Goal: Task Accomplishment & Management: Manage account settings

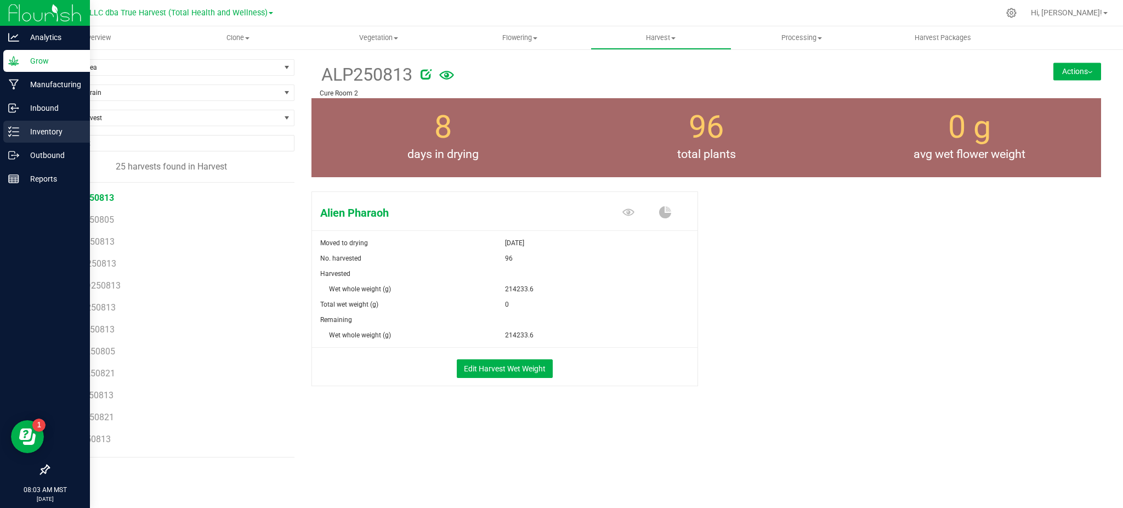
click at [32, 143] on link "Inventory" at bounding box center [45, 133] width 90 height 24
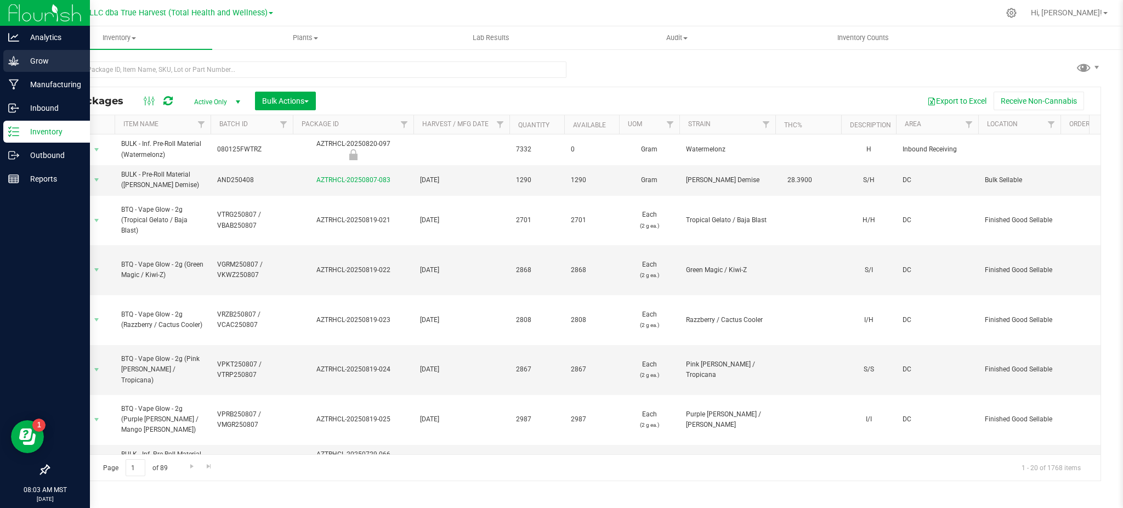
click at [30, 58] on p "Grow" at bounding box center [52, 60] width 66 height 13
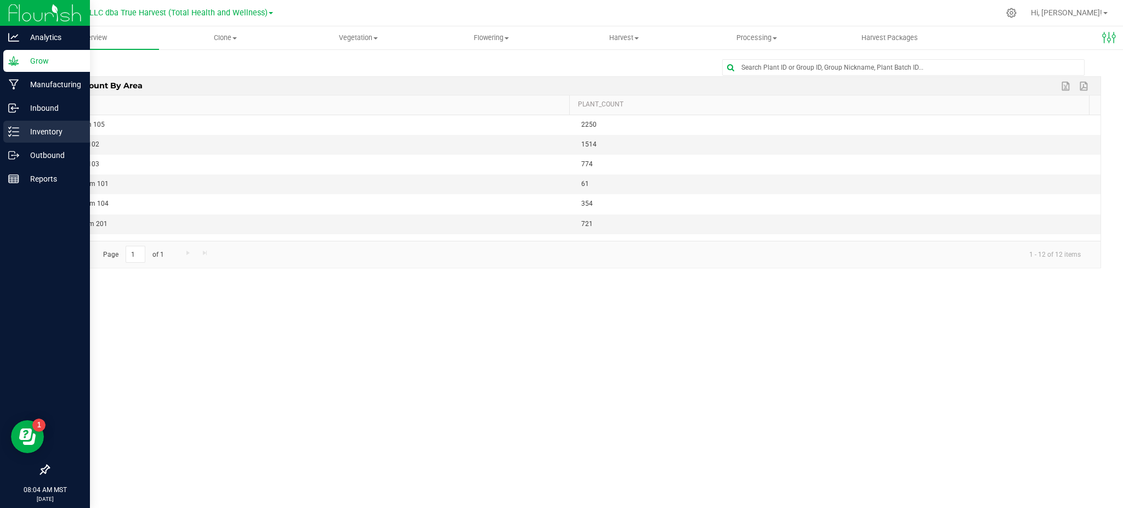
click at [41, 132] on p "Inventory" at bounding box center [52, 131] width 66 height 13
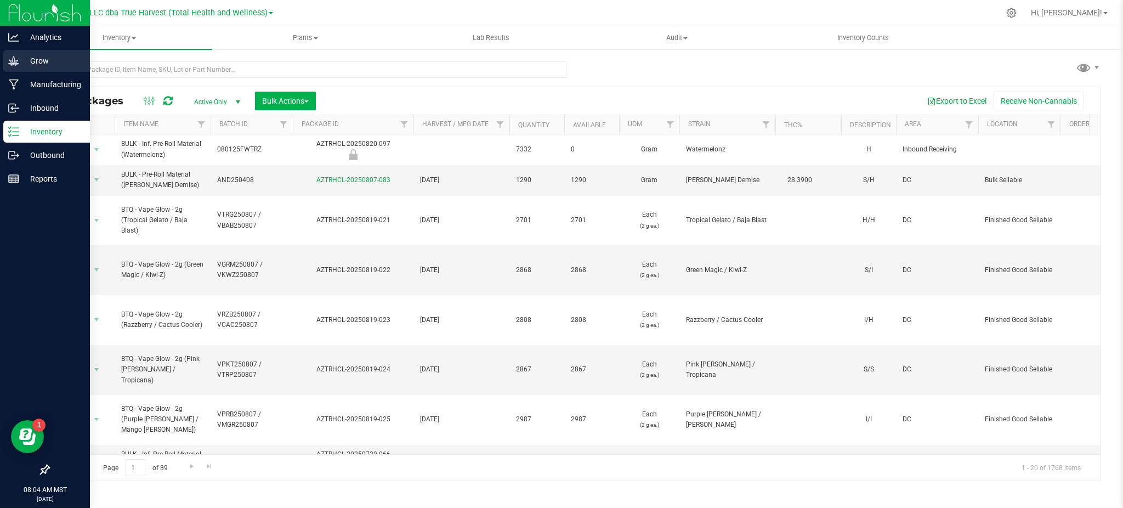
click at [18, 59] on icon at bounding box center [13, 60] width 11 height 11
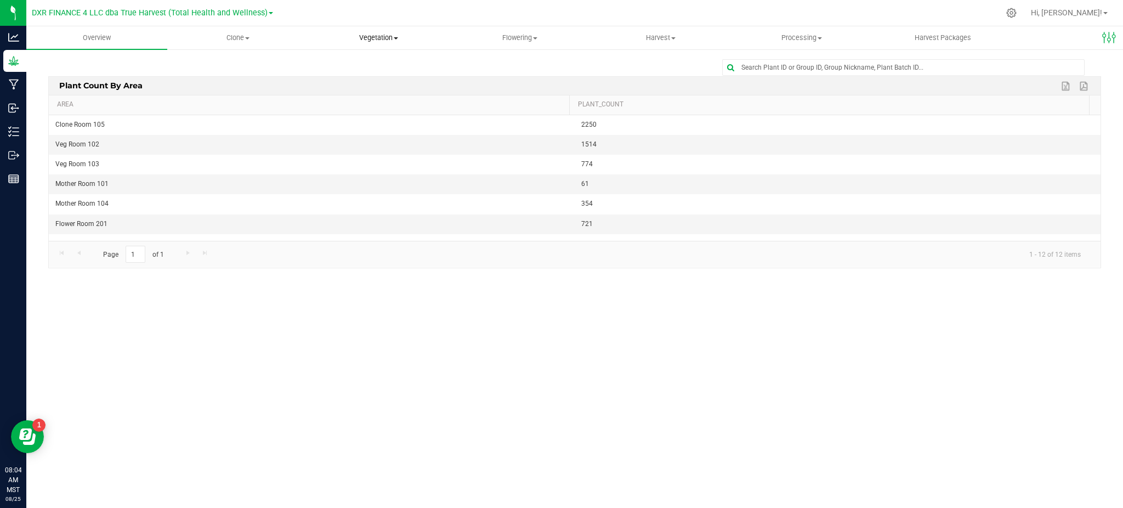
click at [374, 33] on span "Vegetation" at bounding box center [379, 38] width 140 height 10
click at [353, 76] on span "Veg plants" at bounding box center [341, 79] width 67 height 9
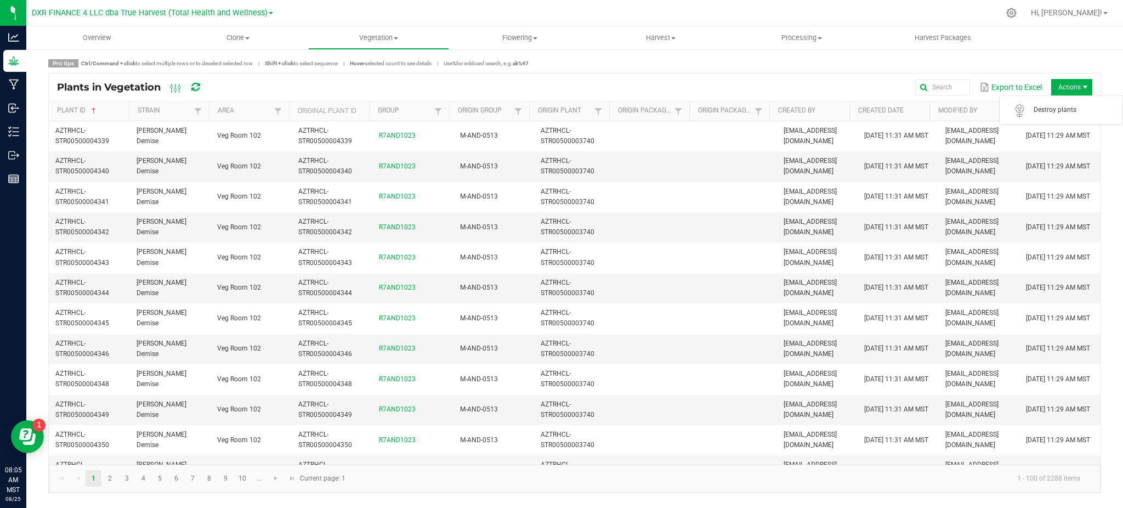
drag, startPoint x: 1075, startPoint y: 90, endPoint x: 1067, endPoint y: 85, distance: 9.9
click at [1075, 90] on span "Actions" at bounding box center [1071, 87] width 41 height 16
click at [1054, 111] on span "Destroy plants" at bounding box center [1075, 109] width 82 height 9
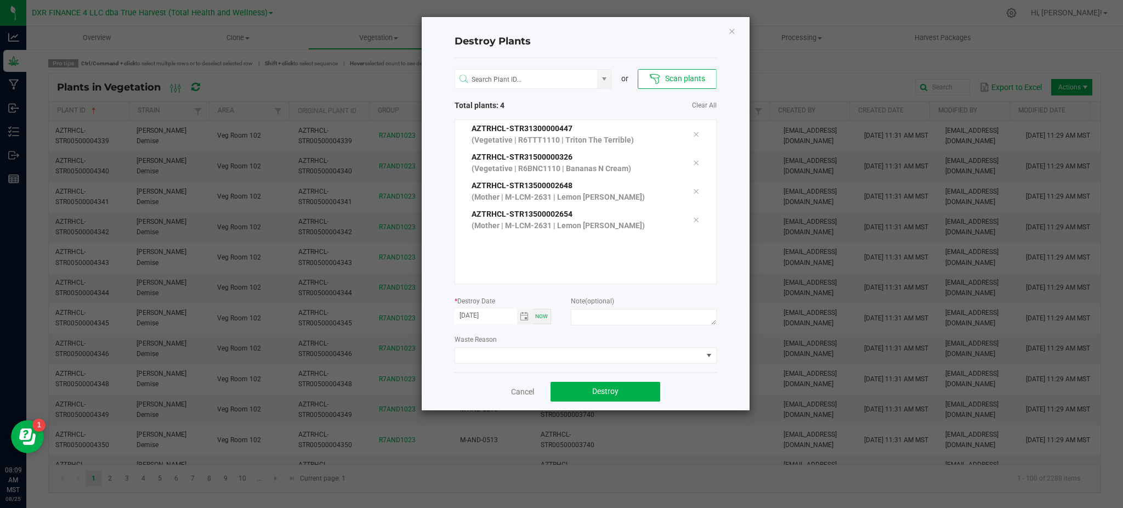
click at [532, 337] on div "Waste Reason" at bounding box center [586, 348] width 262 height 30
click at [594, 316] on textarea at bounding box center [643, 317] width 145 height 16
type textarea "R"
click at [693, 196] on icon at bounding box center [696, 191] width 7 height 9
click at [693, 189] on icon at bounding box center [696, 191] width 7 height 9
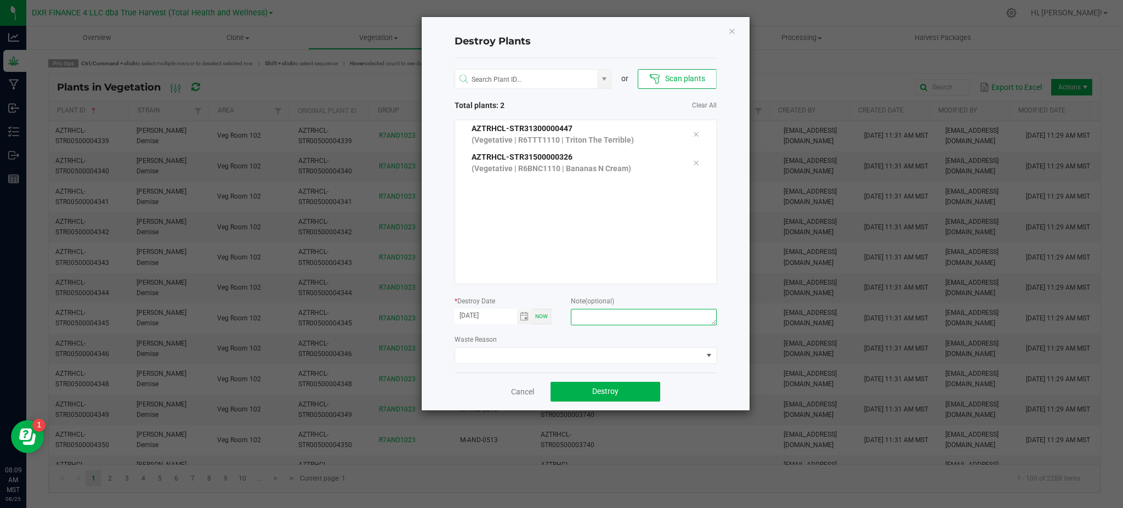
click at [618, 322] on textarea at bounding box center [643, 317] width 145 height 16
type textarea "[MEDICAL_DATA]"
click at [683, 373] on div "Cancel Destroy" at bounding box center [586, 391] width 262 height 38
click at [521, 313] on span "Toggle calendar" at bounding box center [524, 316] width 9 height 9
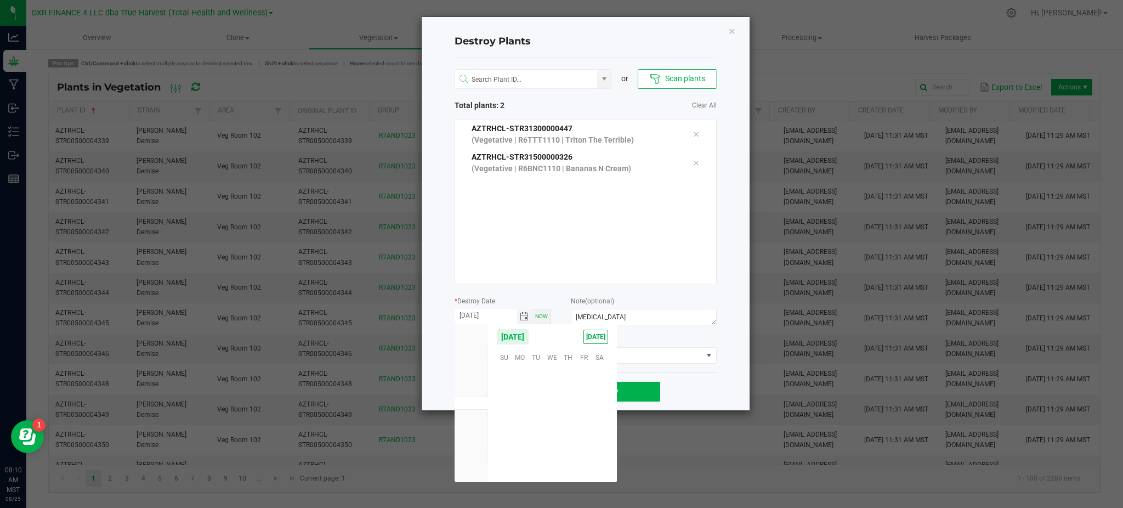
scroll to position [177746, 0]
drag, startPoint x: 572, startPoint y: 423, endPoint x: 638, endPoint y: 407, distance: 68.4
click at [575, 422] on span "21" at bounding box center [568, 422] width 16 height 17
type input "[DATE]"
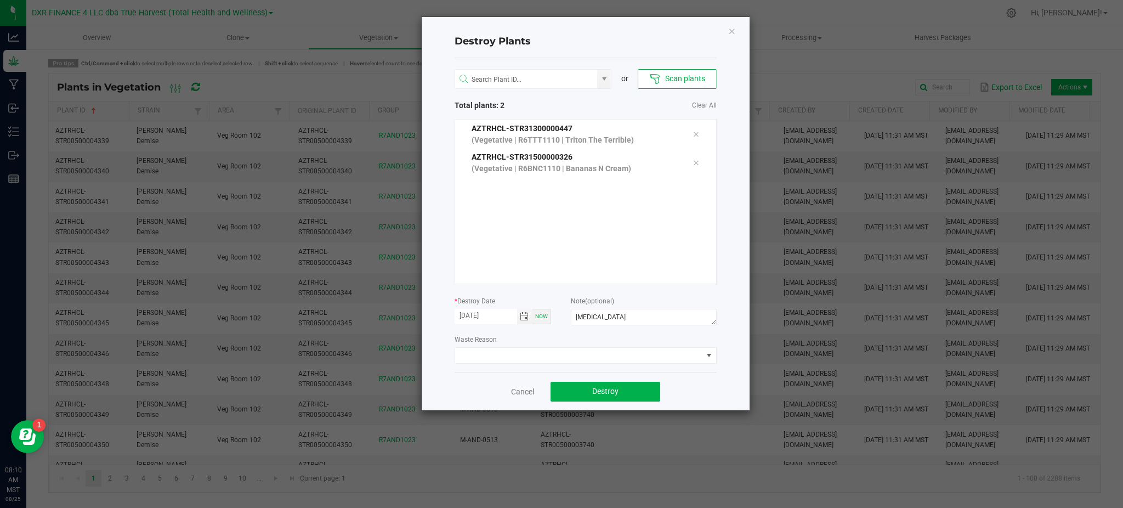
click at [690, 404] on div "Cancel Destroy" at bounding box center [586, 391] width 262 height 38
click at [599, 387] on span "Destroy" at bounding box center [605, 391] width 26 height 9
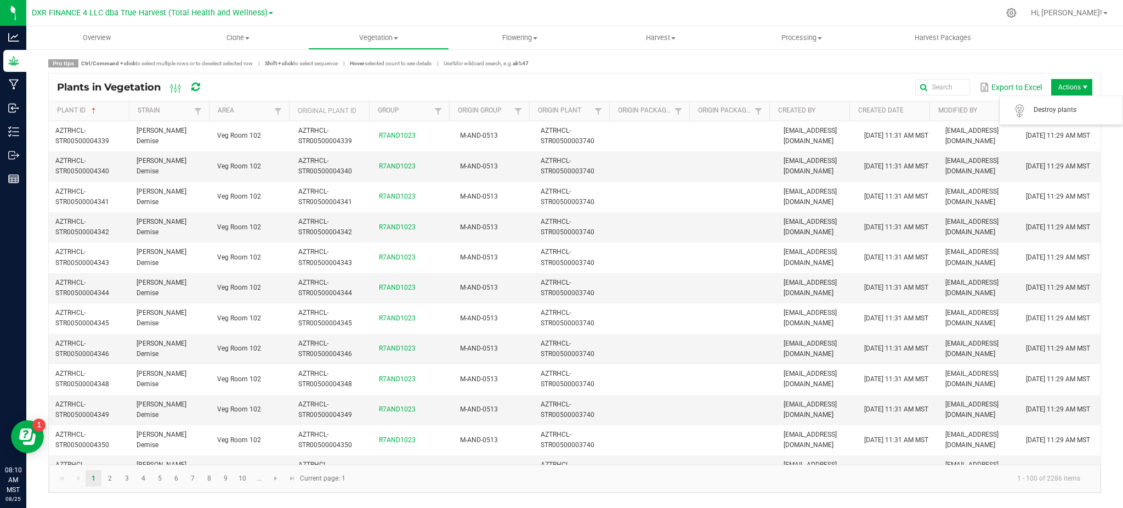
click at [1057, 88] on span "Actions" at bounding box center [1071, 87] width 41 height 16
click at [1057, 103] on span "Destroy plants" at bounding box center [1061, 110] width 110 height 22
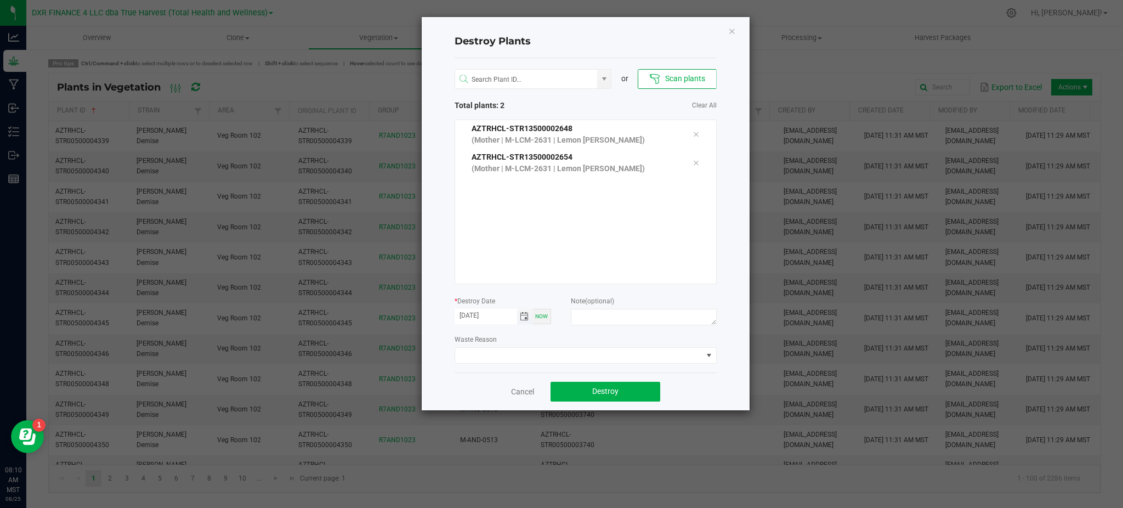
click at [523, 316] on span "Toggle calendar" at bounding box center [524, 316] width 9 height 9
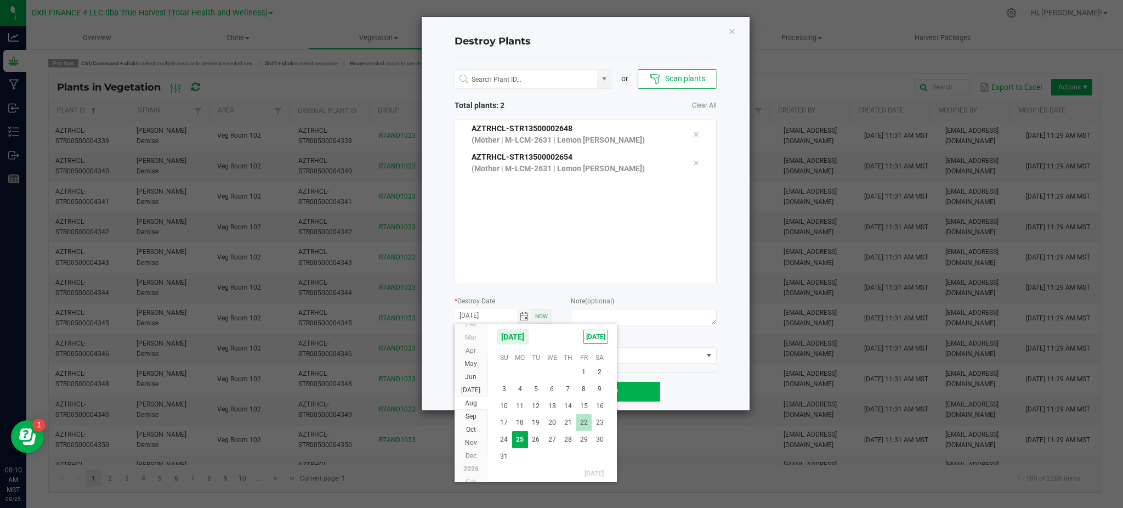
click at [585, 423] on span "22" at bounding box center [584, 422] width 16 height 17
type input "[DATE]"
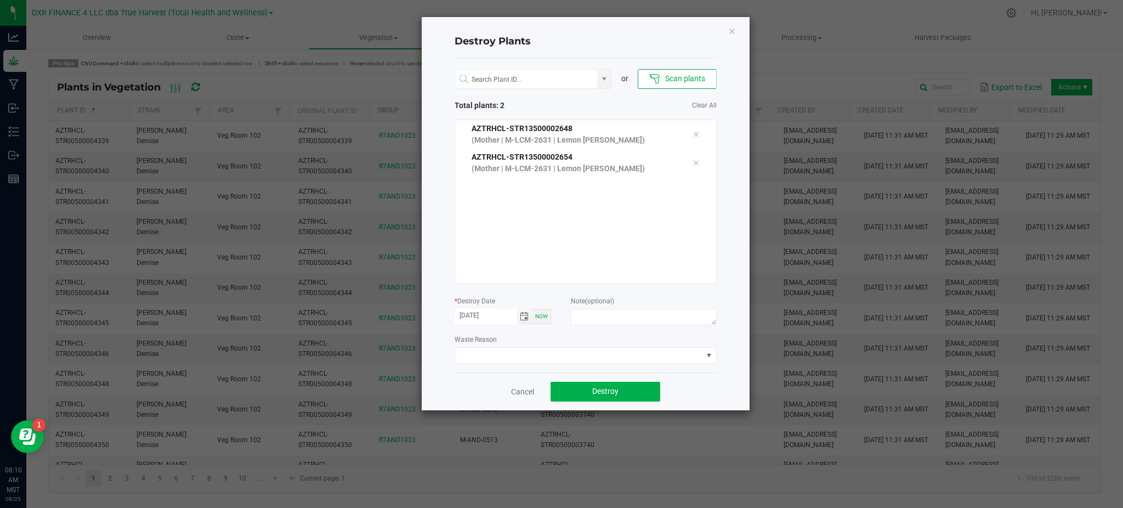
click at [547, 330] on div "or Scan plants Total plants: 2 Clear All AZTRHCL-STR13500002648 (Mother | M-LCM…" at bounding box center [586, 215] width 262 height 314
click at [524, 316] on span "Toggle calendar" at bounding box center [524, 316] width 9 height 9
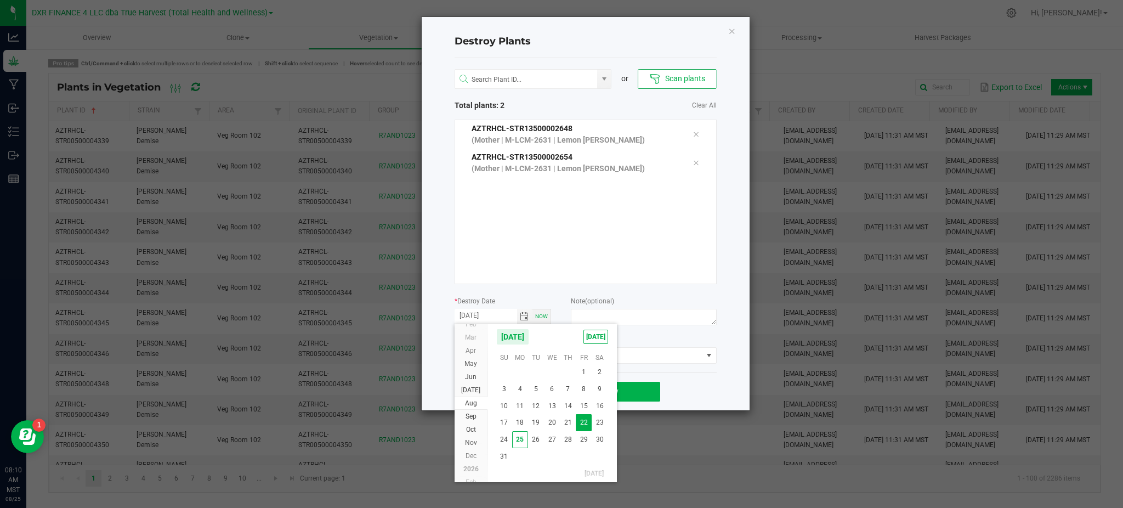
click at [647, 340] on div "Waste Reason" at bounding box center [586, 348] width 262 height 30
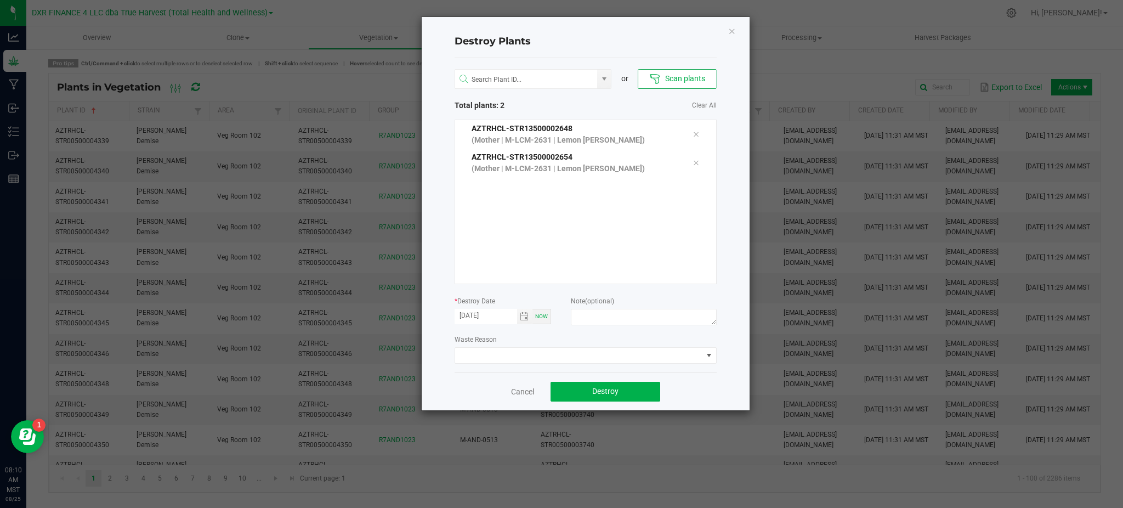
click at [699, 332] on div "or Scan plants Total plants: 2 Clear All AZTRHCL-STR13500002648 (Mother | M-LCM…" at bounding box center [586, 215] width 262 height 314
click at [665, 339] on div "Waste Reason" at bounding box center [586, 348] width 262 height 30
drag, startPoint x: 555, startPoint y: 333, endPoint x: 574, endPoint y: 321, distance: 21.9
click at [559, 332] on div "or Scan plants Total plants: 2 Clear All AZTRHCL-STR13500002648 (Mother | M-LCM…" at bounding box center [586, 215] width 262 height 314
click at [576, 319] on textarea at bounding box center [643, 317] width 145 height 16
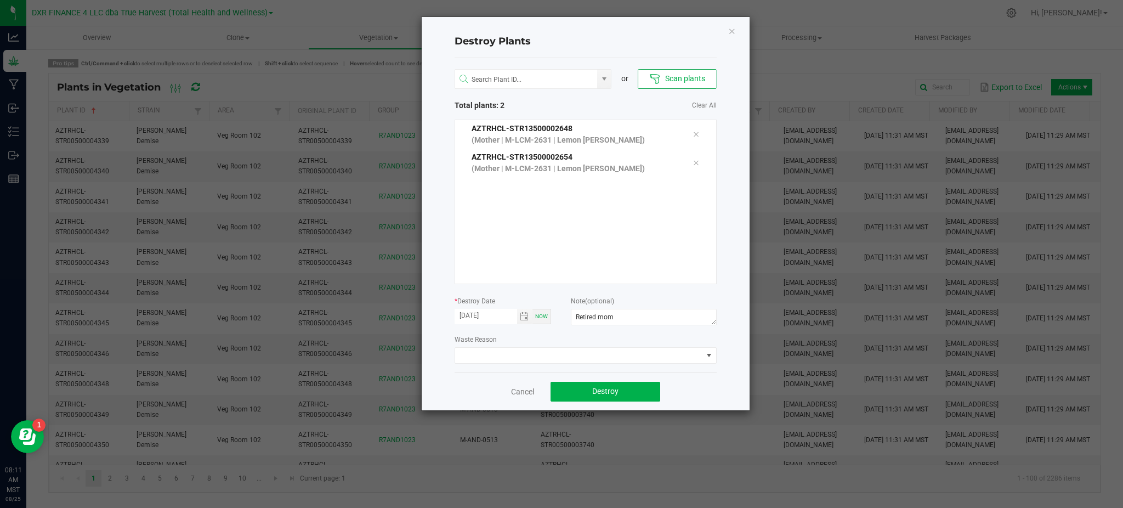
click at [693, 383] on div "Cancel Destroy" at bounding box center [586, 391] width 262 height 38
click at [443, 328] on div "Destroy Plants or Scan plants Total plants: 2 Clear All AZTRHCL-STR13500002648 …" at bounding box center [586, 213] width 328 height 393
click at [653, 322] on textarea "Retired mom" at bounding box center [643, 317] width 145 height 16
type textarea "Retired mom"
click at [615, 390] on span "Destroy" at bounding box center [605, 391] width 26 height 9
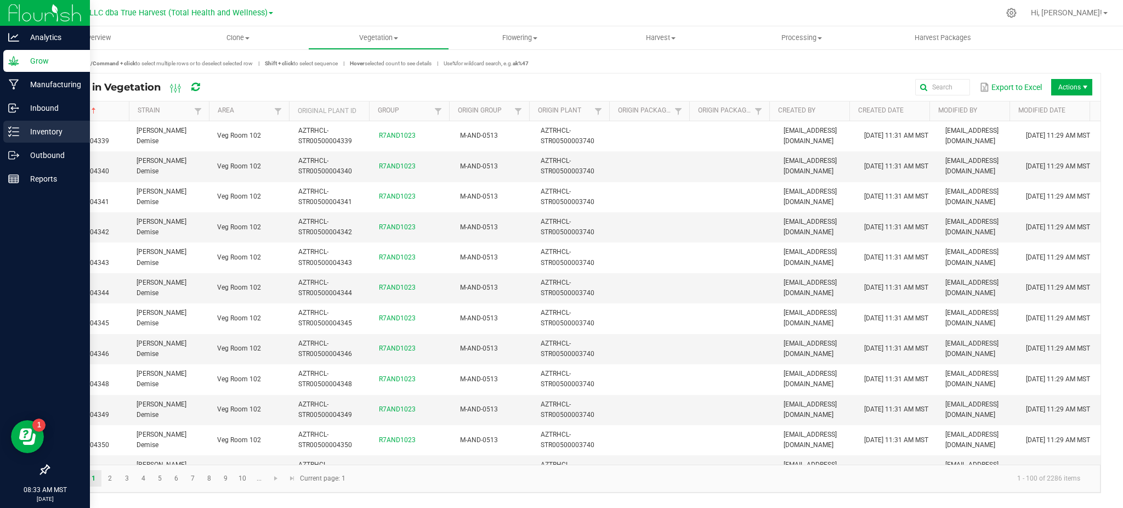
click at [55, 132] on p "Inventory" at bounding box center [52, 131] width 66 height 13
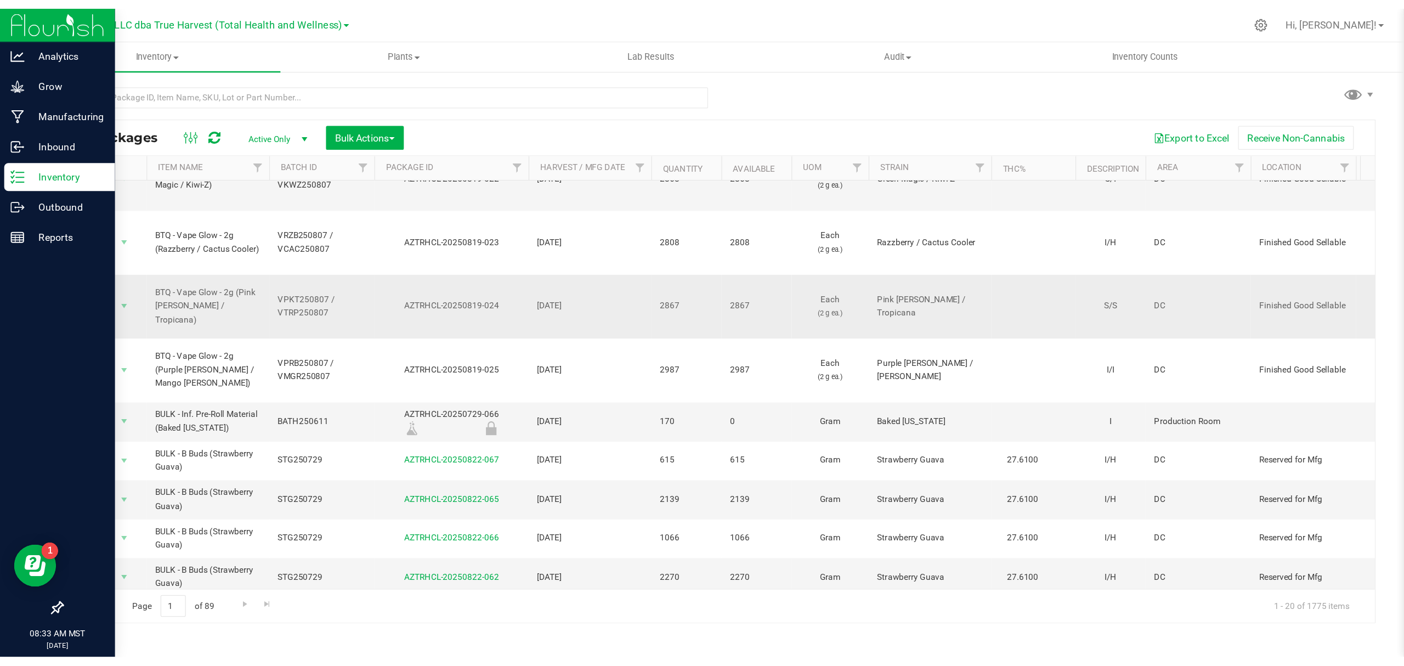
scroll to position [146, 0]
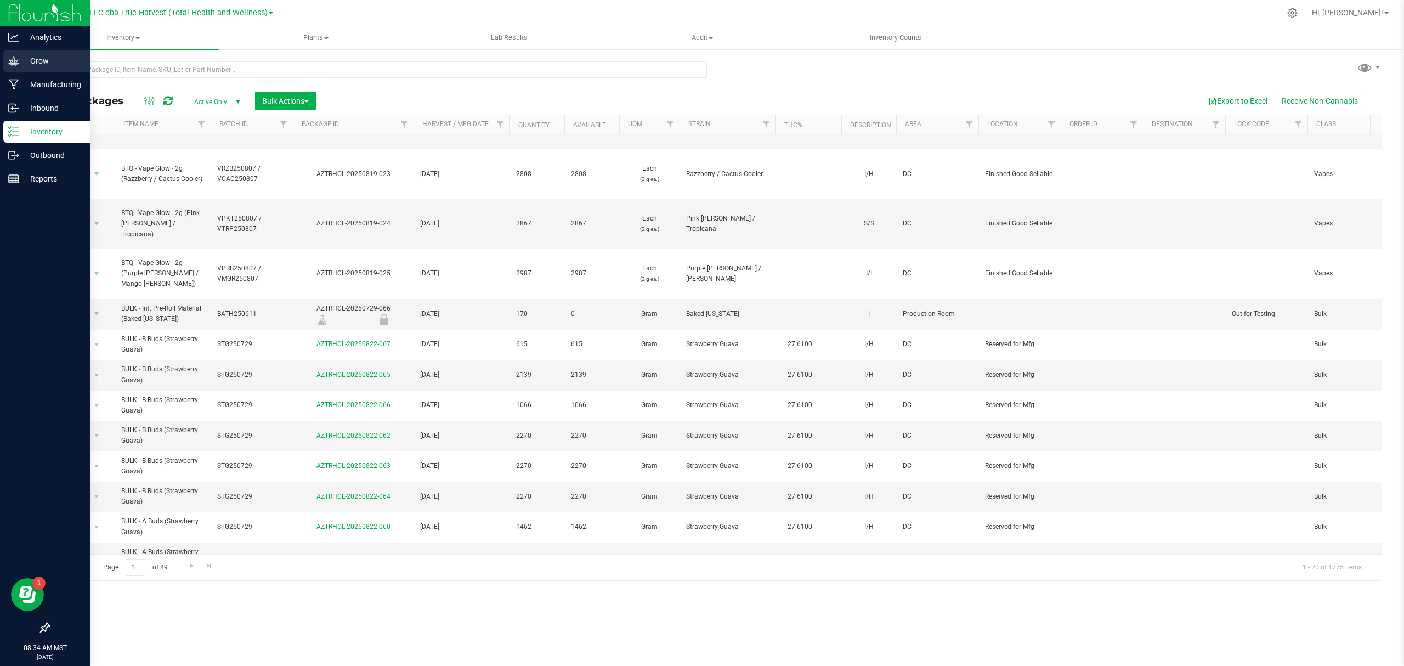
click at [29, 65] on p "Grow" at bounding box center [52, 60] width 66 height 13
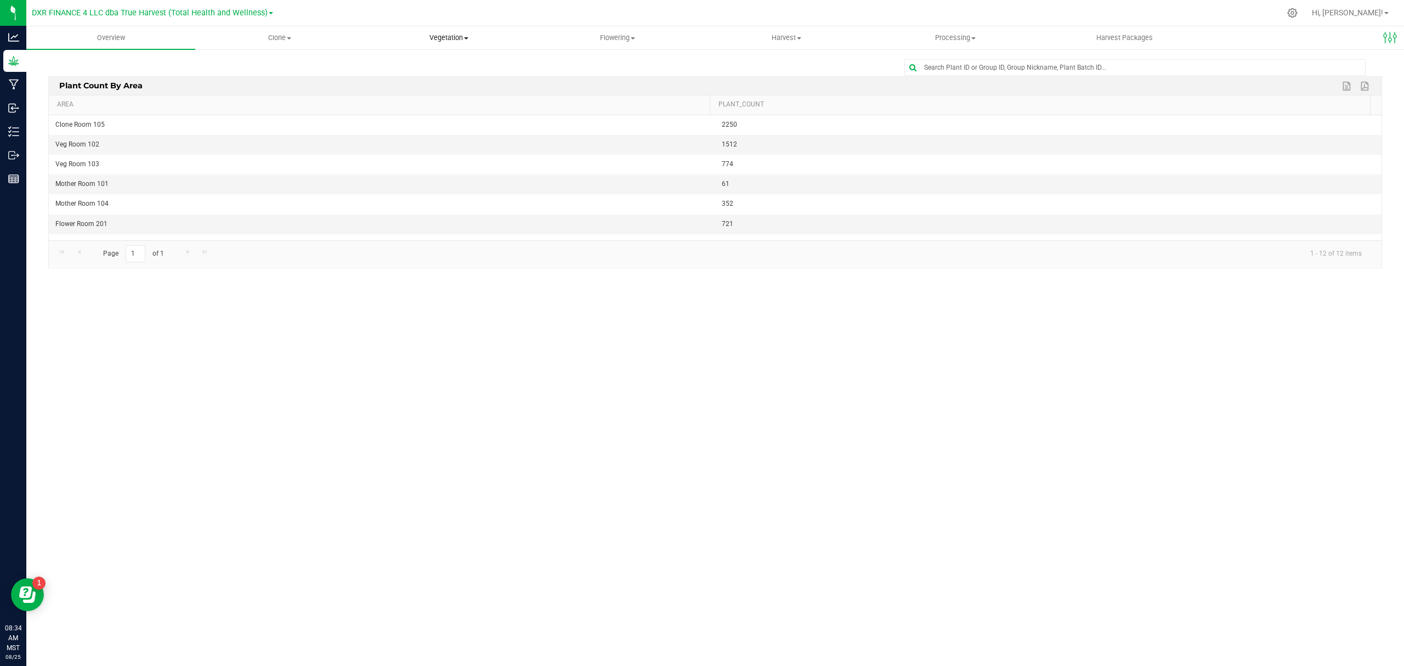
click at [453, 44] on uib-tab-heading "Vegetation Veg groups Veg plants Mother groups Mother plants Apply to plants" at bounding box center [449, 38] width 168 height 22
click at [270, 33] on span "Clone" at bounding box center [280, 38] width 168 height 10
click at [266, 77] on span "Cloning groups" at bounding box center [236, 79] width 83 height 9
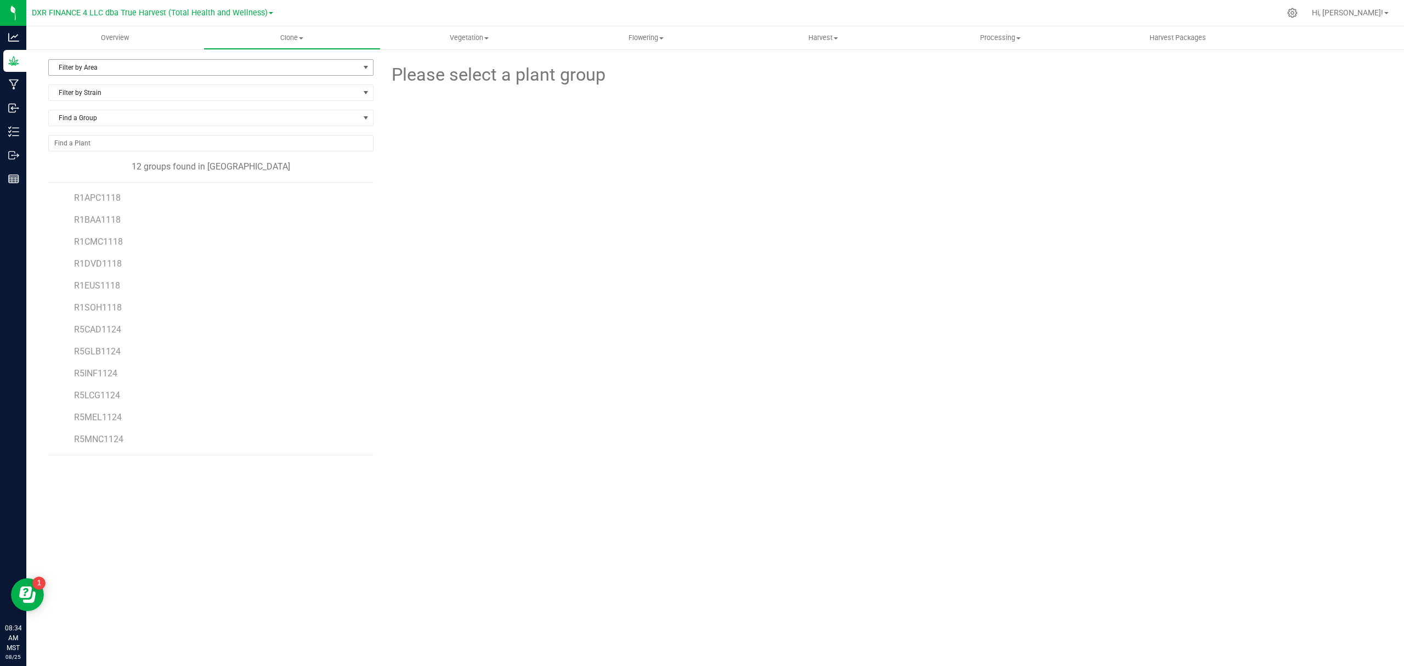
click at [177, 69] on span "Filter by Area" at bounding box center [204, 67] width 310 height 15
click at [94, 198] on span "R1APC1118" at bounding box center [97, 197] width 47 height 10
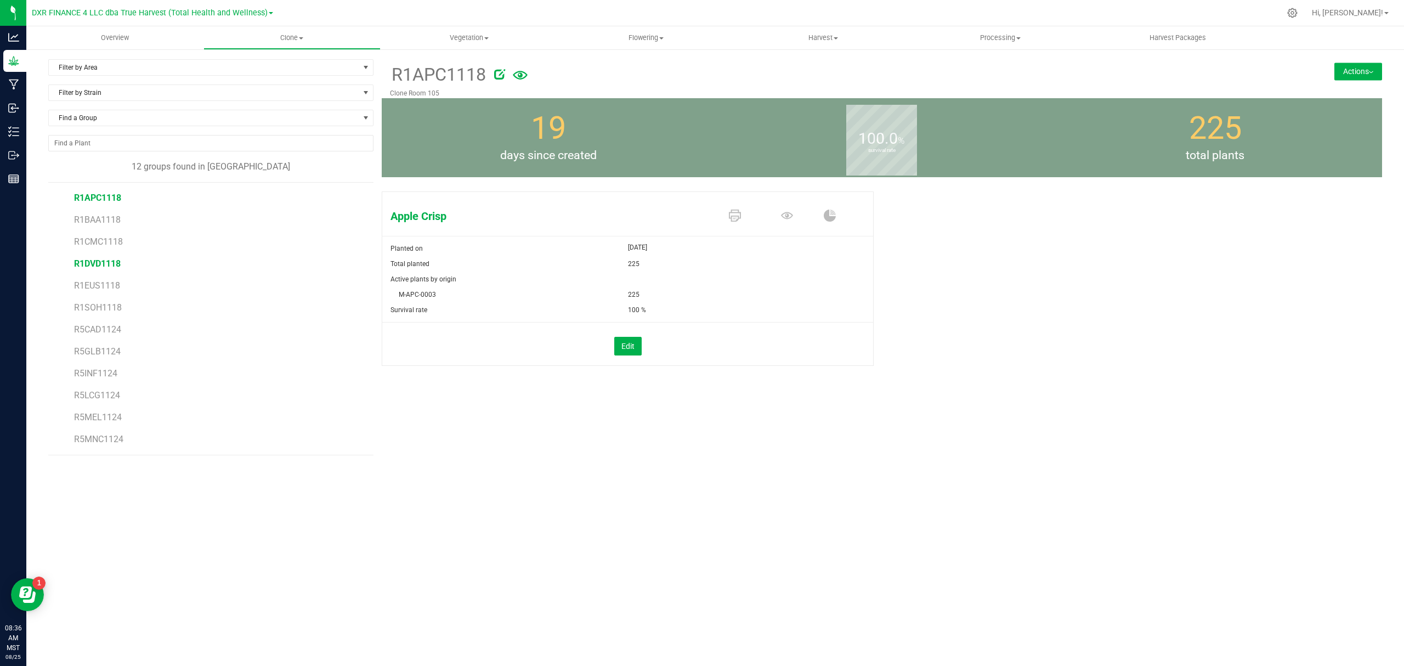
click at [106, 263] on span "R1DVD1118" at bounding box center [97, 263] width 47 height 10
click at [98, 290] on span "R1EUS1118" at bounding box center [97, 285] width 47 height 10
click at [110, 312] on span "R1SOH1118" at bounding box center [98, 307] width 48 height 10
click at [1122, 315] on div "Sour Haze Planted on [DATE] Total planted 150 Active plants by origin M-SOH-283…" at bounding box center [882, 290] width 1000 height 206
click at [1122, 71] on button "Actions" at bounding box center [1358, 72] width 48 height 18
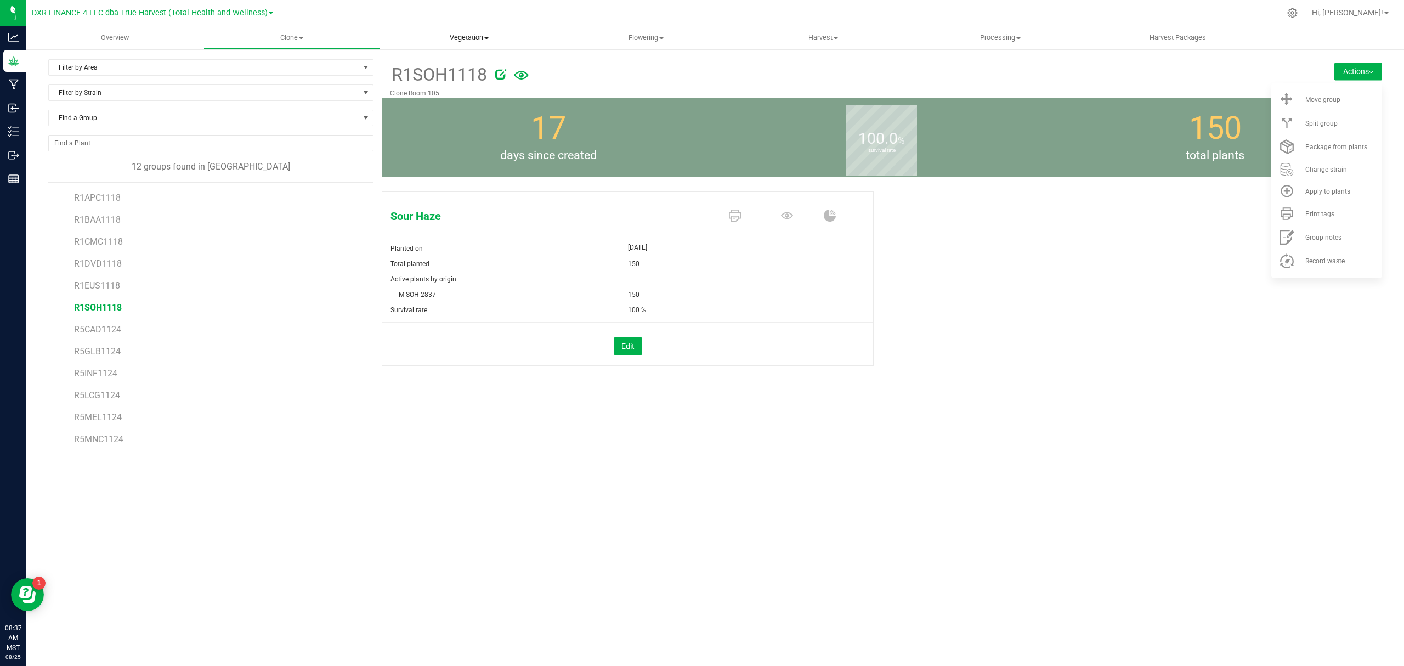
click at [470, 42] on span "Vegetation" at bounding box center [469, 38] width 176 height 10
click at [290, 38] on span "Clone" at bounding box center [292, 38] width 176 height 10
click at [265, 90] on span "Cloning plants" at bounding box center [243, 92] width 81 height 9
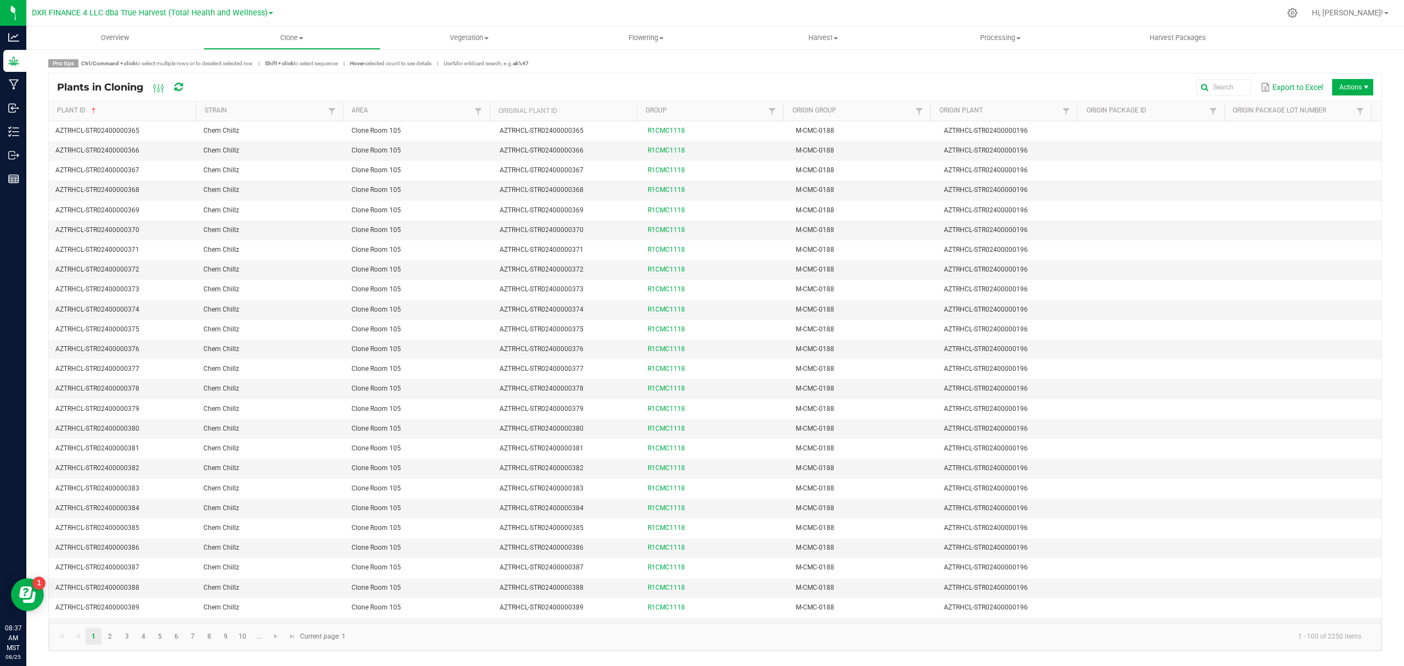
click at [626, 73] on div "Plants in Cloning Export to Excel Actions" at bounding box center [715, 86] width 1332 height 27
click at [1122, 84] on span "Actions" at bounding box center [1352, 87] width 41 height 16
click at [1122, 107] on span "Destroy plants" at bounding box center [1355, 110] width 82 height 9
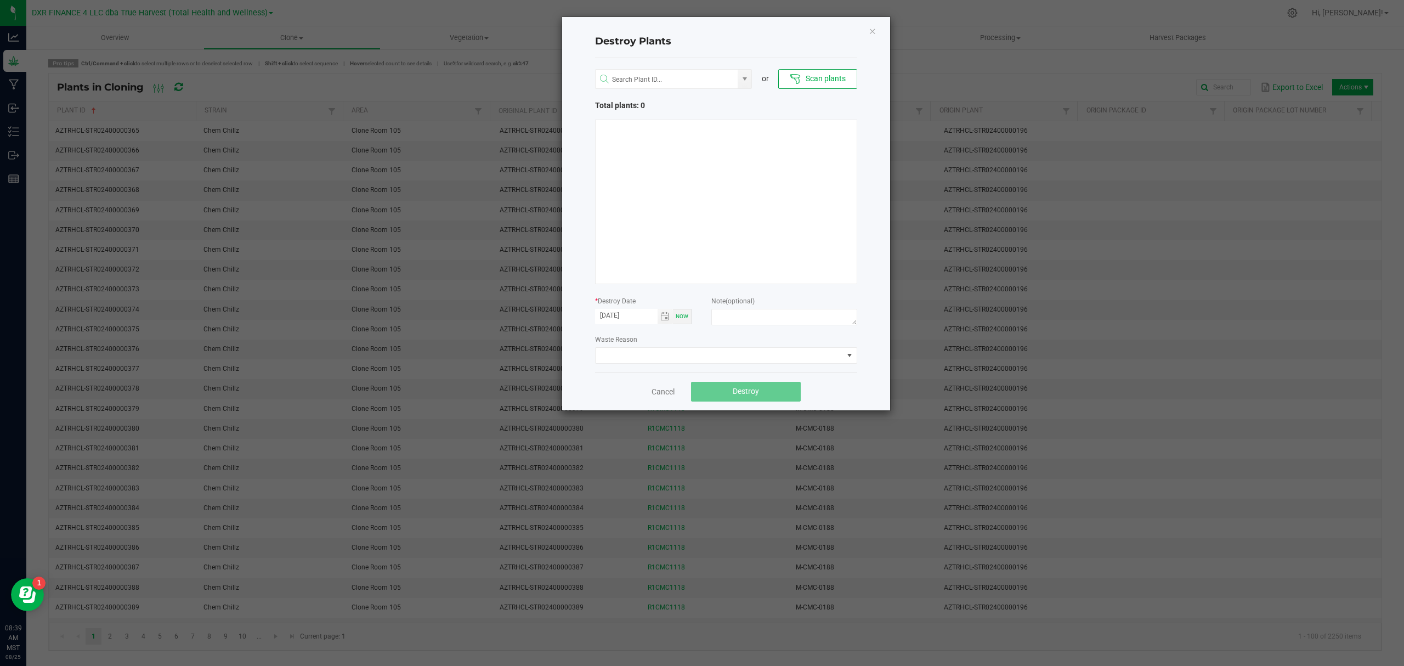
click at [637, 334] on div "Waste Reason" at bounding box center [726, 348] width 262 height 30
click at [786, 46] on h4 "Destroy Plants" at bounding box center [726, 42] width 262 height 14
click at [701, 336] on div "Waste Reason" at bounding box center [726, 348] width 262 height 30
click at [663, 317] on span "Toggle calendar" at bounding box center [664, 316] width 9 height 9
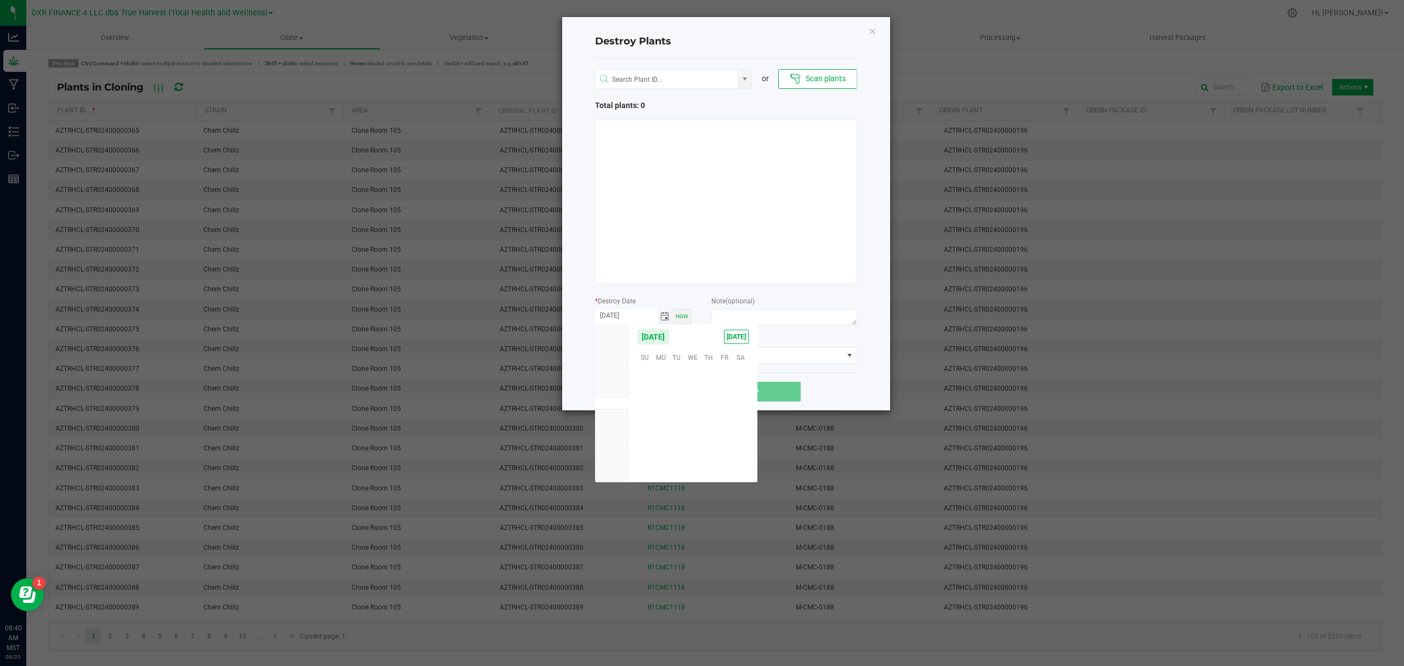
scroll to position [177661, 0]
drag, startPoint x: 642, startPoint y: 437, endPoint x: 738, endPoint y: 415, distance: 99.1
click at [643, 437] on span "24" at bounding box center [645, 441] width 16 height 17
type input "[DATE]"
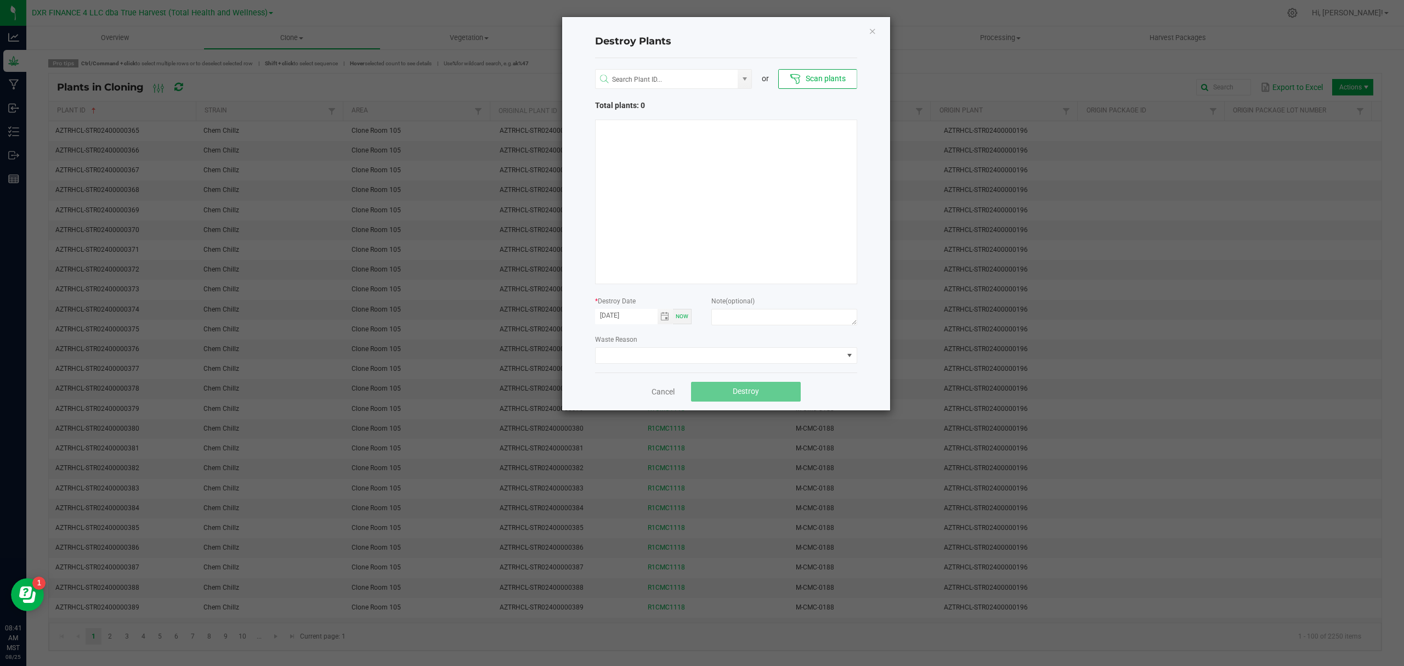
click at [871, 275] on div "Destroy Plants or Scan plants Total plants: 0 * Destroy Date [DATE] Now Note (o…" at bounding box center [726, 213] width 328 height 393
click at [806, 35] on h4 "Destroy Plants" at bounding box center [726, 42] width 262 height 14
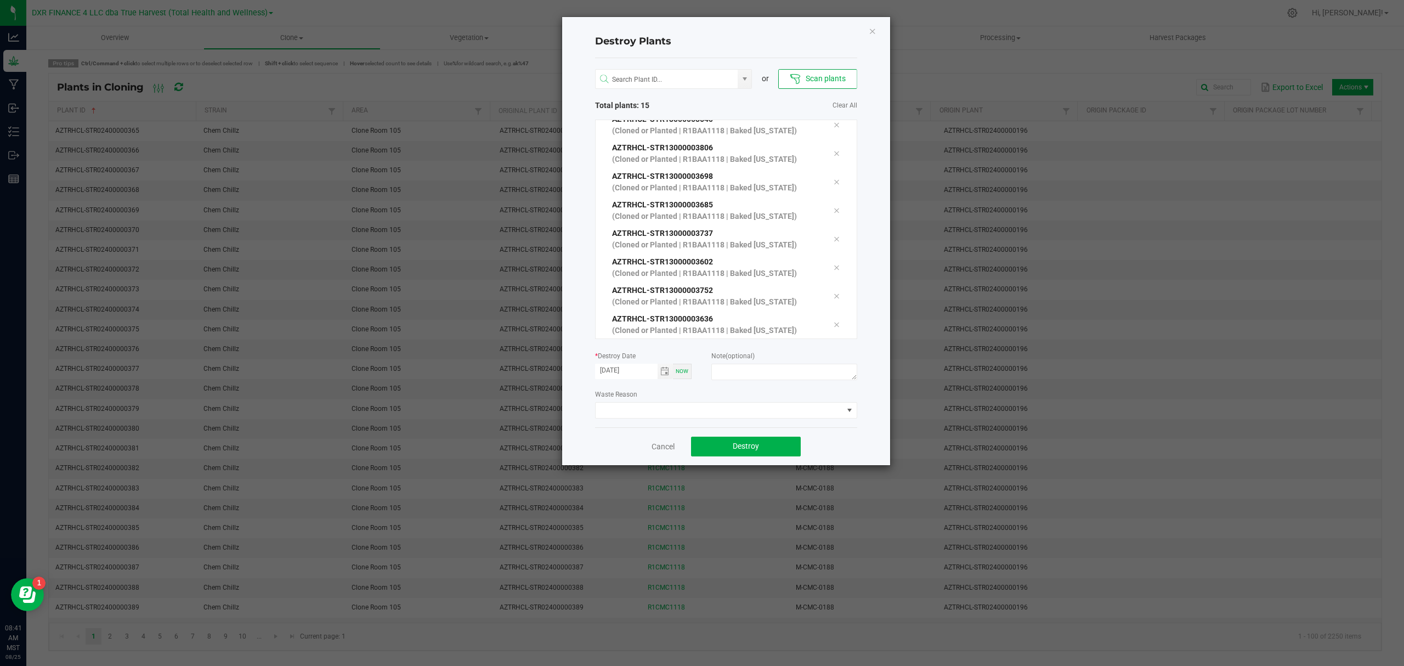
scroll to position [227, 0]
click at [768, 379] on textarea at bounding box center [783, 372] width 145 height 16
drag, startPoint x: 771, startPoint y: 373, endPoint x: 810, endPoint y: 387, distance: 42.0
click at [773, 373] on textarea "[MEDICAL_DATA] (CL - V)" at bounding box center [783, 372] width 145 height 16
type textarea "[MEDICAL_DATA] (CL - V)"
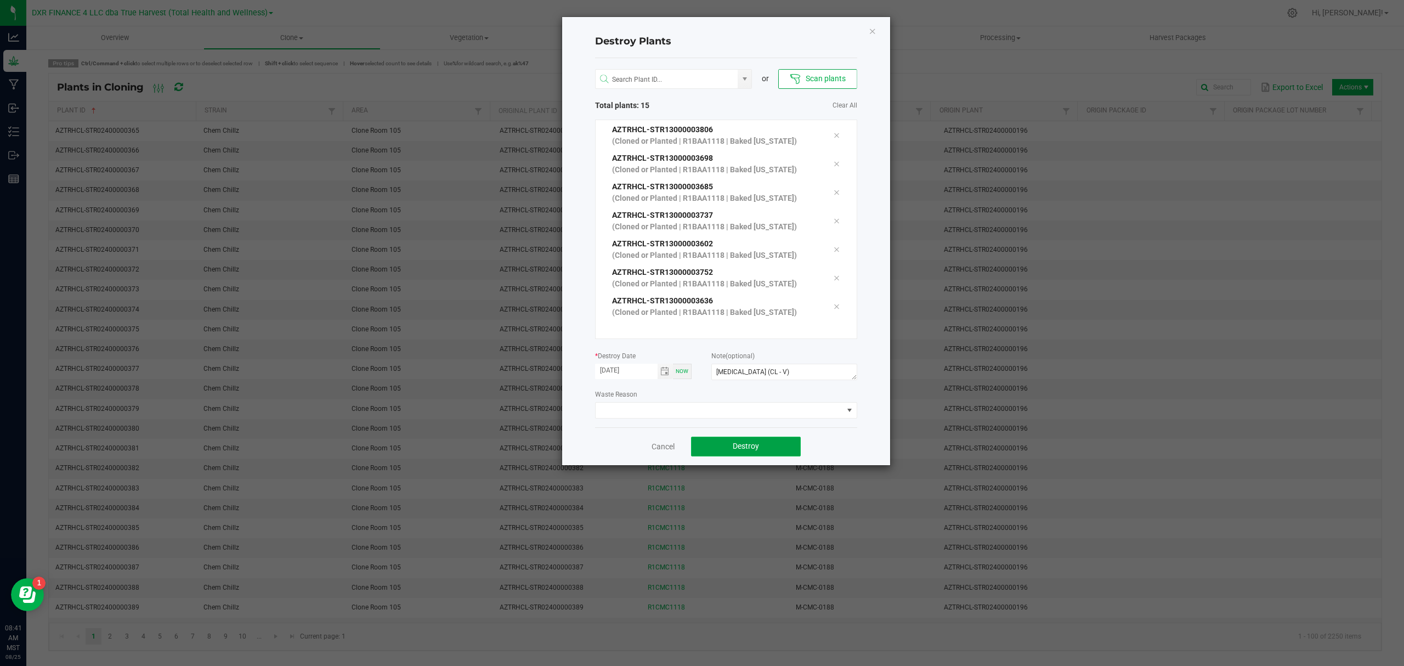
click at [773, 441] on button "Destroy" at bounding box center [746, 446] width 110 height 20
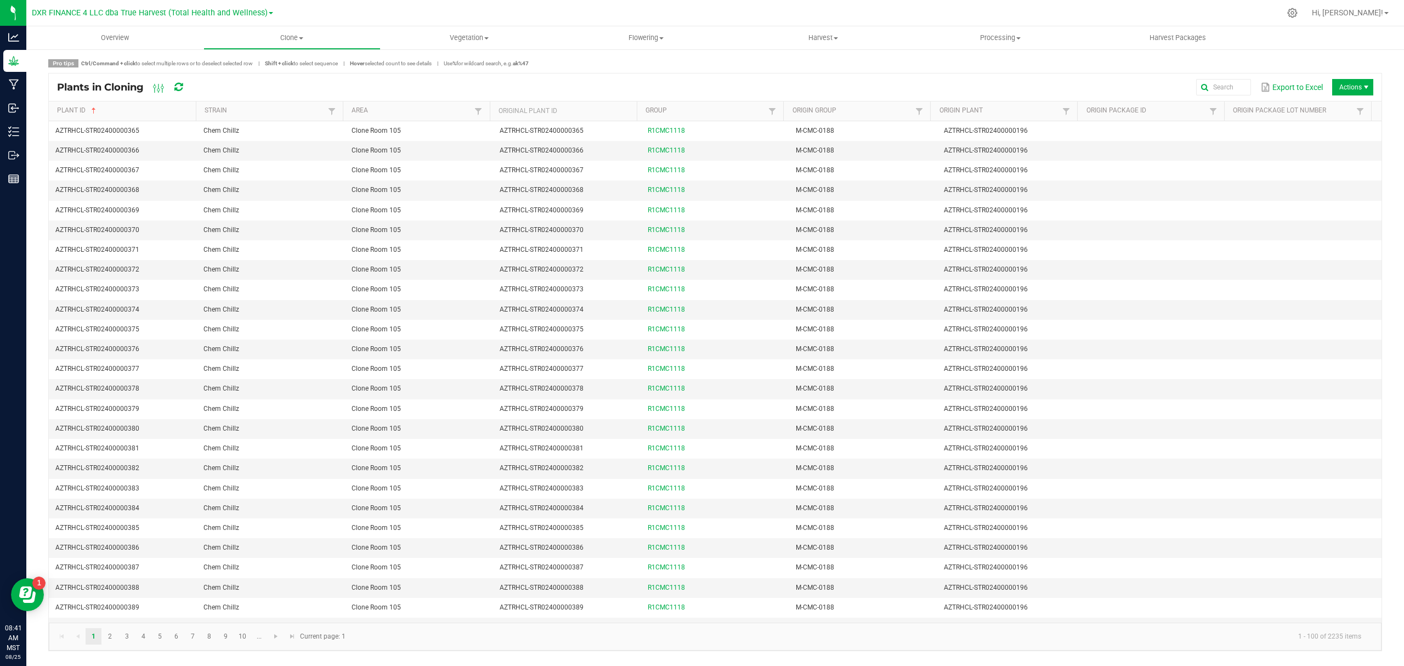
click at [1122, 90] on span "Actions" at bounding box center [1352, 87] width 41 height 16
click at [1122, 106] on span "Destroy plants" at bounding box center [1355, 110] width 82 height 9
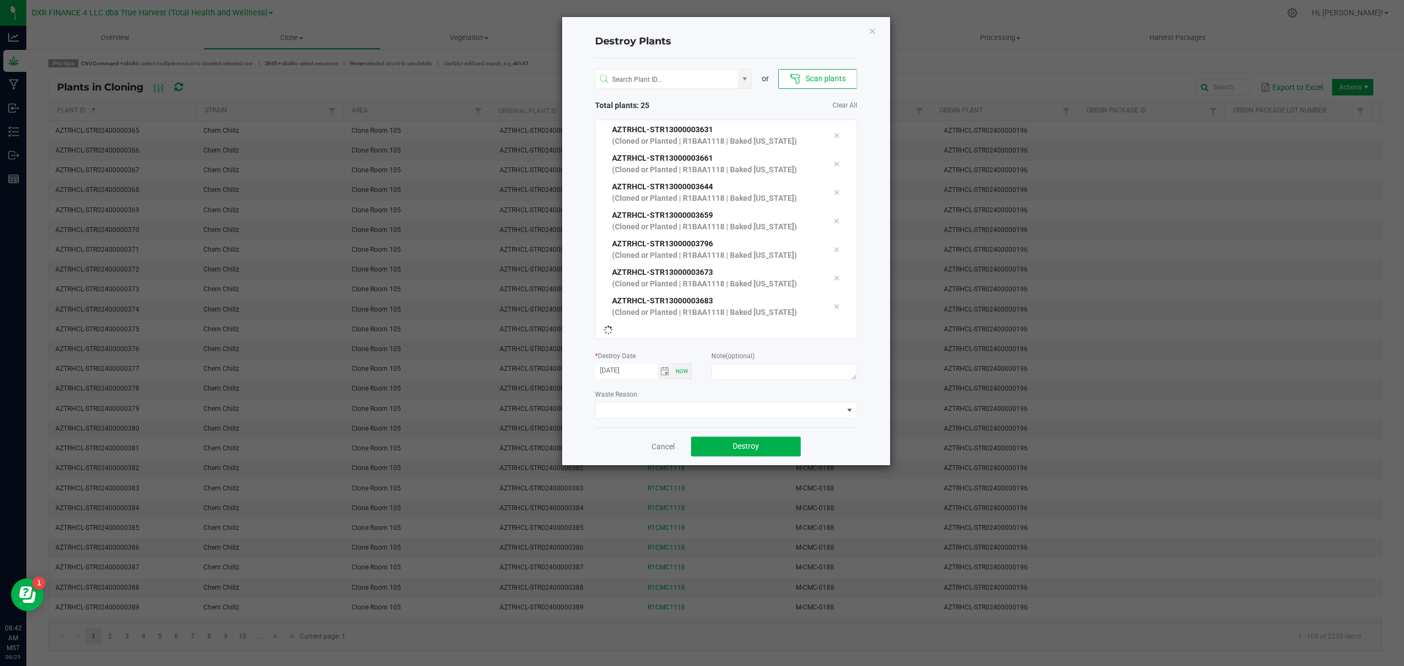
scroll to position [512, 0]
click at [773, 364] on textarea at bounding box center [783, 372] width 145 height 16
type textarea "[MEDICAL_DATA] (CL - V)"
click at [762, 450] on button "Destroy" at bounding box center [746, 446] width 110 height 20
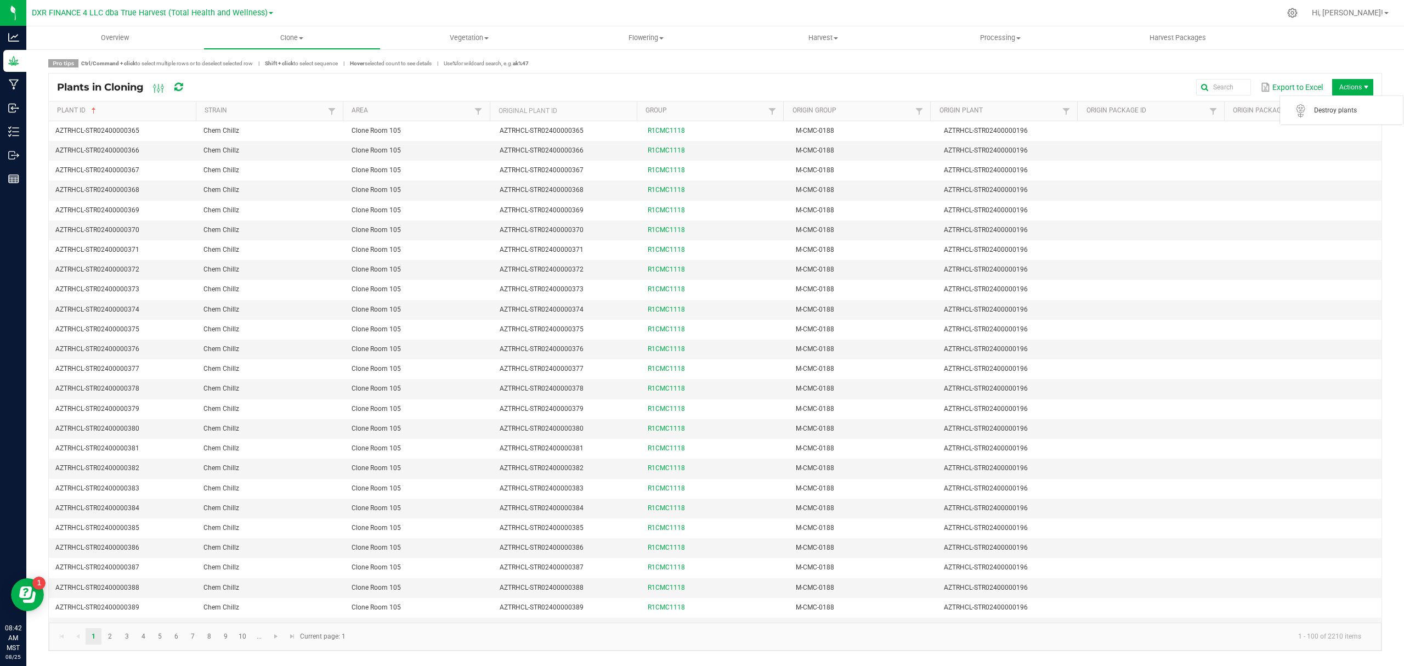
click at [1122, 80] on span "Actions" at bounding box center [1352, 87] width 41 height 16
click at [1122, 108] on span "Destroy plants" at bounding box center [1355, 110] width 82 height 9
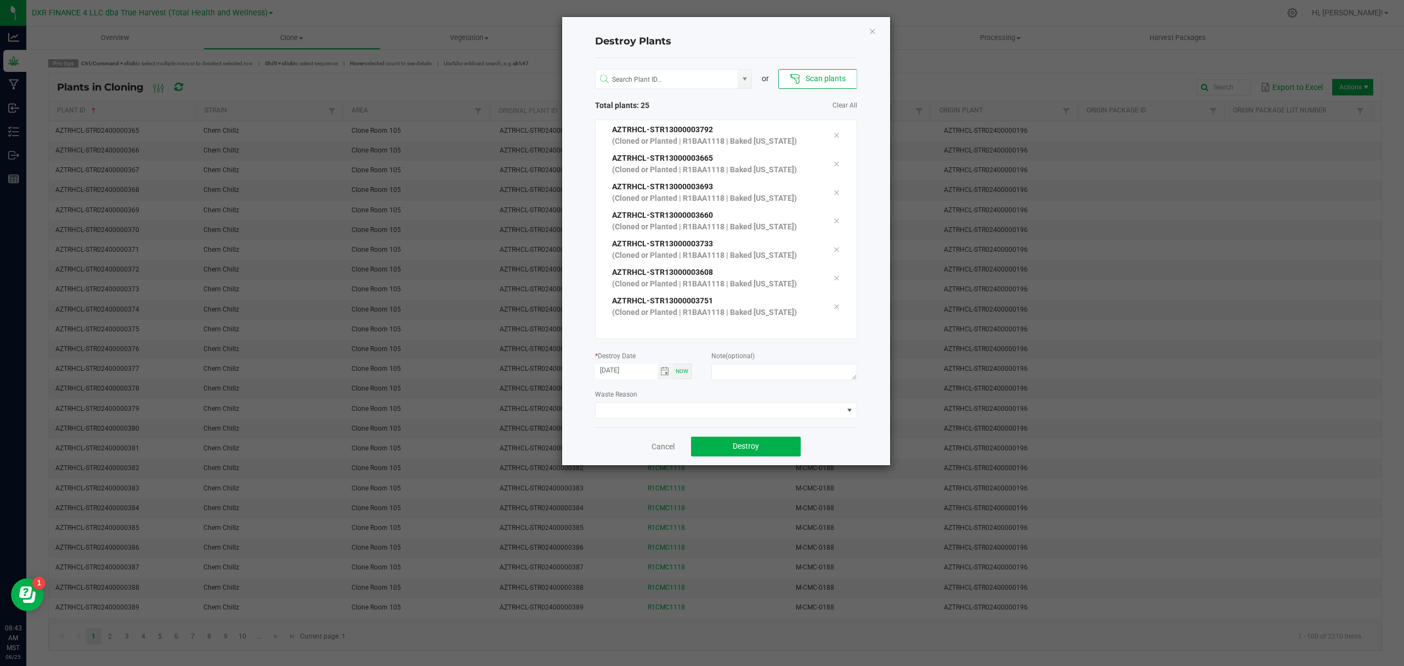
click at [796, 380] on div at bounding box center [783, 374] width 145 height 20
click at [795, 379] on textarea at bounding box center [783, 372] width 145 height 16
type textarea "[MEDICAL_DATA] (CL - V)"
click at [761, 452] on button "Destroy" at bounding box center [746, 446] width 110 height 20
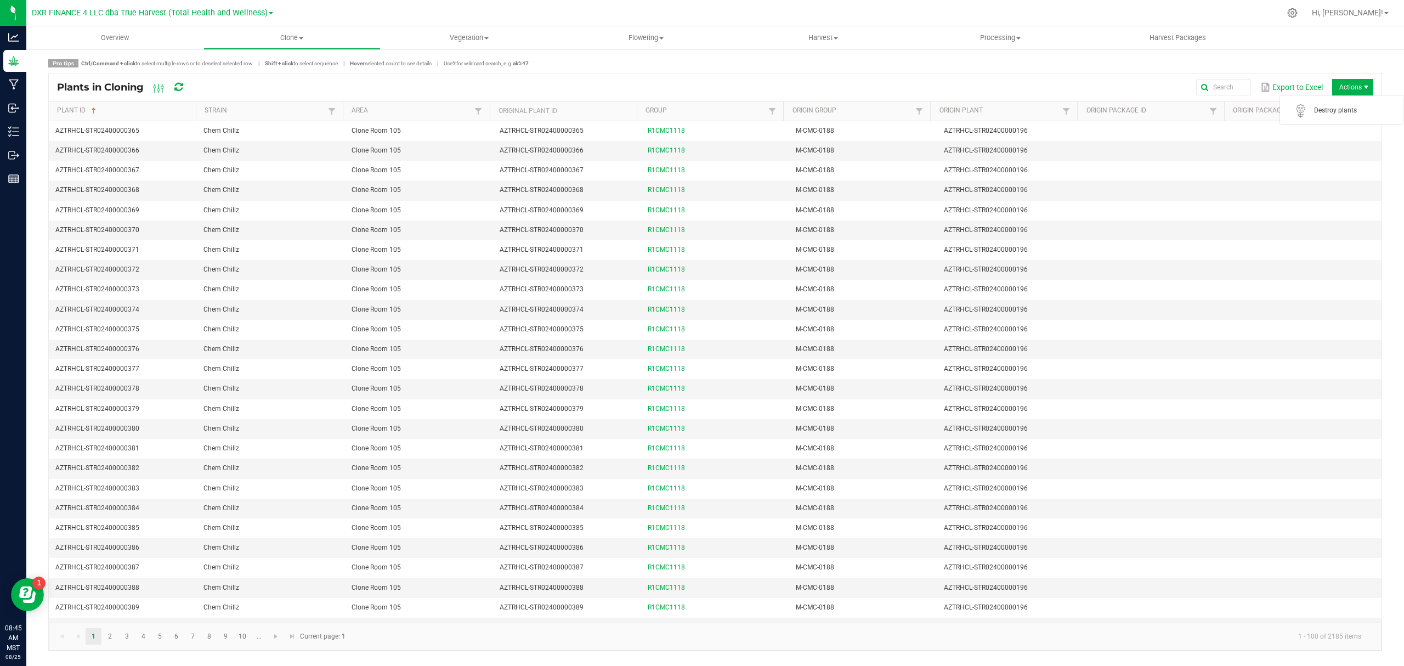
click at [1122, 89] on span "Actions" at bounding box center [1366, 87] width 9 height 9
click at [1122, 109] on span "Destroy plants" at bounding box center [1355, 110] width 82 height 9
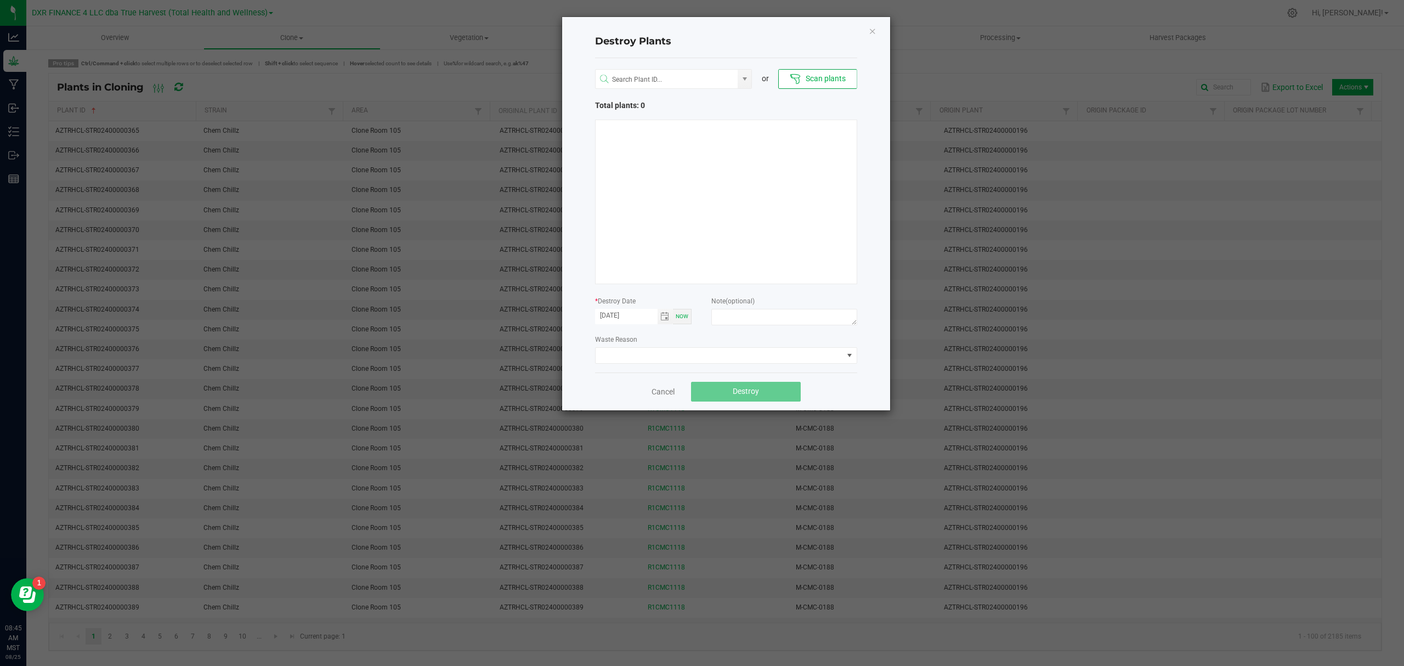
click at [654, 336] on div "Waste Reason" at bounding box center [726, 348] width 262 height 30
click at [662, 323] on span "Toggle calendar" at bounding box center [665, 316] width 16 height 15
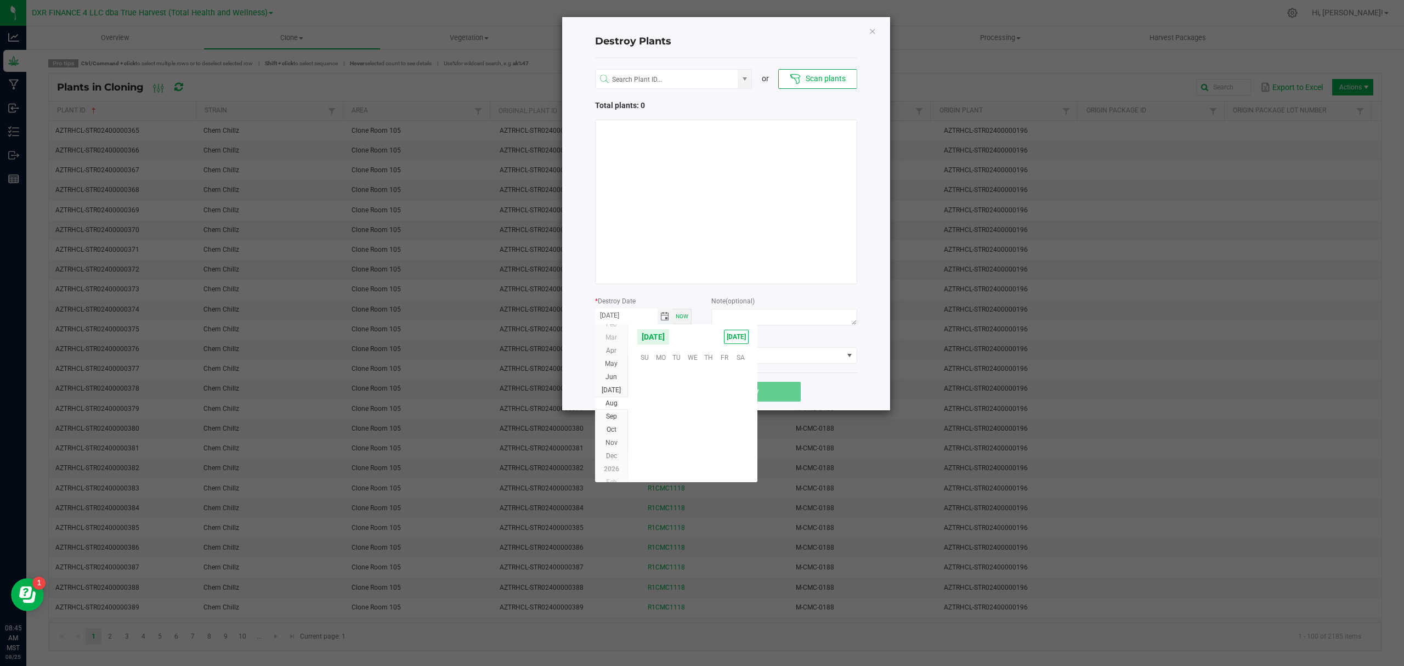
scroll to position [177661, 0]
click at [647, 442] on span "24" at bounding box center [645, 441] width 16 height 17
type input "[DATE]"
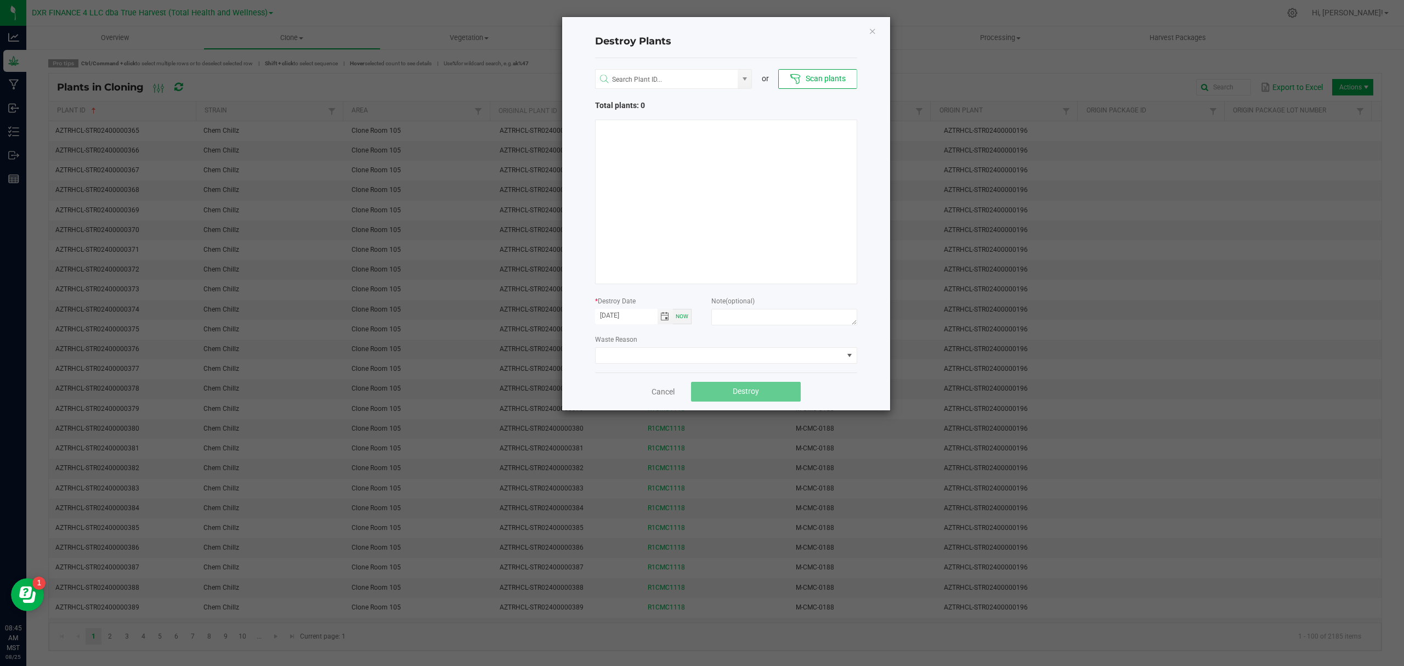
click at [873, 373] on div "Destroy Plants or Scan plants Total plants: 0 * Destroy Date [DATE] Now Note (o…" at bounding box center [726, 213] width 328 height 393
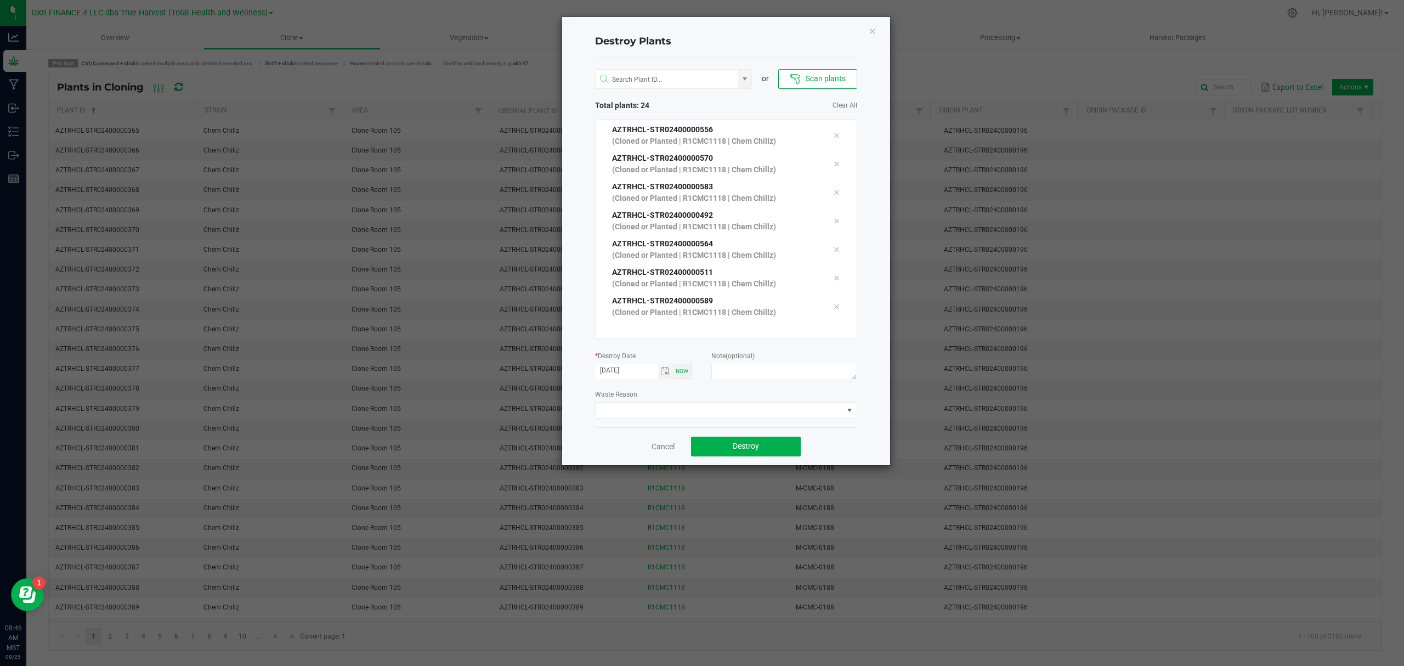
scroll to position [512, 0]
click at [761, 364] on textarea at bounding box center [783, 372] width 145 height 16
type textarea "[MEDICAL_DATA] (CL - V)"
click at [852, 454] on div "Cancel Destroy" at bounding box center [726, 446] width 262 height 38
click at [839, 443] on div "Cancel Destroy" at bounding box center [726, 446] width 262 height 38
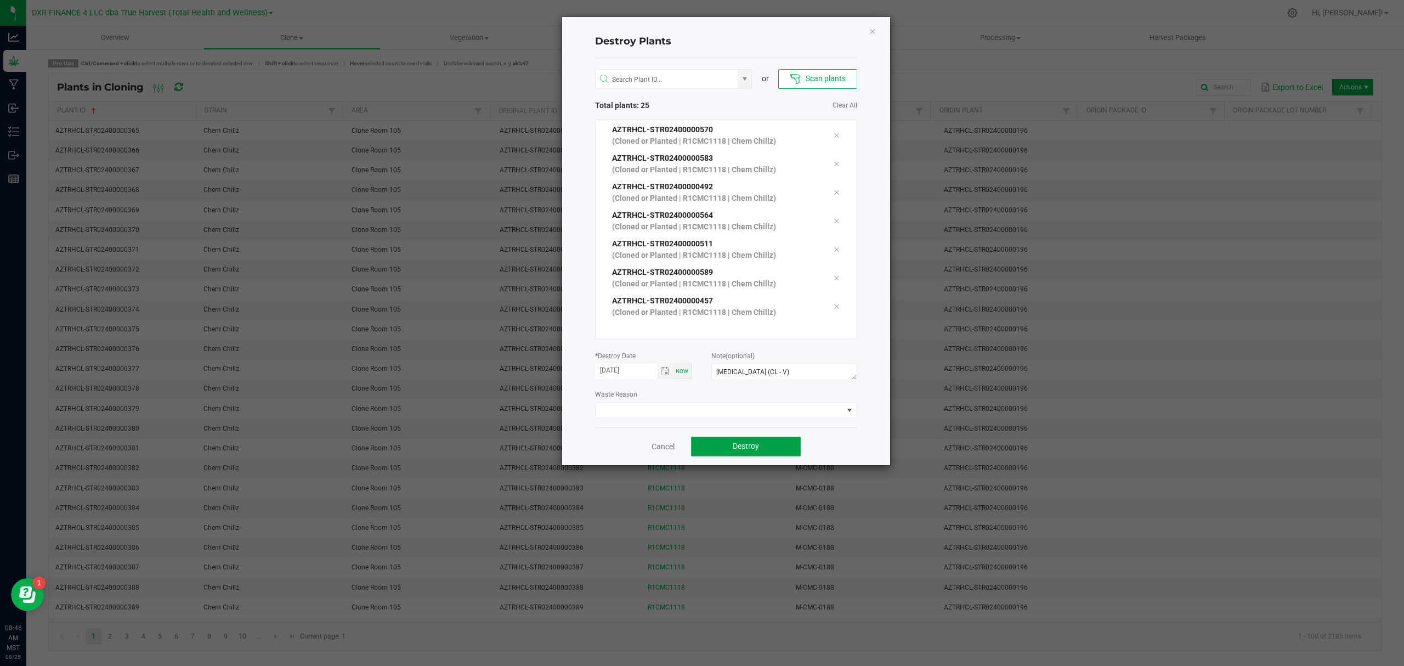
click at [764, 441] on button "Destroy" at bounding box center [746, 446] width 110 height 20
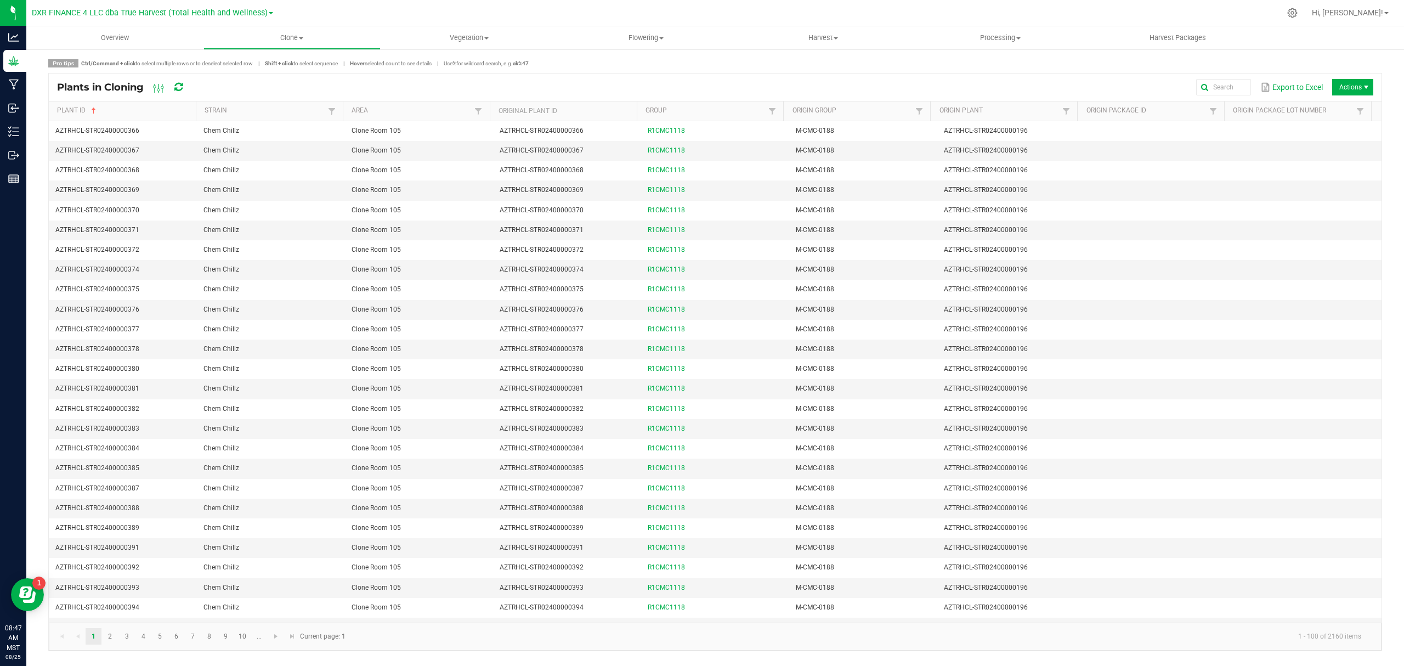
click at [1119, 97] on div "Plants in Cloning Export to Excel Actions" at bounding box center [715, 86] width 1332 height 27
click at [1122, 86] on span "Actions" at bounding box center [1352, 87] width 41 height 16
click at [1122, 115] on span "Destroy plants" at bounding box center [1355, 110] width 82 height 9
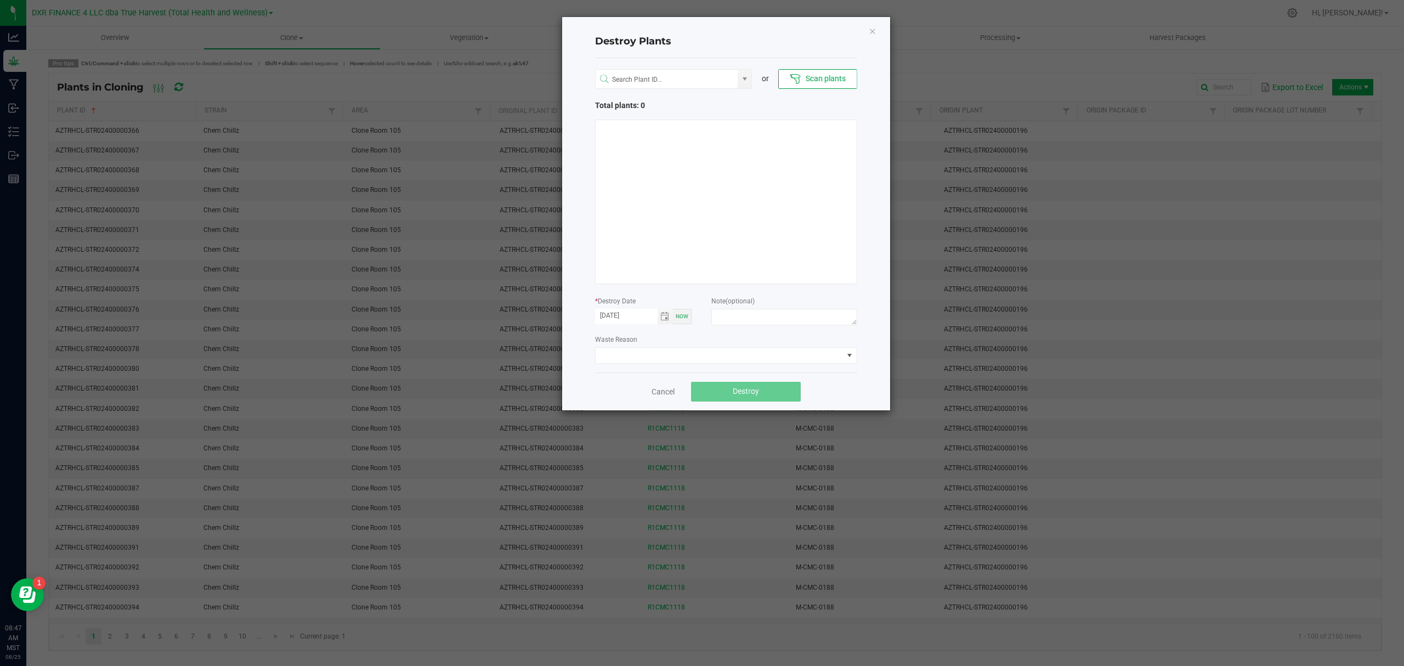
click at [626, 327] on div "* Destroy Date [DATE] Now" at bounding box center [643, 311] width 97 height 33
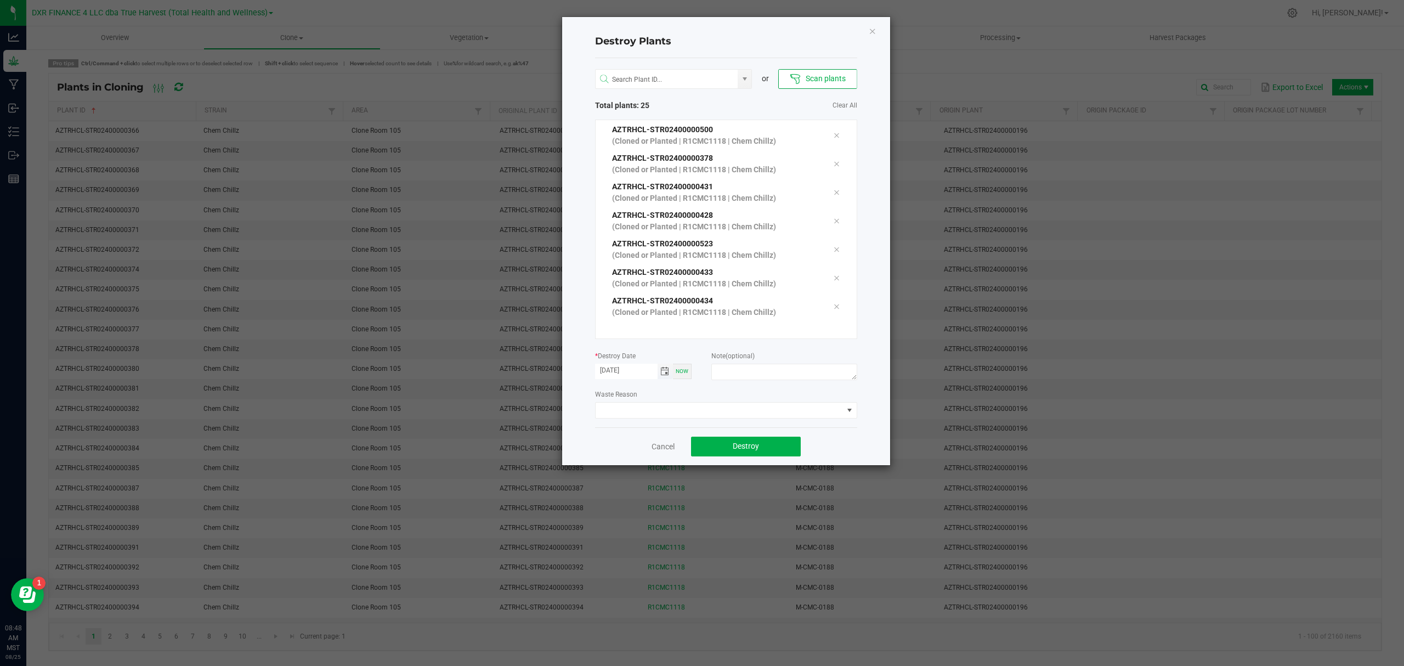
click at [665, 373] on span "Toggle calendar" at bounding box center [664, 371] width 9 height 9
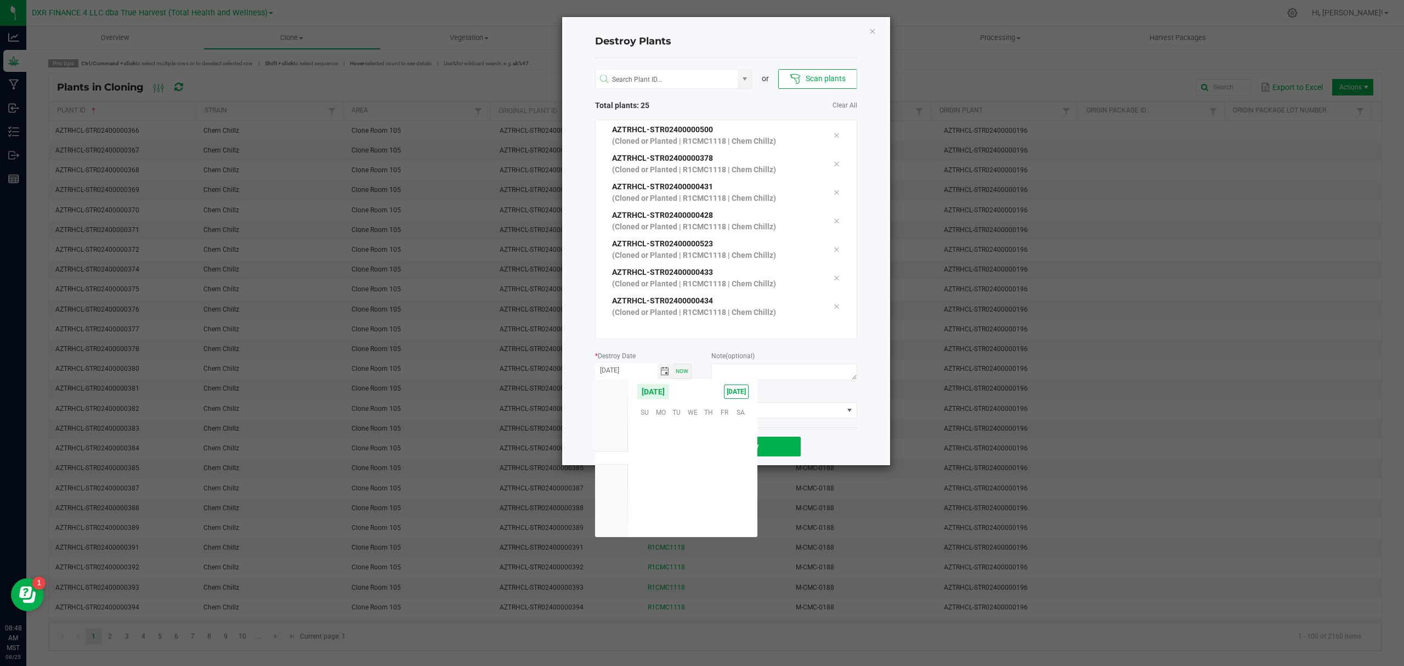
scroll to position [177661, 0]
click at [646, 494] on span "24" at bounding box center [645, 496] width 16 height 17
type input "[DATE]"
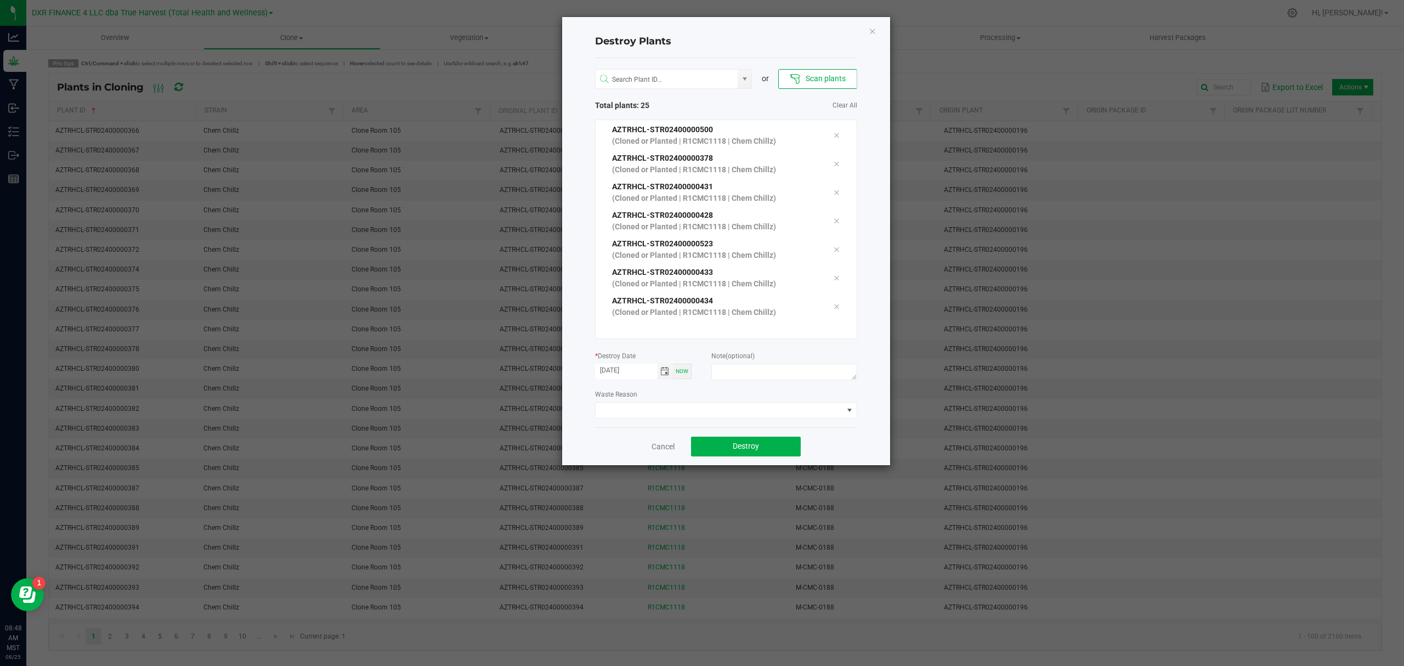
click at [863, 444] on div "Destroy Plants or Scan plants Total plants: 25 Clear All AZTRHCL-STR02400000478…" at bounding box center [726, 241] width 328 height 448
click at [805, 378] on textarea at bounding box center [783, 372] width 145 height 16
type textarea "[MEDICAL_DATA] (CL - V)"
click at [742, 451] on button "Destroy" at bounding box center [746, 446] width 110 height 20
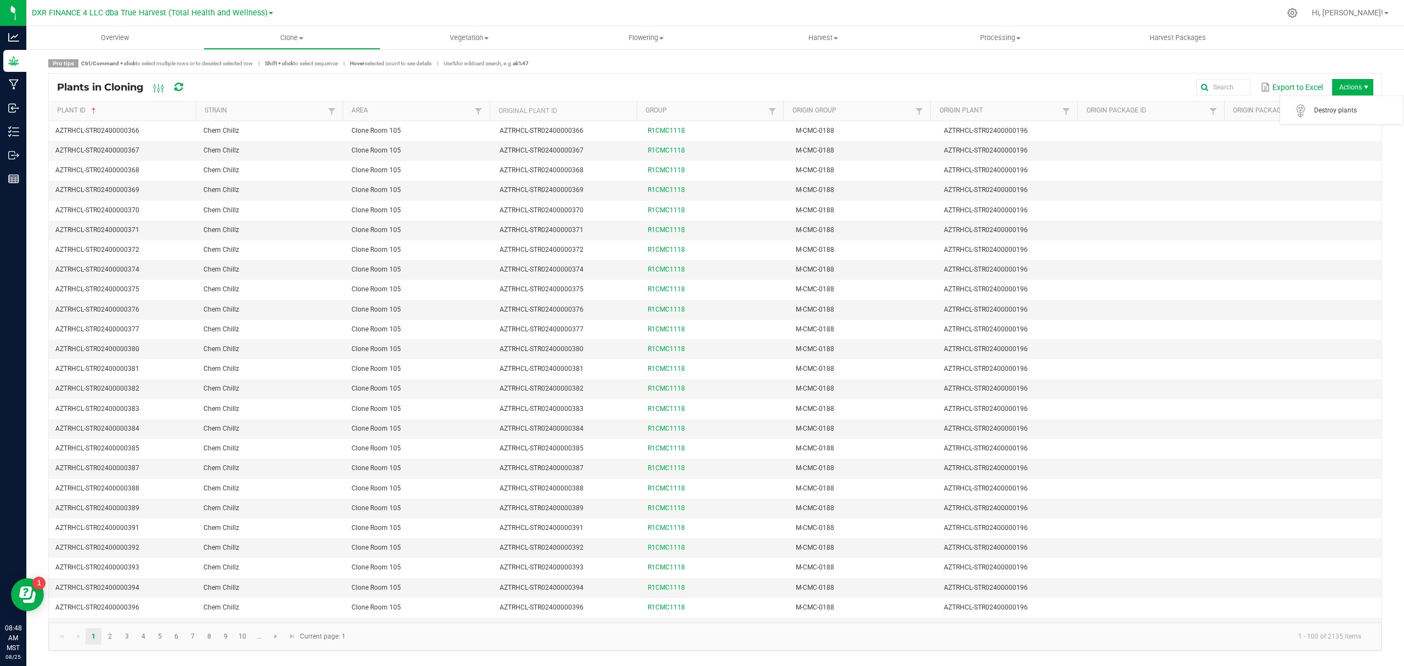
click at [1122, 81] on span "Actions" at bounding box center [1352, 87] width 41 height 16
click at [1122, 87] on span "Actions" at bounding box center [1352, 87] width 41 height 16
click at [1122, 106] on span "Destroy plants" at bounding box center [1355, 110] width 82 height 9
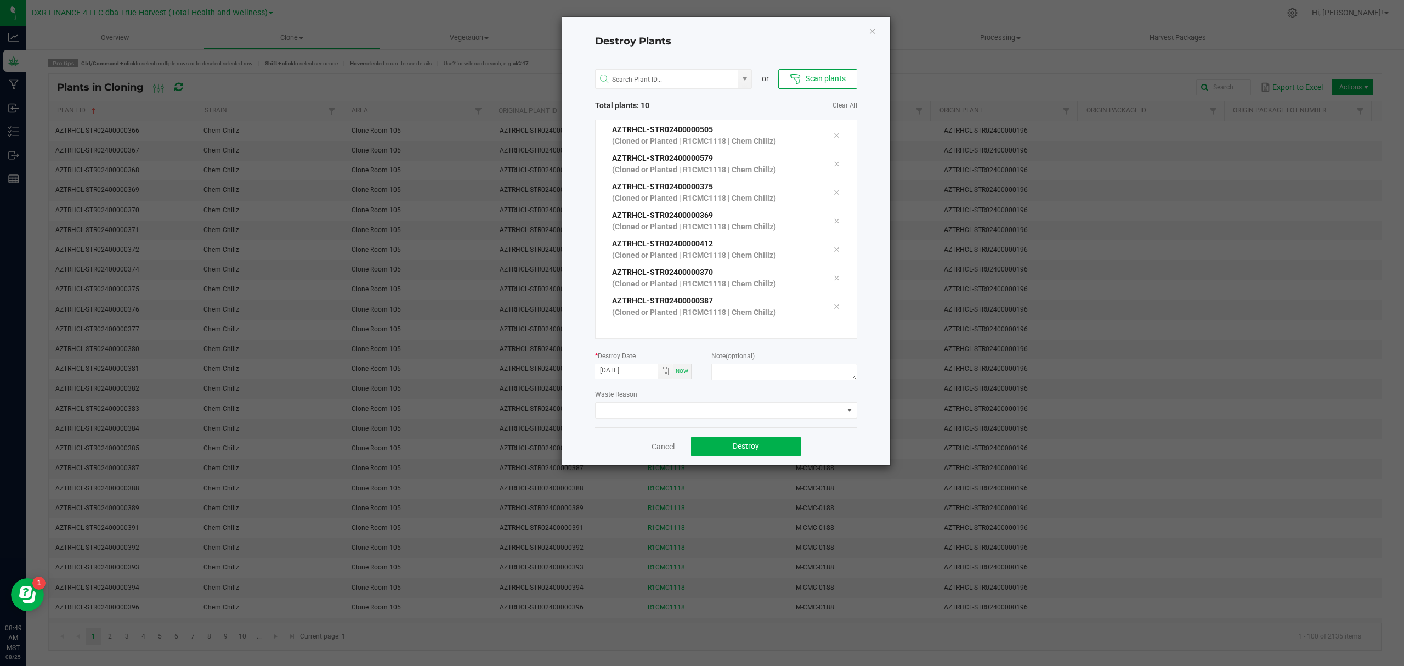
scroll to position [113, 0]
click at [665, 372] on span "Toggle calendar" at bounding box center [664, 371] width 9 height 9
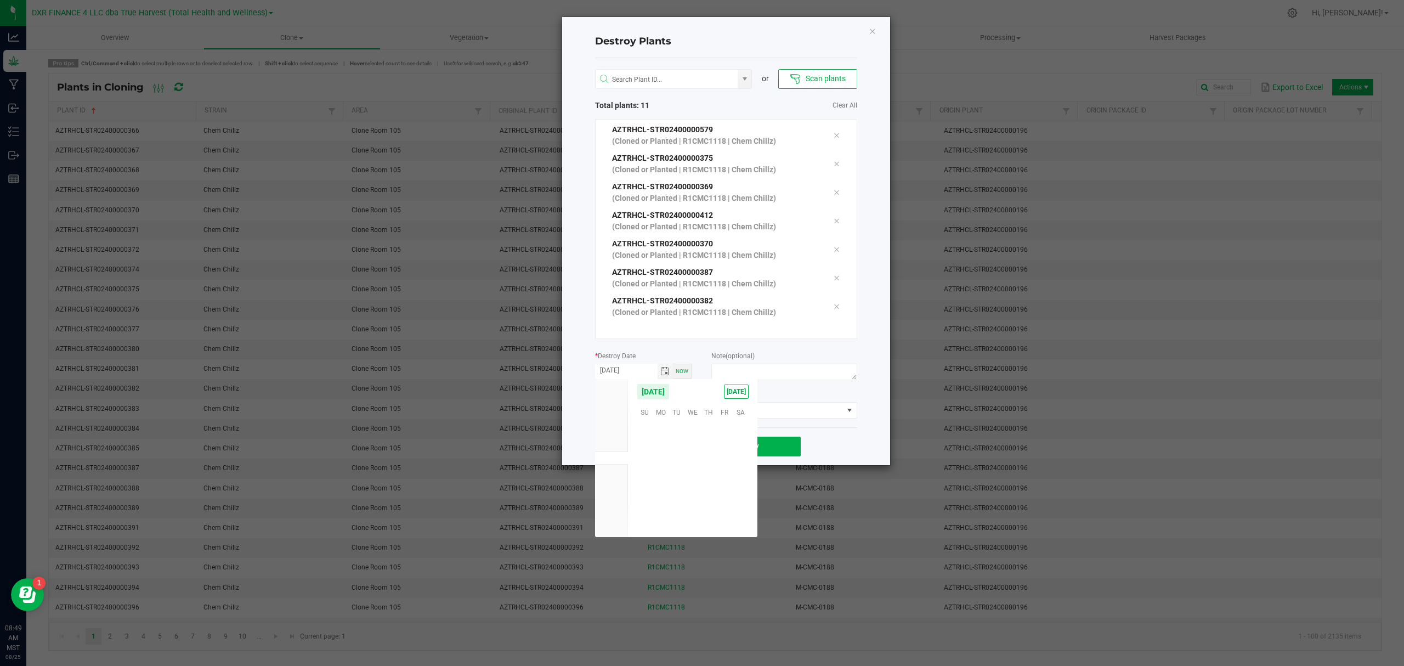
scroll to position [177661, 0]
drag, startPoint x: 645, startPoint y: 496, endPoint x: 707, endPoint y: 457, distance: 72.7
click at [646, 494] on span "24" at bounding box center [645, 496] width 16 height 17
type input "[DATE]"
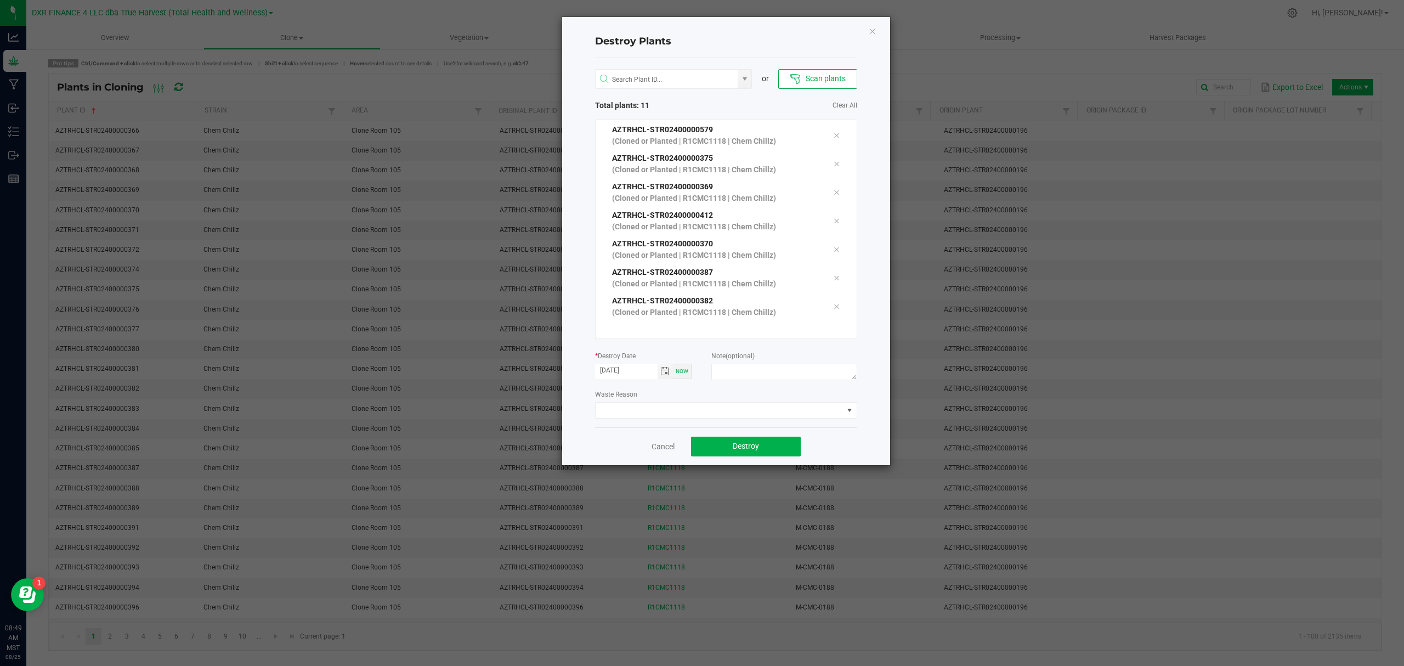
click at [744, 381] on div at bounding box center [783, 374] width 145 height 20
click at [744, 377] on textarea at bounding box center [783, 372] width 145 height 16
type textarea "[MEDICAL_DATA] (CL - V)"
click at [762, 454] on button "Destroy" at bounding box center [746, 446] width 110 height 20
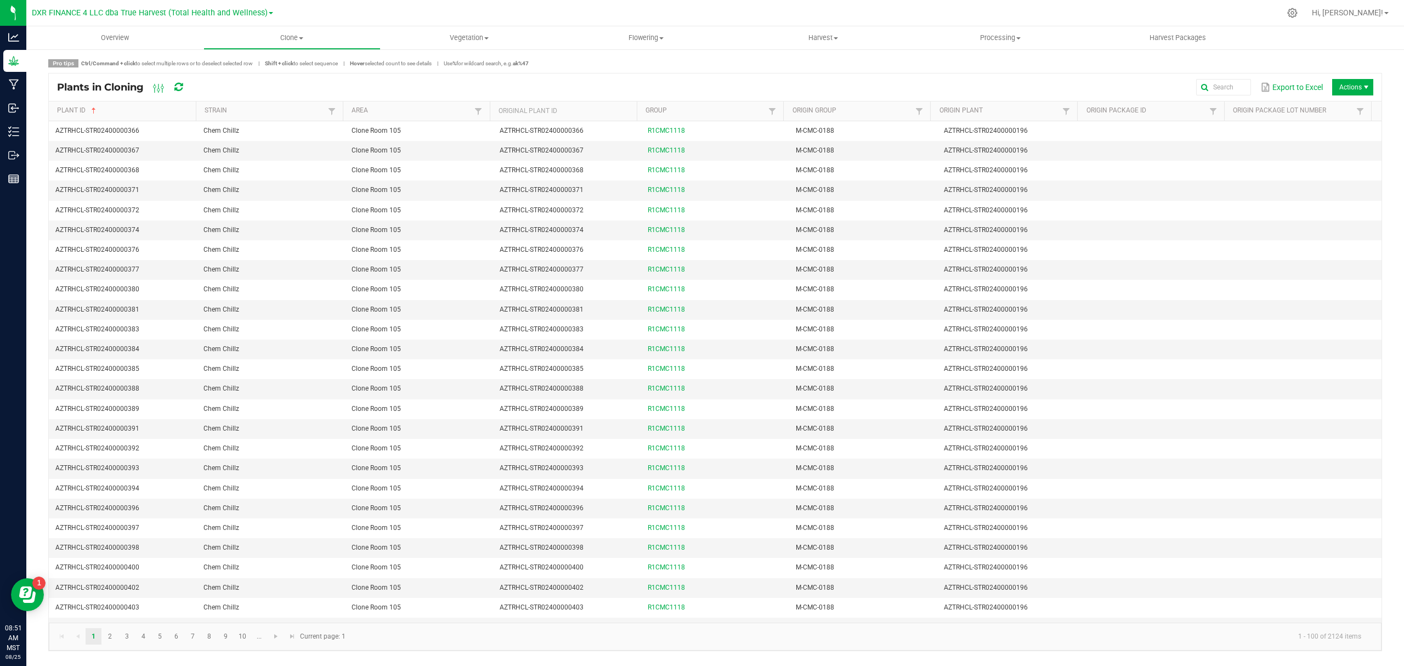
click at [1122, 100] on div "Plants in Cloning Export to Excel Actions" at bounding box center [715, 86] width 1332 height 27
click at [1122, 93] on span "Actions" at bounding box center [1352, 87] width 41 height 16
click at [1122, 107] on span "Destroy plants" at bounding box center [1355, 110] width 82 height 9
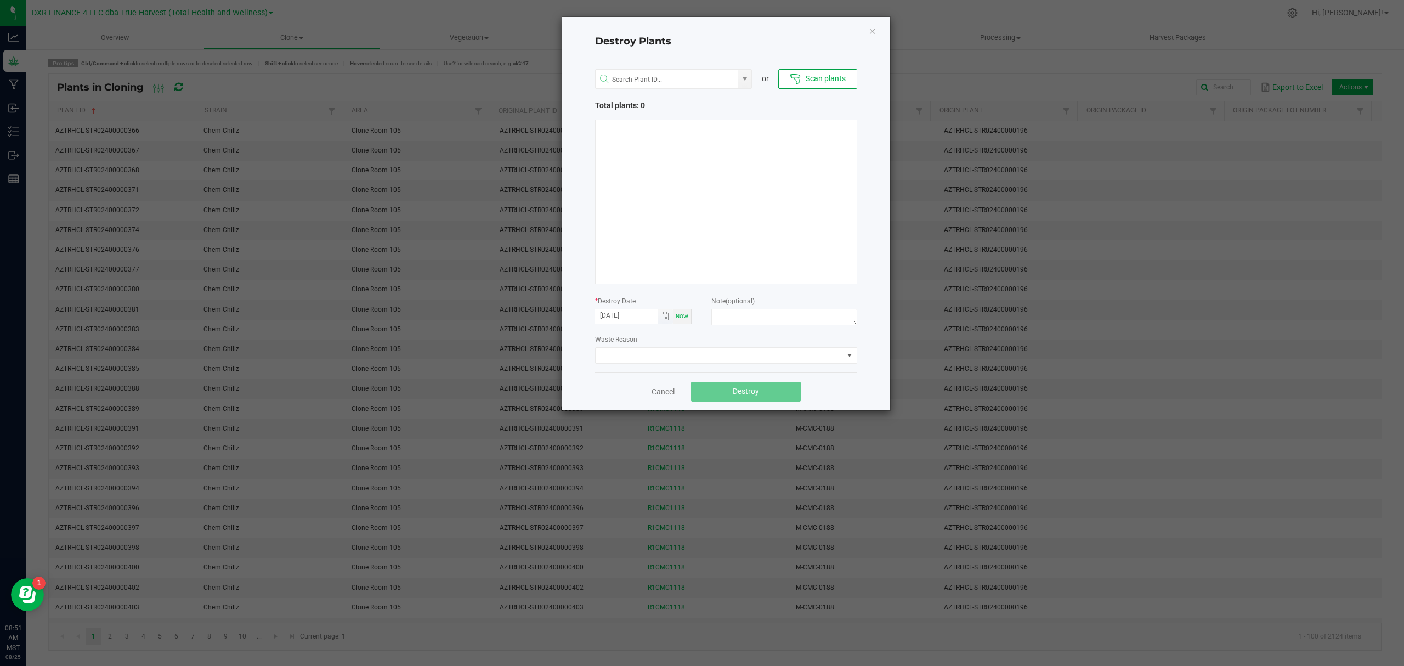
click at [658, 314] on span "Toggle calendar" at bounding box center [665, 316] width 16 height 15
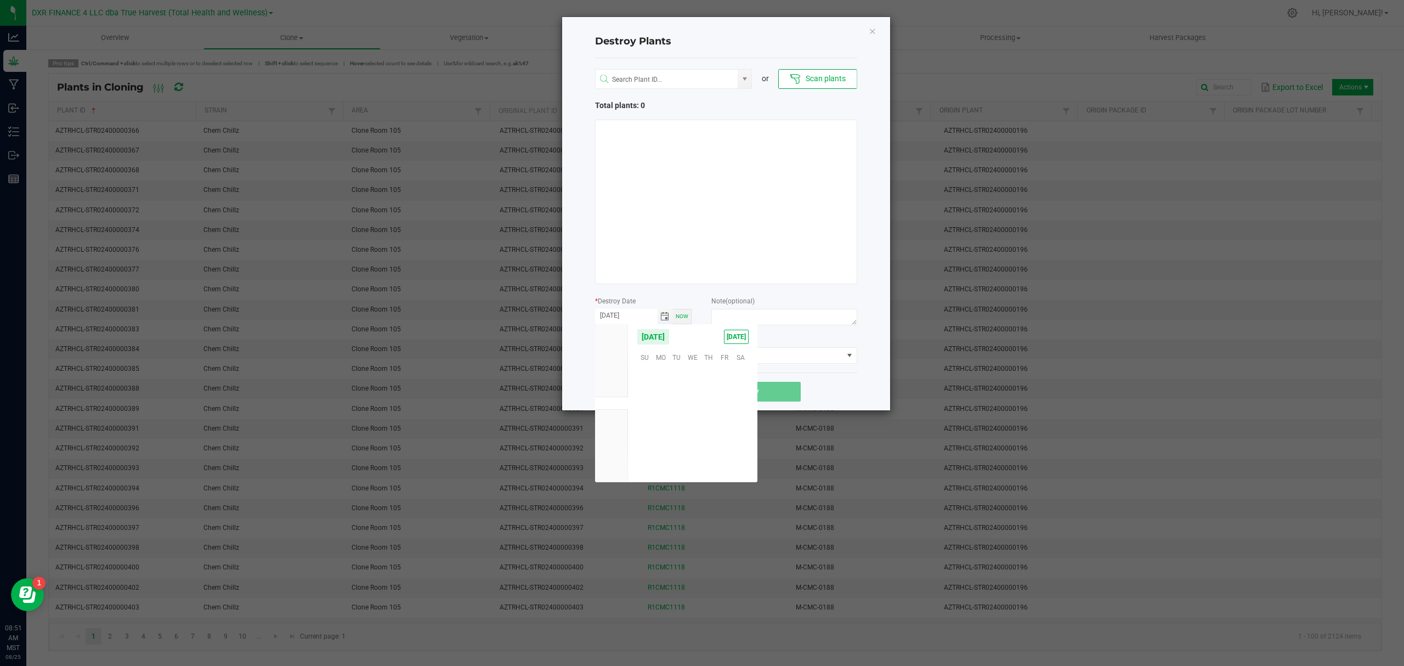
click at [661, 318] on span "Toggle calendar" at bounding box center [664, 316] width 9 height 9
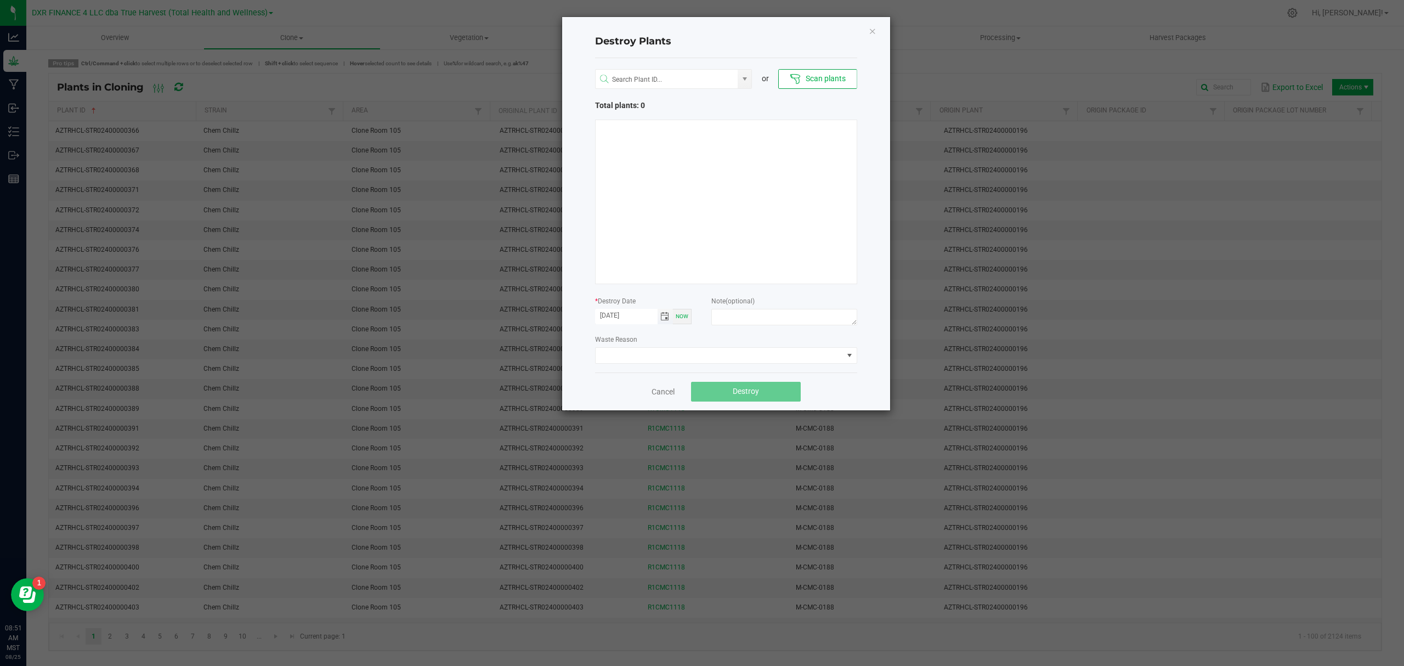
click at [661, 318] on span "Toggle calendar" at bounding box center [664, 316] width 9 height 9
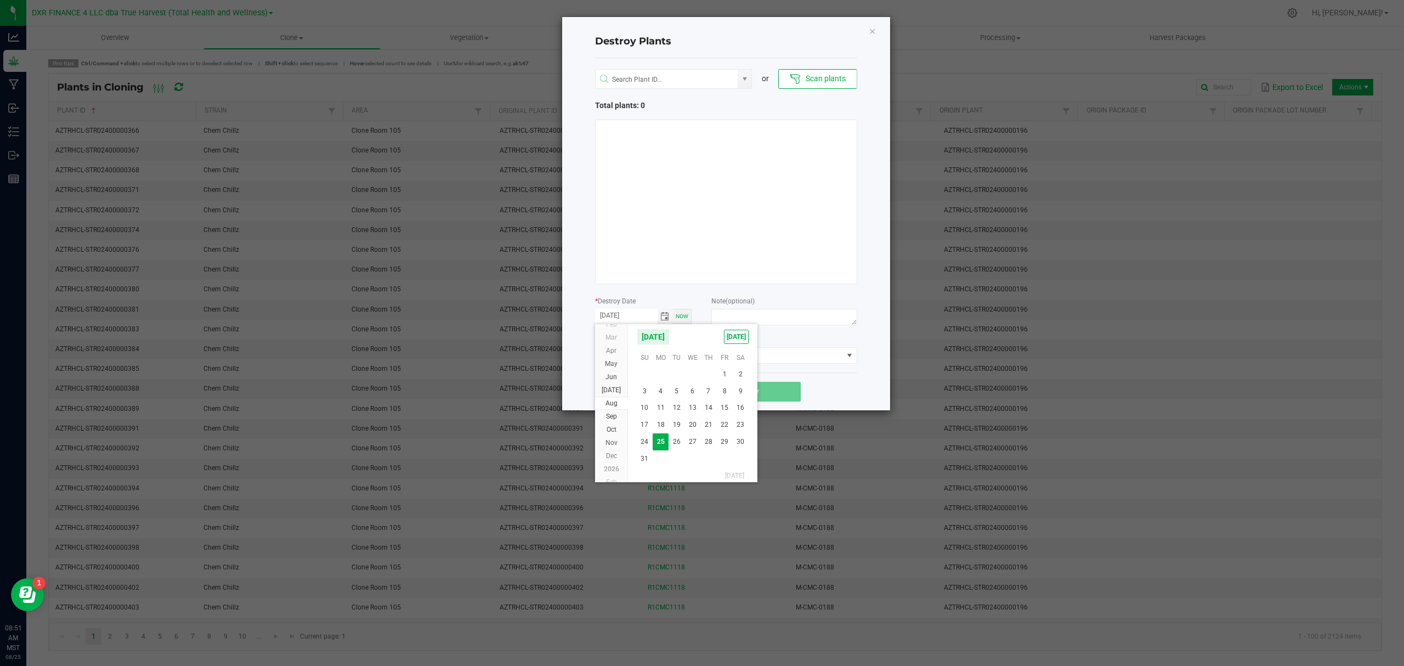
drag, startPoint x: 641, startPoint y: 438, endPoint x: 673, endPoint y: 382, distance: 64.6
click at [641, 437] on span "24" at bounding box center [645, 441] width 16 height 17
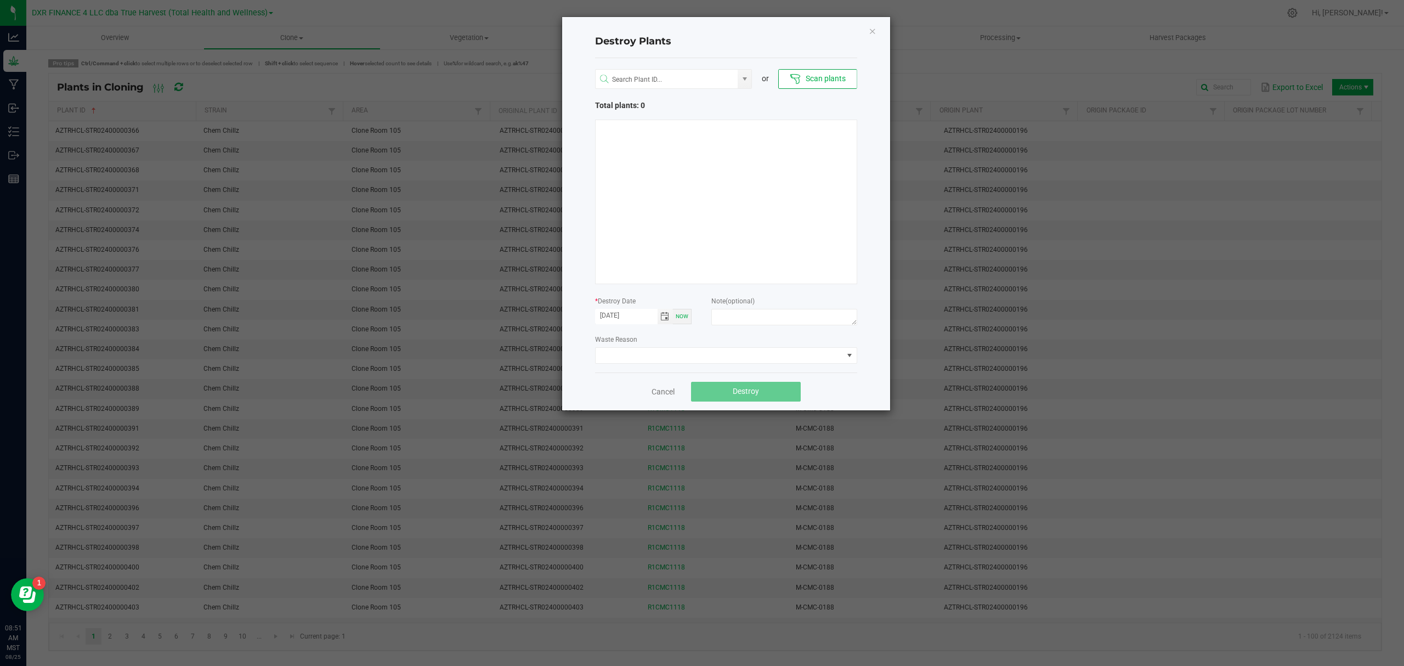
click at [691, 324] on div "Now" at bounding box center [682, 316] width 19 height 15
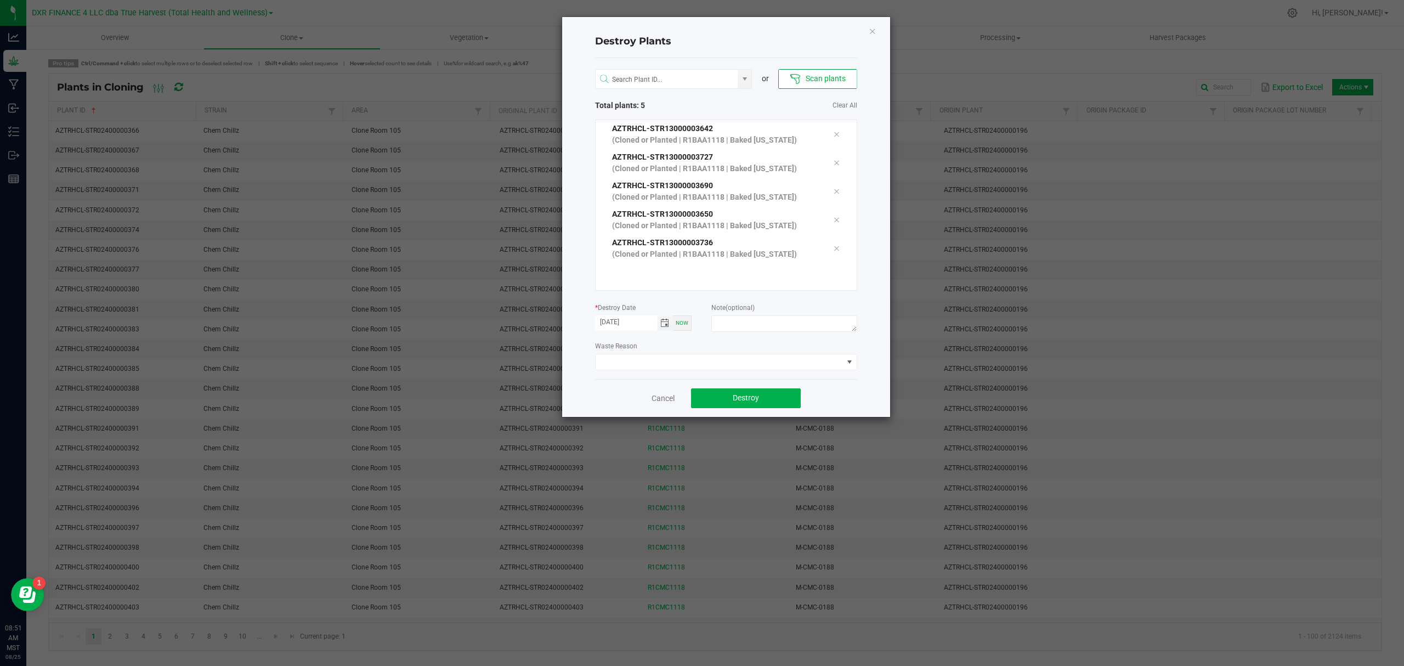
click at [660, 327] on span "Toggle calendar" at bounding box center [664, 323] width 9 height 9
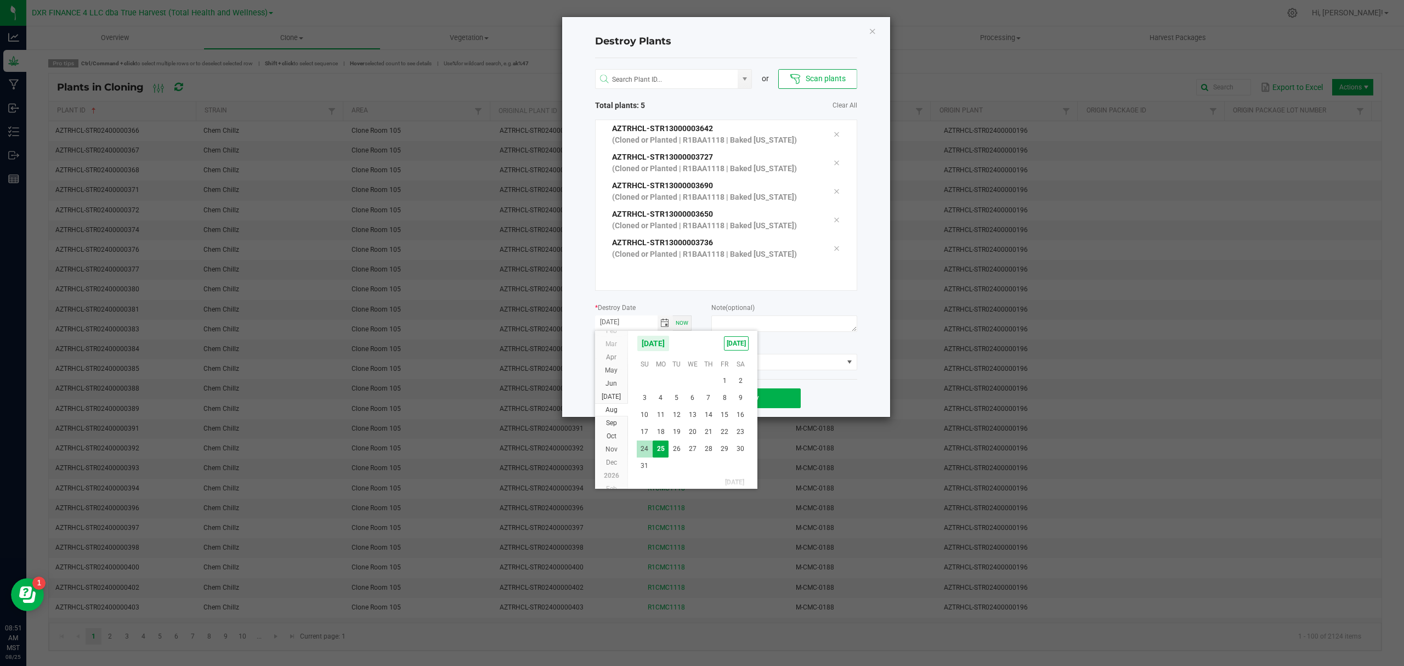
click at [648, 448] on span "24" at bounding box center [645, 448] width 16 height 17
type input "[DATE]"
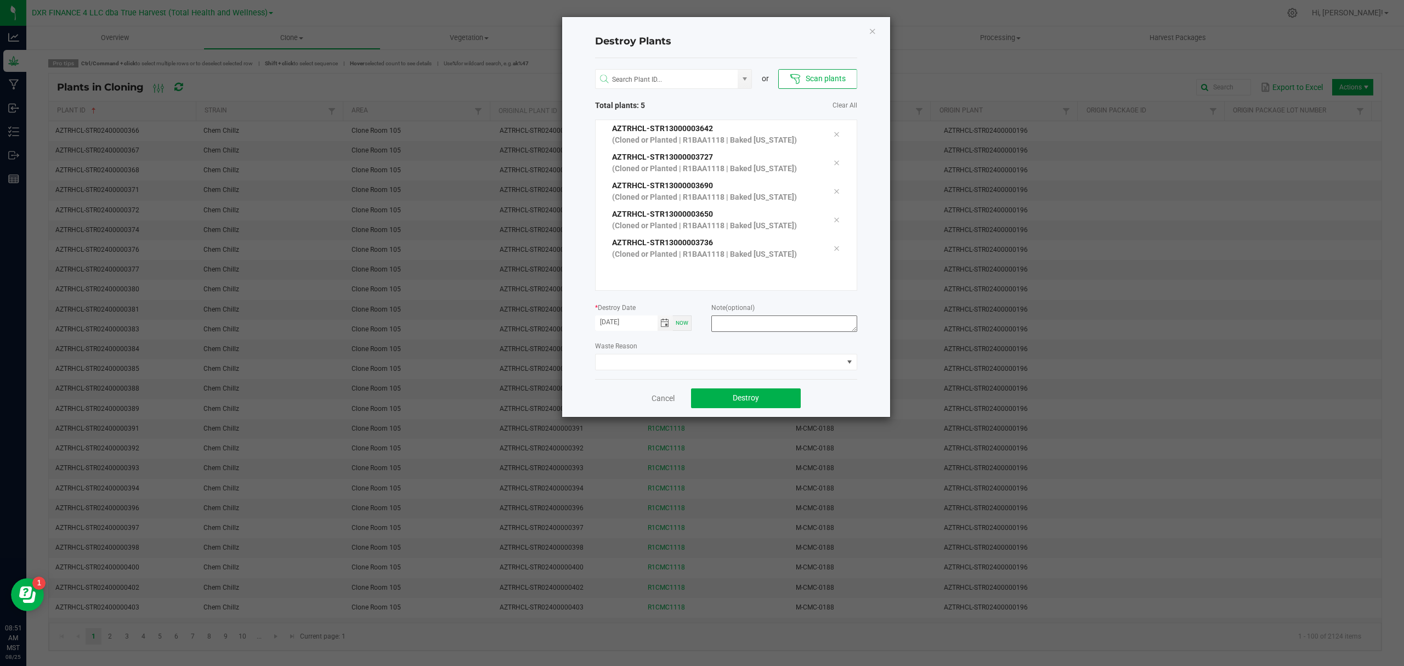
drag, startPoint x: 725, startPoint y: 343, endPoint x: 731, endPoint y: 329, distance: 15.0
click at [726, 342] on div "Waste Reason" at bounding box center [726, 355] width 262 height 30
click at [731, 327] on textarea at bounding box center [783, 323] width 145 height 16
type textarea "[MEDICAL_DATA] (CL - V)"
click at [728, 400] on button "Destroy" at bounding box center [746, 398] width 110 height 20
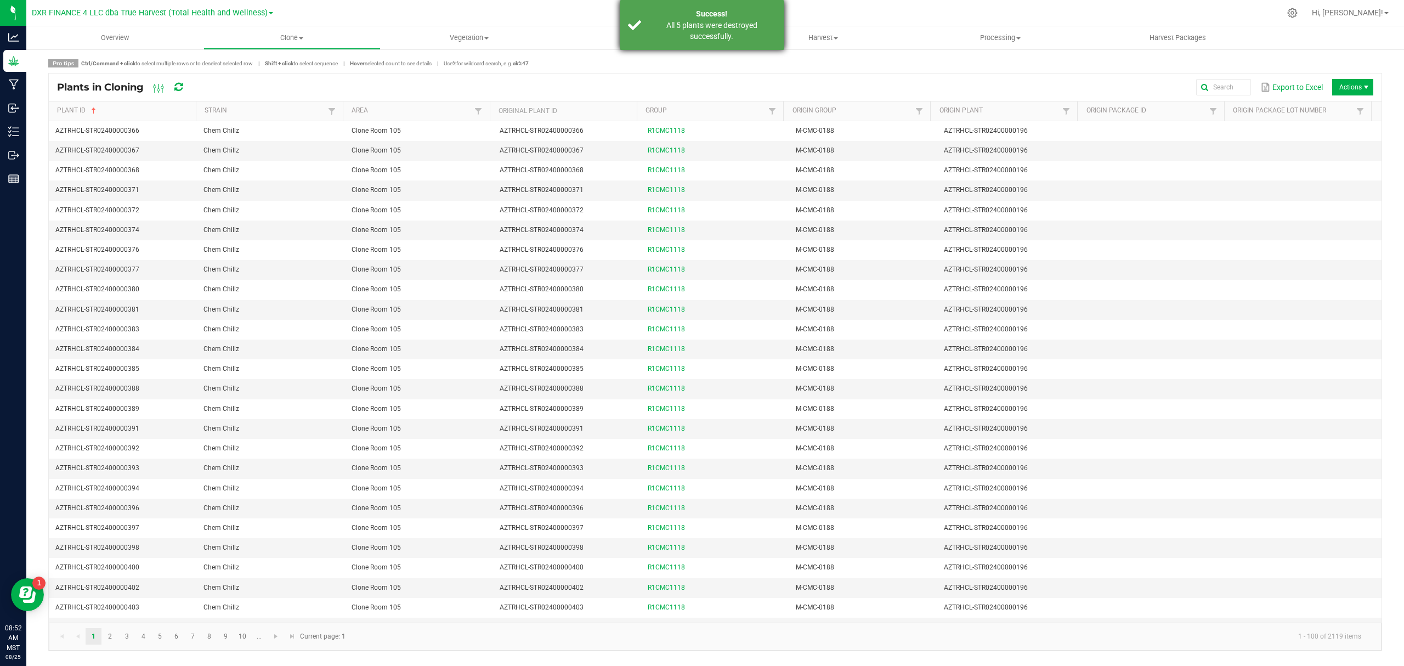
drag, startPoint x: 731, startPoint y: 38, endPoint x: 783, endPoint y: 33, distance: 51.7
click at [731, 38] on div "All 5 plants were destroyed successfully." at bounding box center [711, 31] width 129 height 22
click at [1122, 93] on span "Actions" at bounding box center [1352, 87] width 41 height 16
click at [1122, 113] on span "Destroy plants" at bounding box center [1355, 110] width 82 height 9
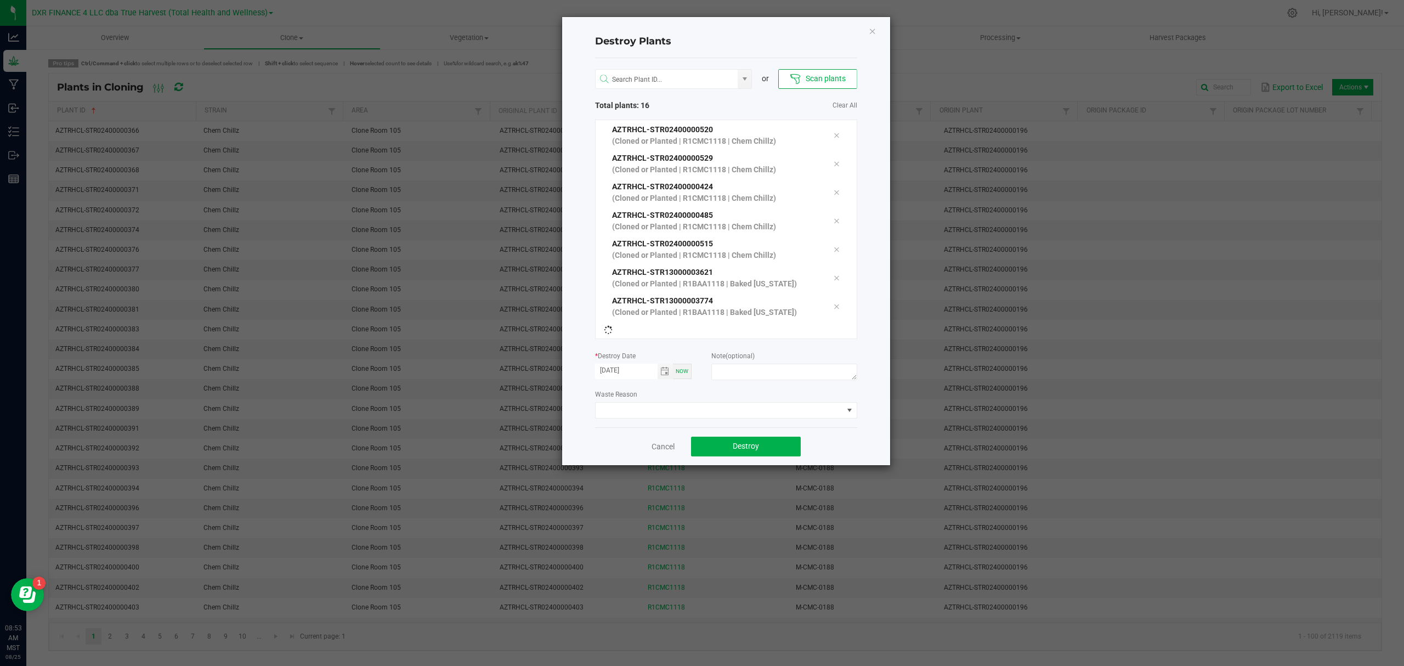
scroll to position [256, 0]
click at [665, 372] on span "Toggle calendar" at bounding box center [664, 371] width 9 height 9
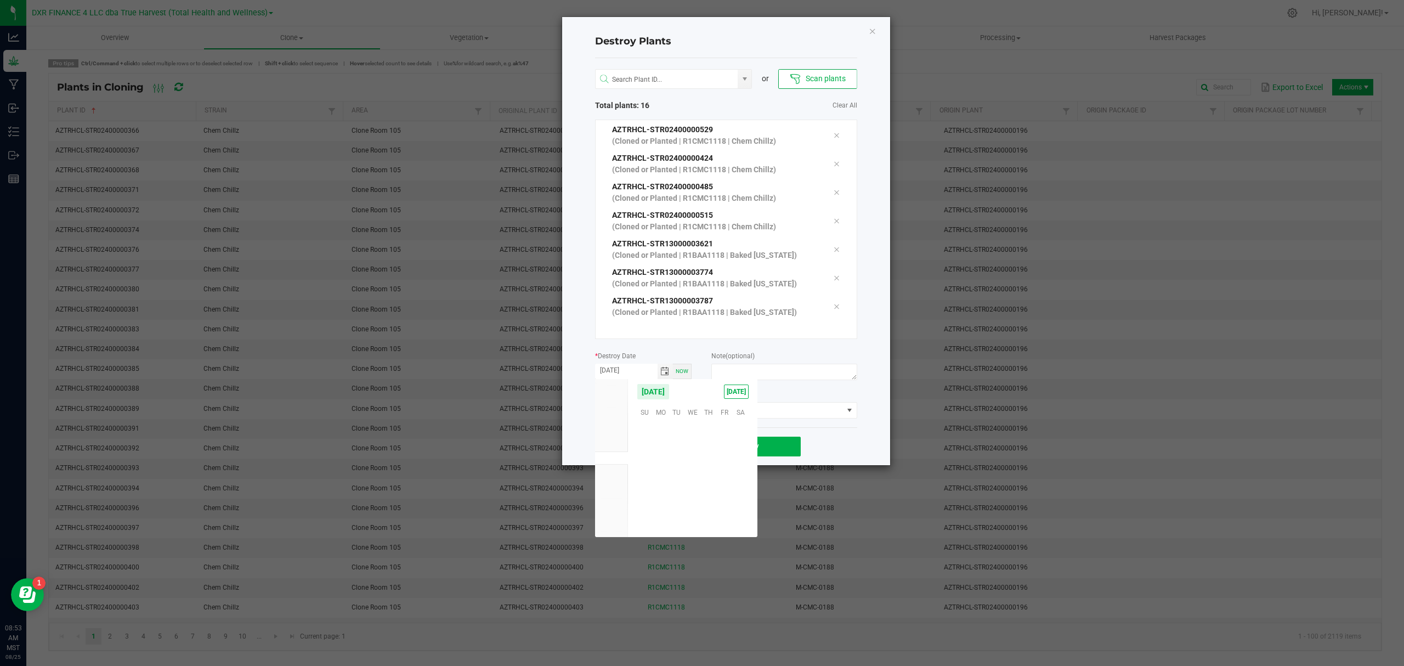
scroll to position [177661, 0]
click at [647, 492] on span "24" at bounding box center [645, 496] width 16 height 17
type input "[DATE]"
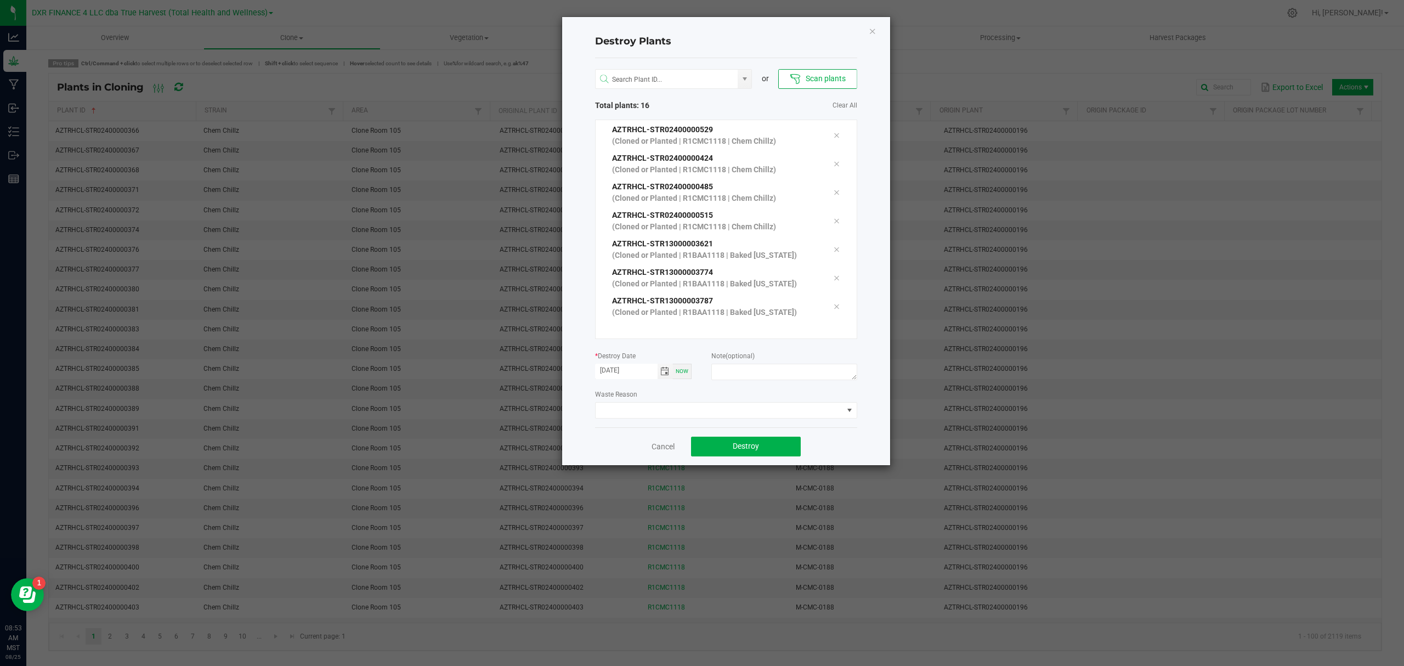
click at [721, 389] on div "Waste Reason" at bounding box center [726, 403] width 262 height 30
click at [734, 373] on textarea at bounding box center [783, 372] width 145 height 16
type textarea "[MEDICAL_DATA] (Cl - V)"
drag, startPoint x: 833, startPoint y: 444, endPoint x: 812, endPoint y: 444, distance: 21.4
click at [835, 444] on div "Cancel Destroy" at bounding box center [726, 446] width 262 height 38
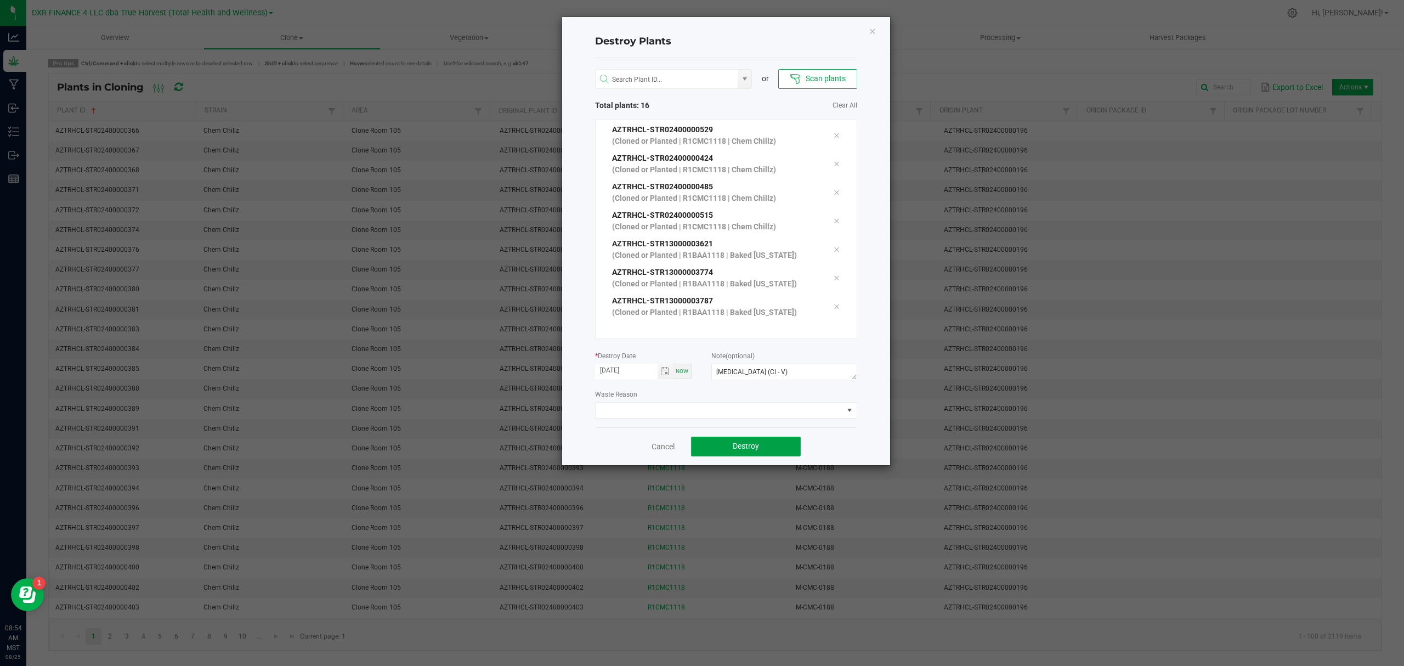
drag, startPoint x: 745, startPoint y: 451, endPoint x: 750, endPoint y: 444, distance: 9.0
click at [746, 451] on button "Destroy" at bounding box center [746, 446] width 110 height 20
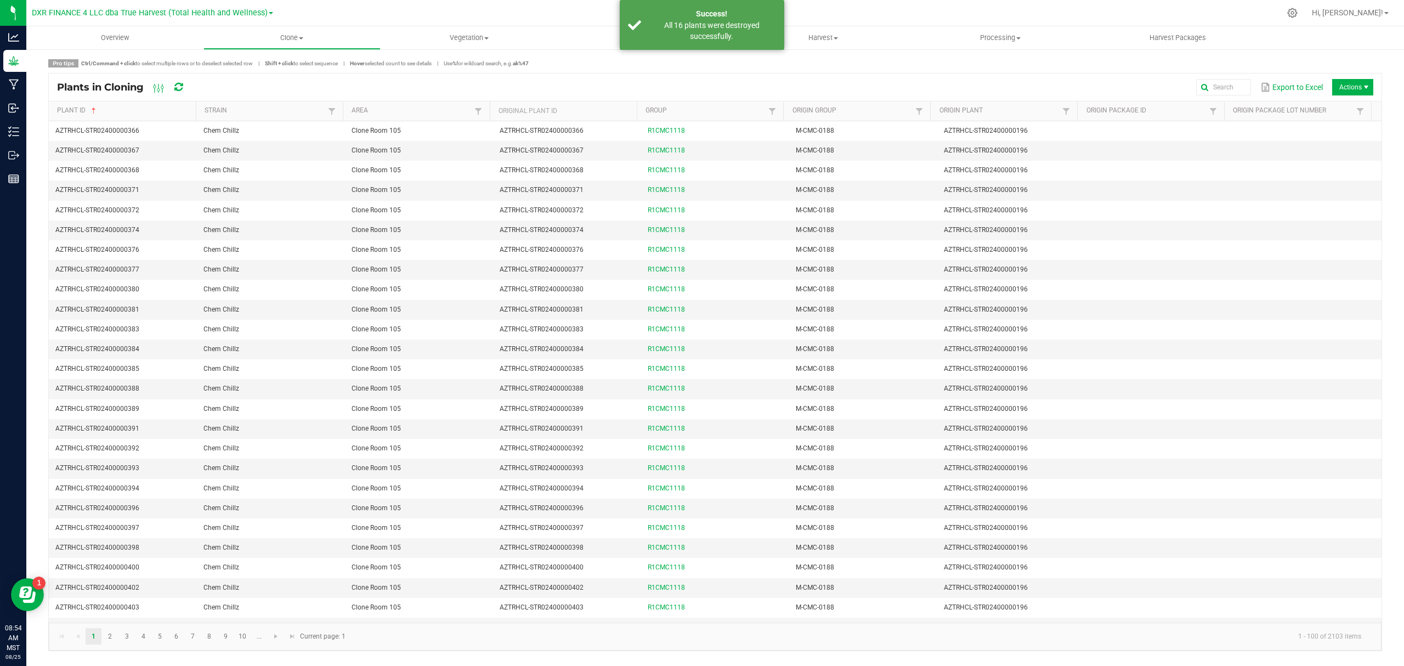
drag, startPoint x: 707, startPoint y: 21, endPoint x: 906, endPoint y: 60, distance: 202.9
click at [708, 21] on div "All 16 plants were destroyed successfully." at bounding box center [711, 31] width 129 height 22
click at [1122, 88] on span "Actions" at bounding box center [1366, 87] width 9 height 9
click at [1122, 109] on span "Destroy plants" at bounding box center [1355, 110] width 82 height 9
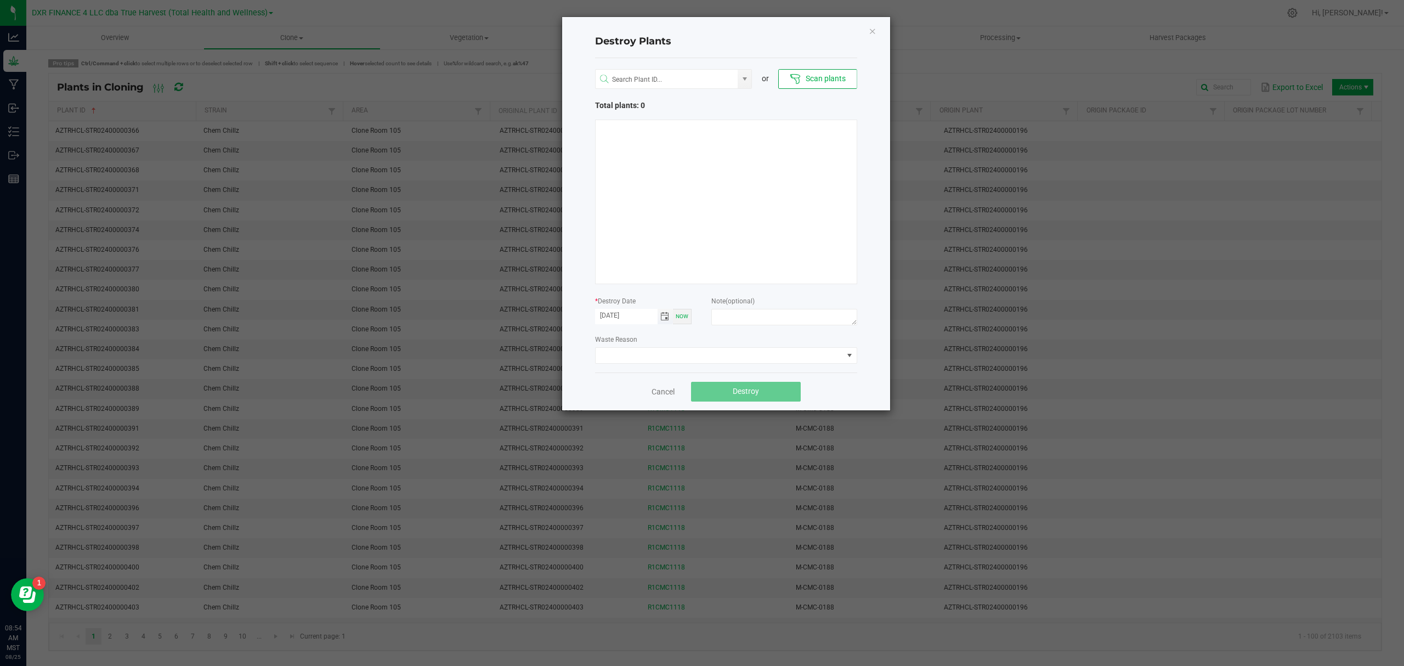
click at [666, 318] on span "Toggle calendar" at bounding box center [664, 316] width 9 height 9
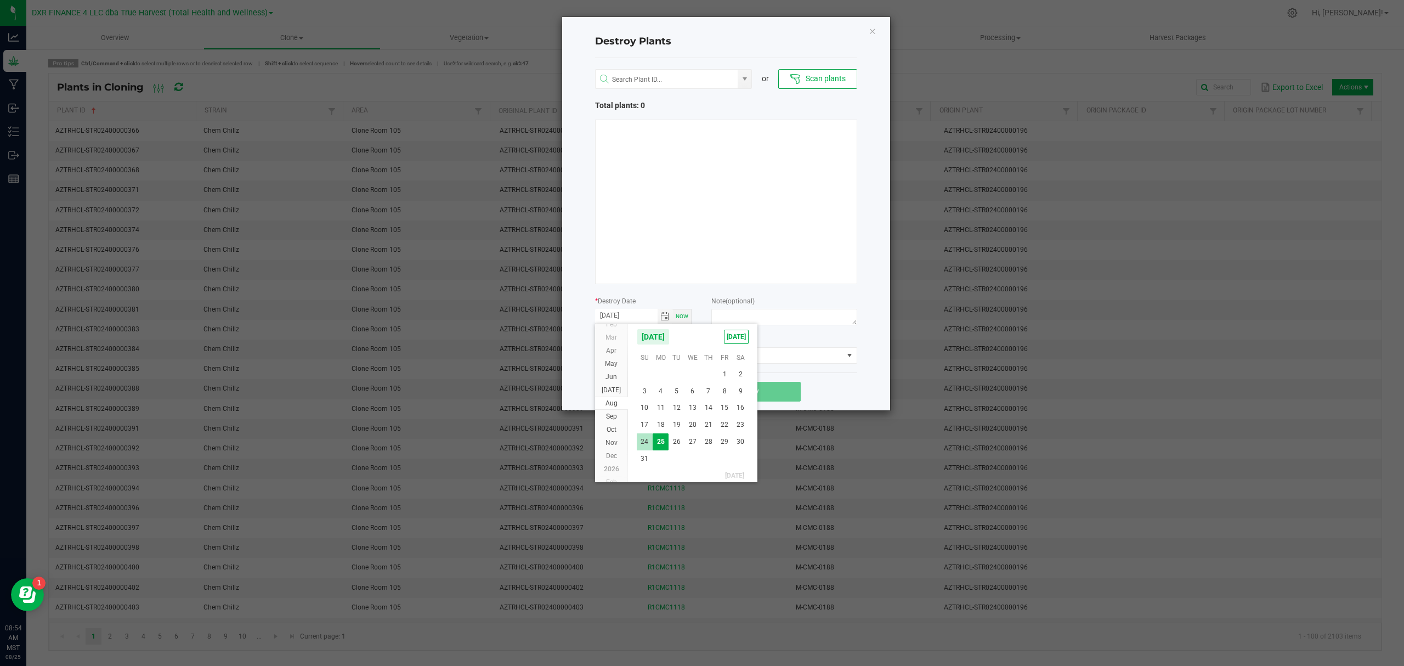
click at [644, 438] on span "24" at bounding box center [645, 441] width 16 height 17
type input "[DATE]"
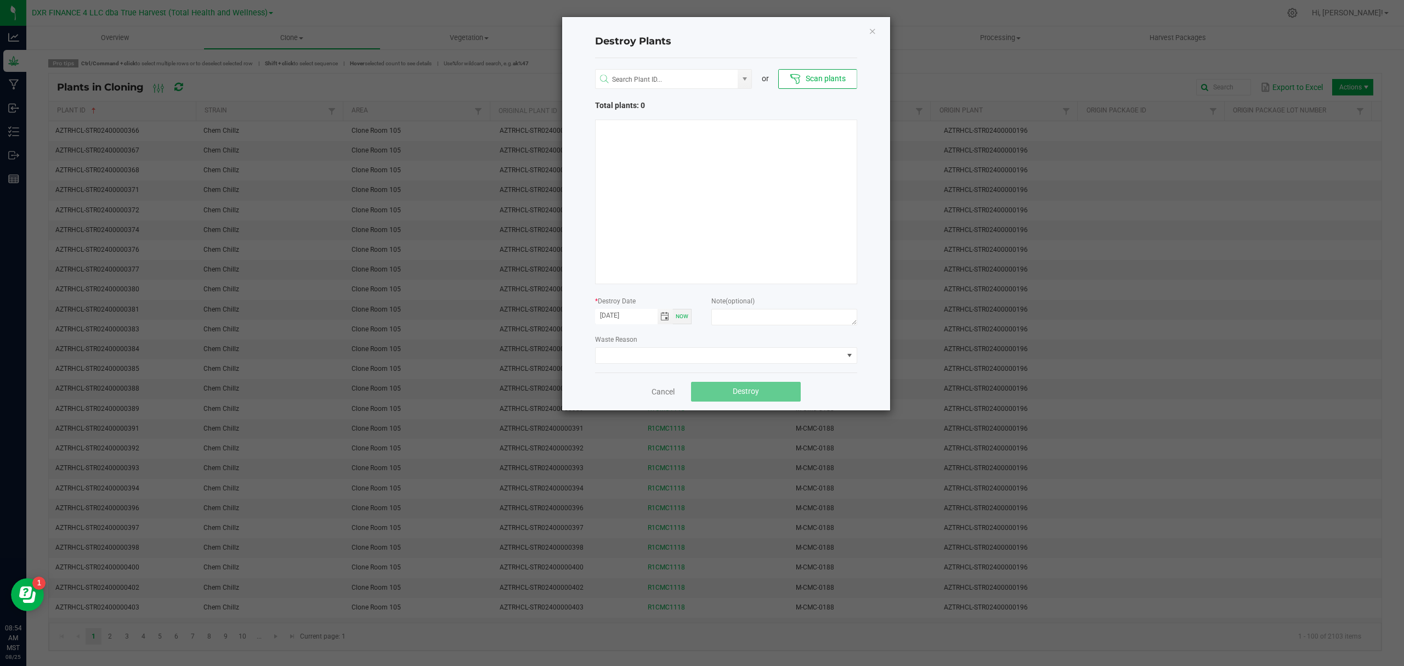
click at [836, 389] on div "Cancel Destroy" at bounding box center [726, 391] width 262 height 38
click at [818, 97] on div "or Scan plants Total plants: 0 * Destroy Date [DATE] Now Note (optional) Waste …" at bounding box center [726, 215] width 262 height 314
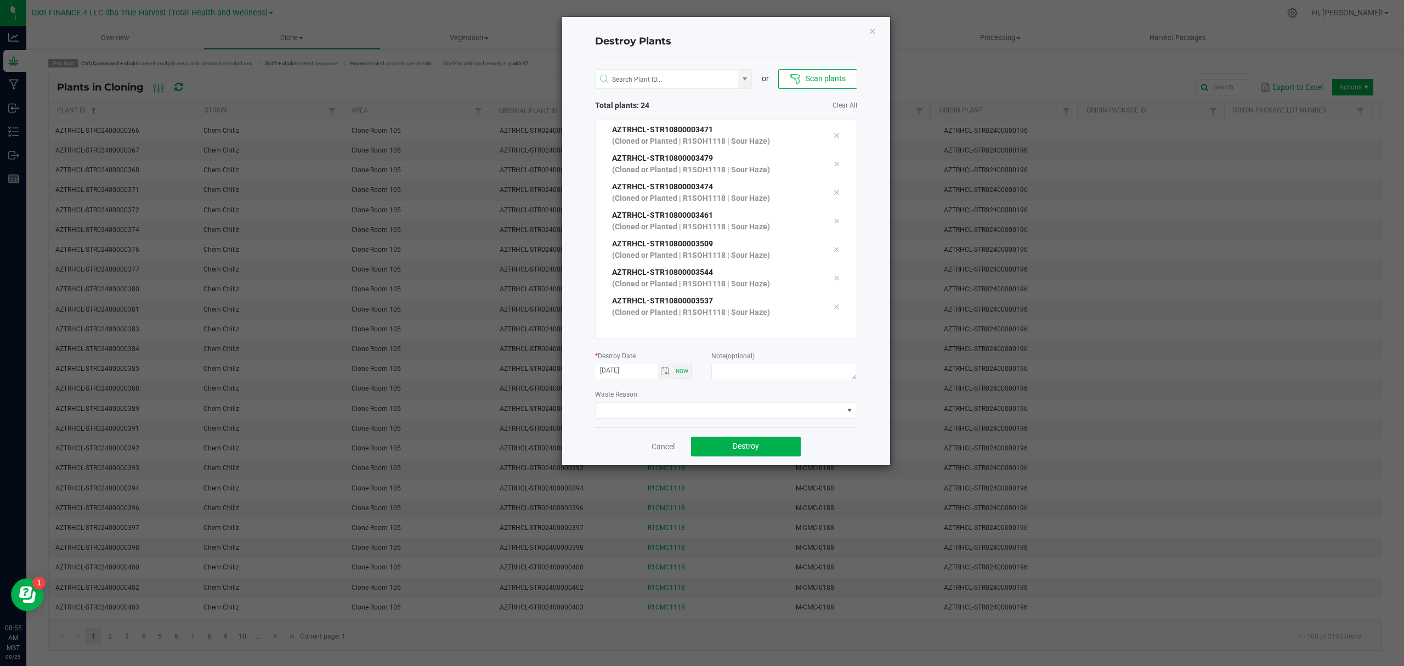
scroll to position [512, 0]
click at [738, 375] on textarea at bounding box center [783, 372] width 145 height 16
type textarea "[MEDICAL_DATA] (Cl - V)"
click at [792, 448] on button "Destroy" at bounding box center [746, 446] width 110 height 20
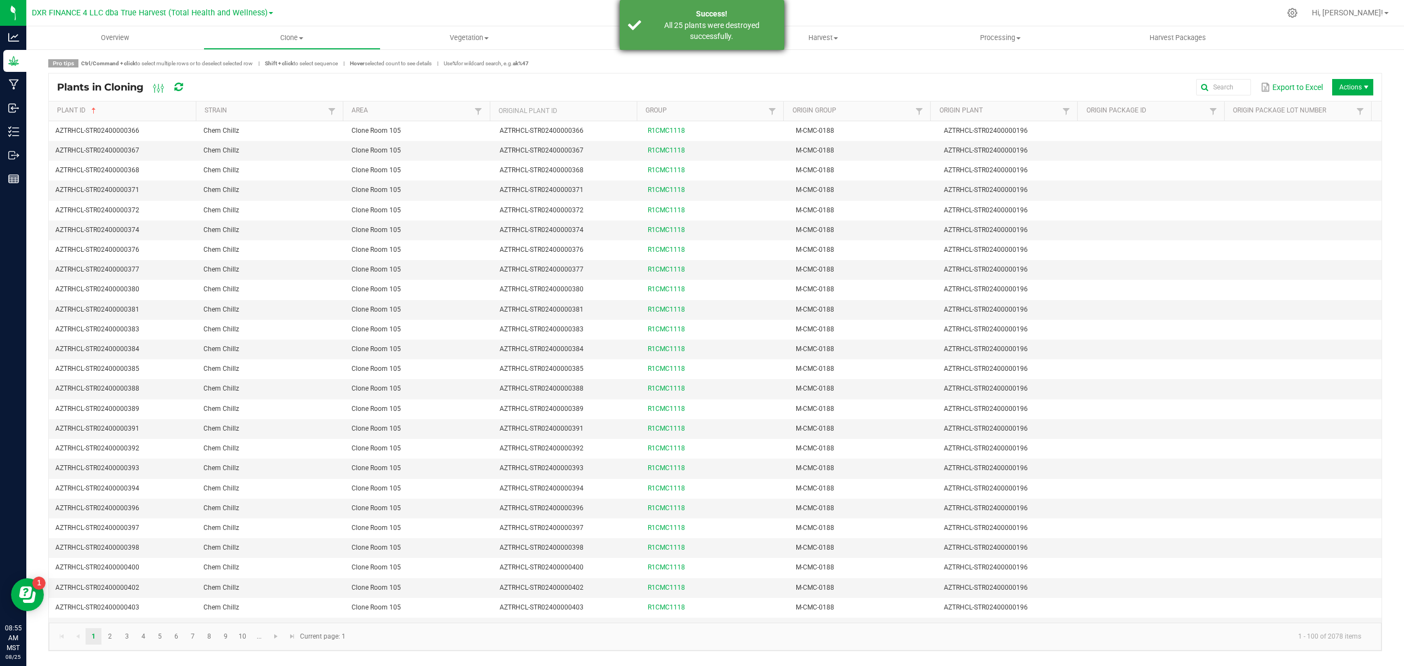
drag, startPoint x: 681, startPoint y: 33, endPoint x: 696, endPoint y: 32, distance: 14.9
click at [681, 33] on div "All 25 plants were destroyed successfully." at bounding box center [711, 31] width 129 height 22
click at [1122, 84] on span "Actions" at bounding box center [1352, 87] width 41 height 16
click at [1122, 102] on span "Destroy plants" at bounding box center [1341, 110] width 110 height 22
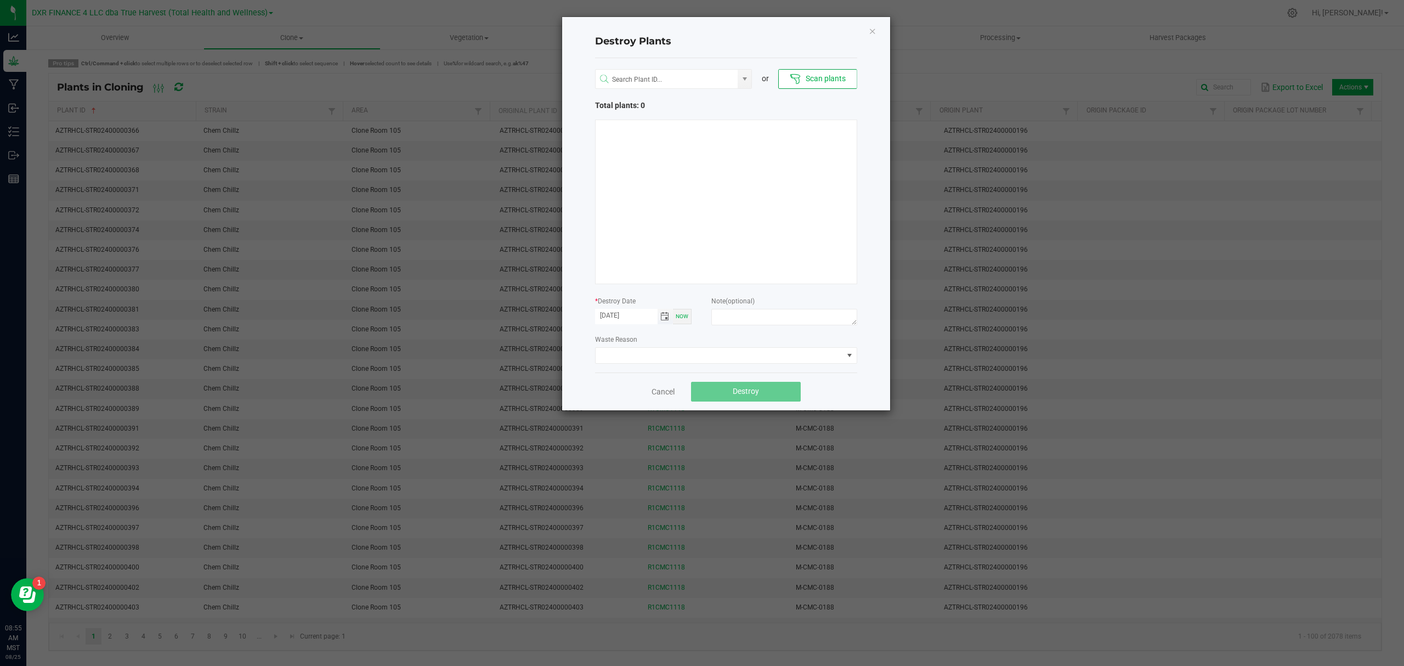
click at [660, 315] on span "Toggle calendar" at bounding box center [664, 316] width 9 height 9
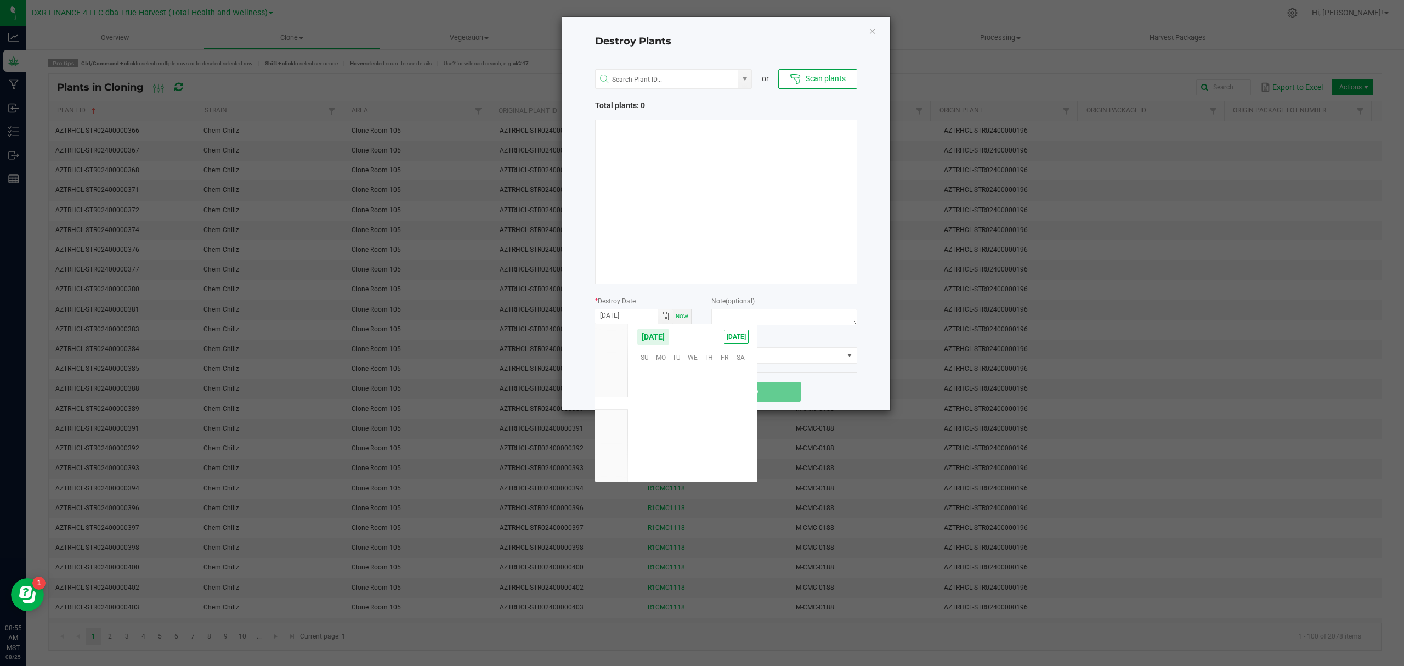
scroll to position [177661, 0]
click at [639, 443] on span "24" at bounding box center [645, 441] width 16 height 17
type input "[DATE]"
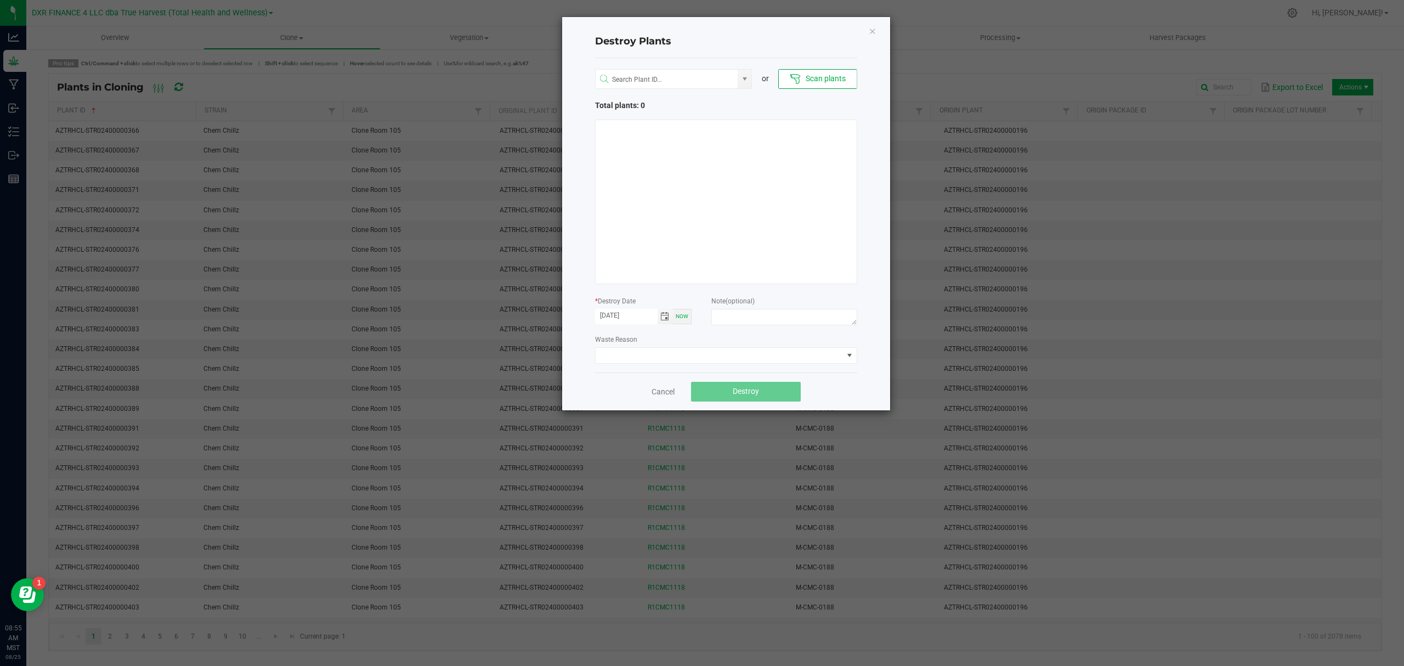
click at [848, 383] on div "Cancel Destroy" at bounding box center [726, 391] width 262 height 38
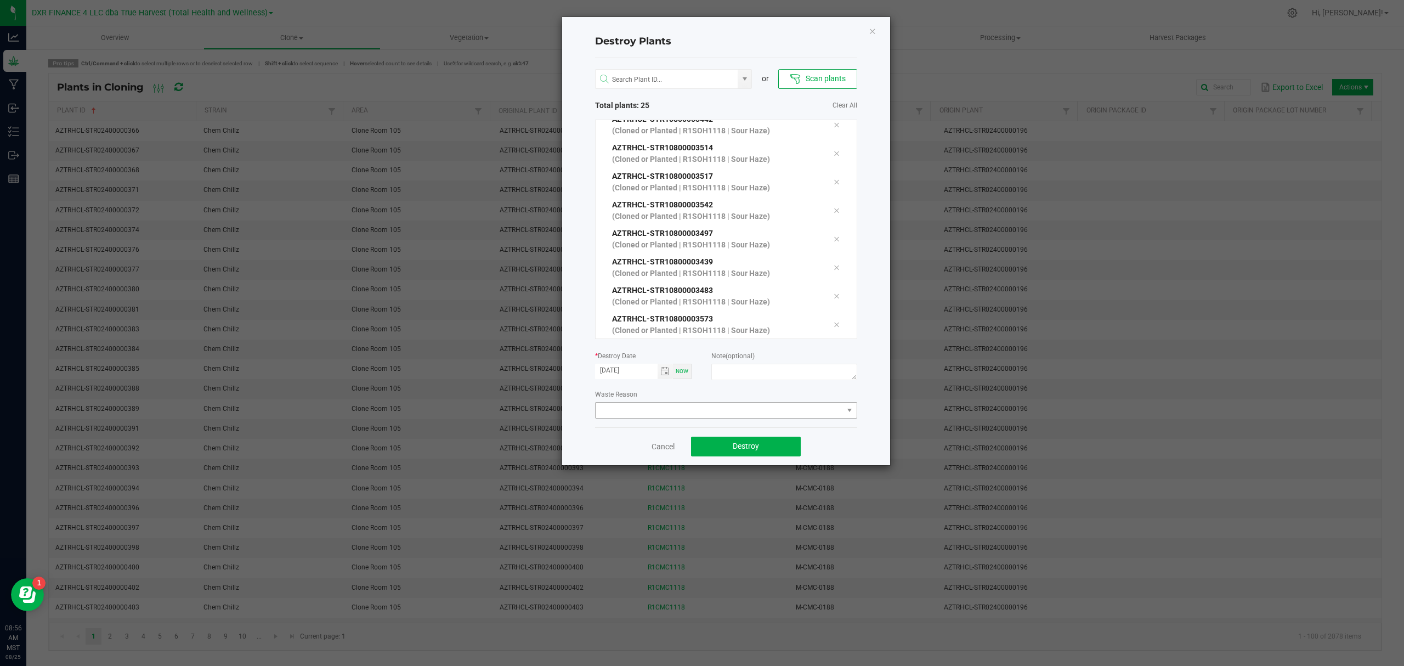
scroll to position [512, 0]
click at [799, 367] on textarea at bounding box center [783, 372] width 145 height 16
type textarea "[MEDICAL_DATA] (CL - V)"
click at [740, 450] on span "Destroy" at bounding box center [746, 445] width 26 height 9
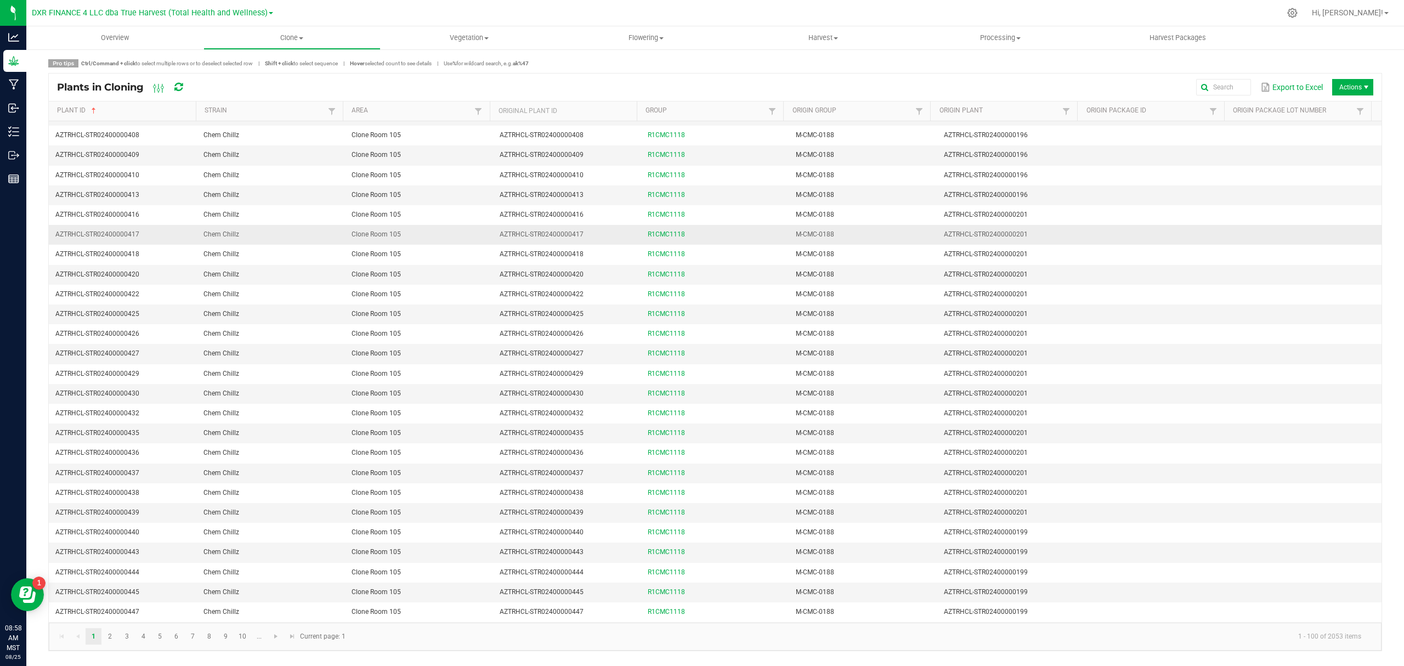
scroll to position [439, 0]
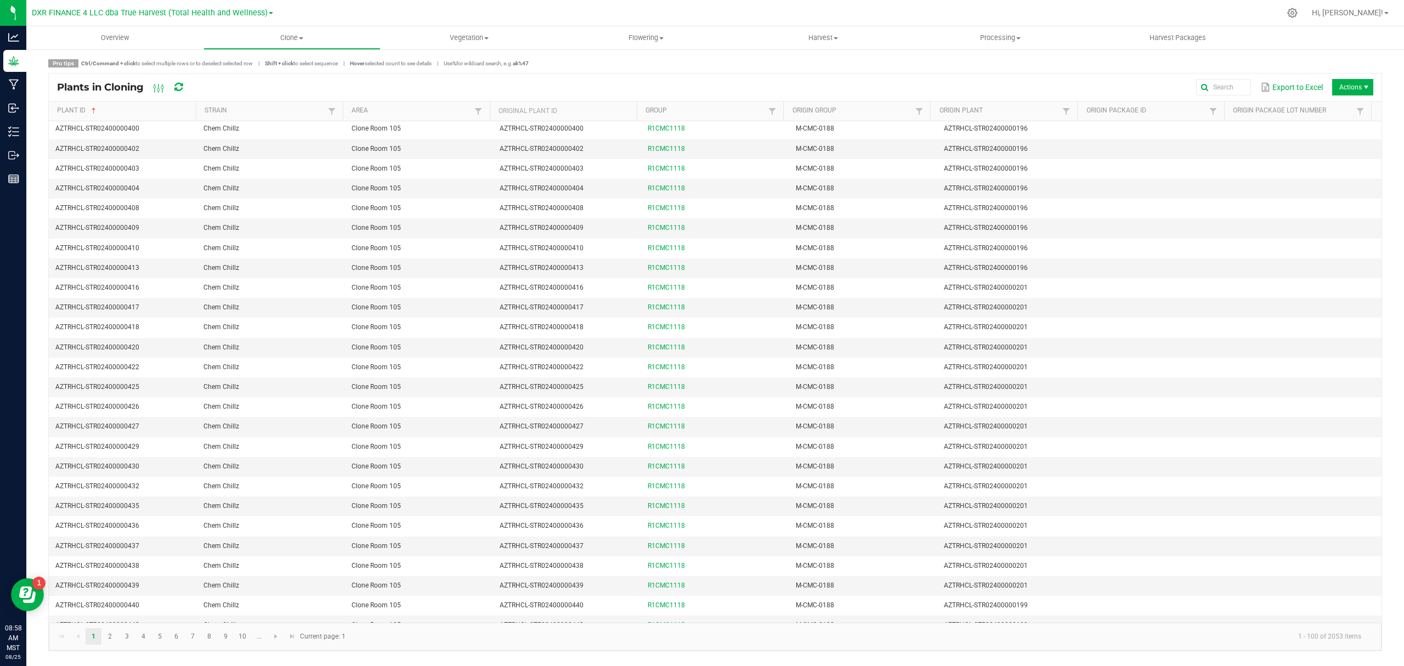
click at [887, 69] on div "Pro tips Ctrl/Command + click to select multiple rows or to deselect selected r…" at bounding box center [715, 355] width 1334 height 592
drag, startPoint x: 385, startPoint y: 1, endPoint x: 699, endPoint y: 60, distance: 319.3
click at [708, 64] on div "Pro tips Ctrl/Command + click to select multiple rows or to deselect selected r…" at bounding box center [715, 63] width 1334 height 8
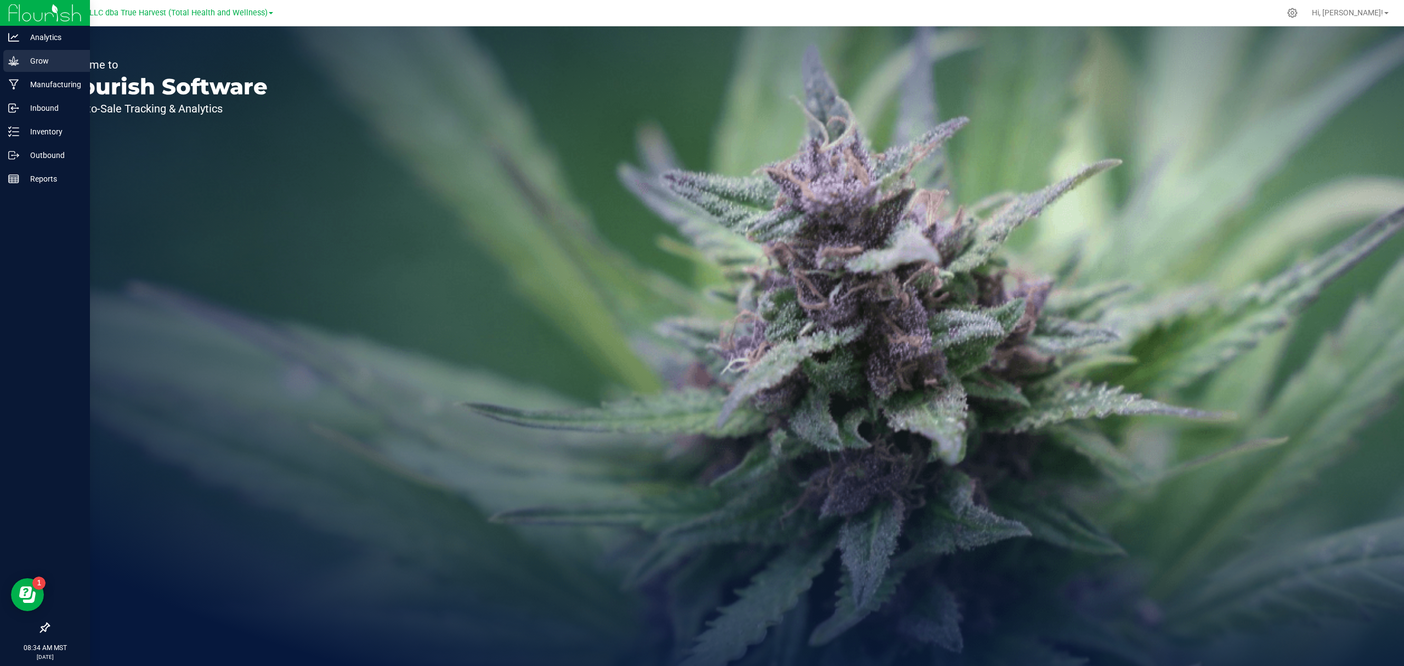
click at [8, 67] on div "Grow" at bounding box center [46, 61] width 87 height 22
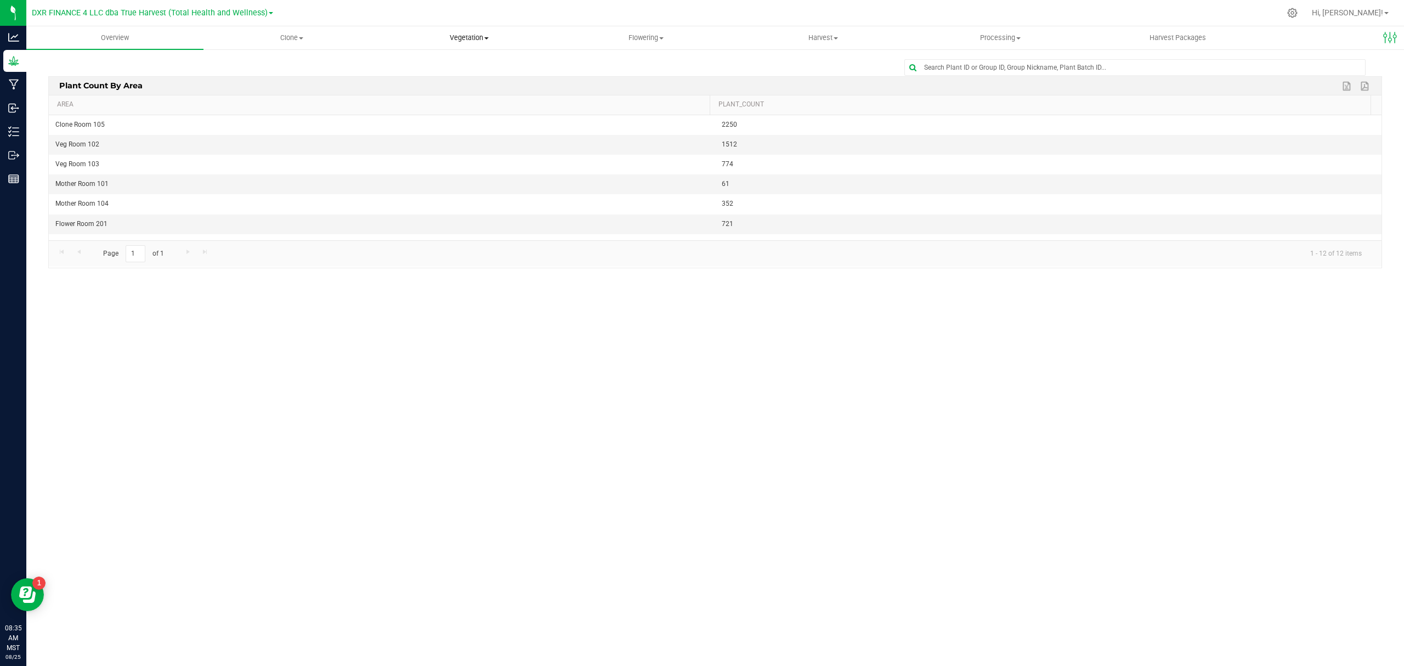
click at [483, 43] on uib-tab-heading "Vegetation Veg groups Veg plants Mother groups Mother plants Apply to plants" at bounding box center [469, 38] width 176 height 22
click at [448, 69] on span "Veg groups" at bounding box center [416, 65] width 70 height 9
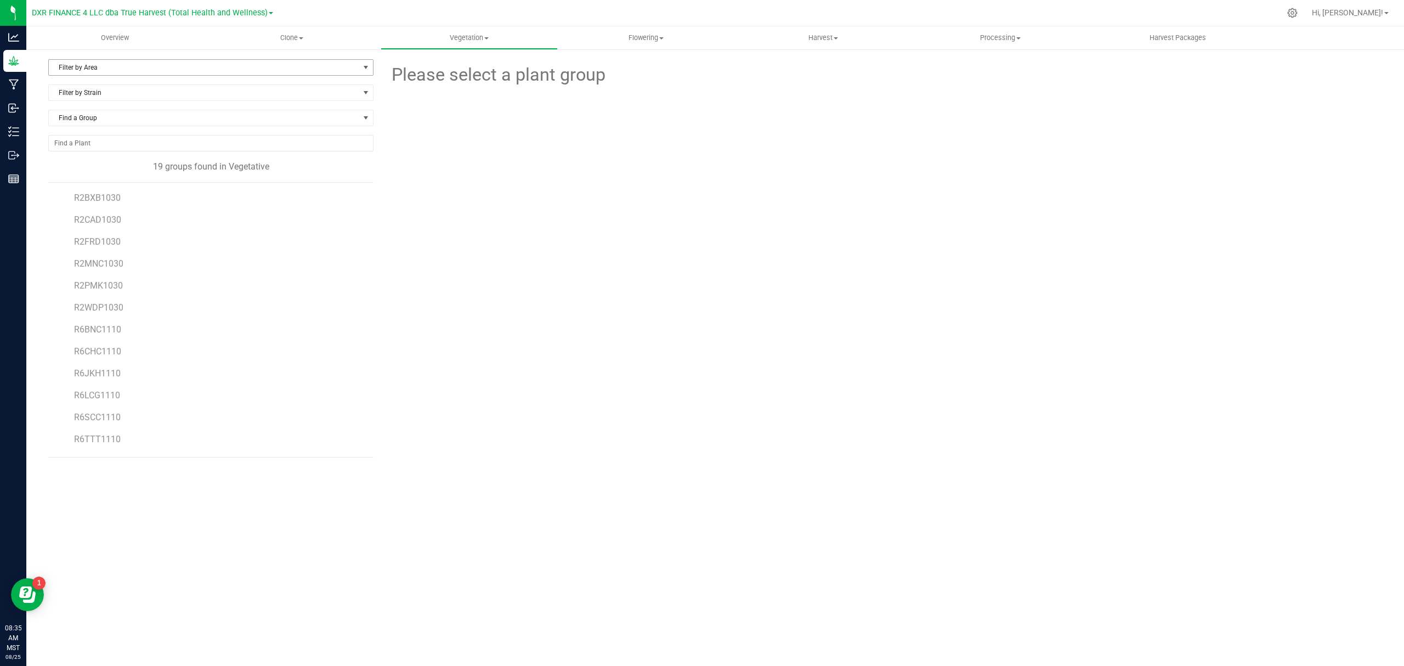
click at [106, 66] on span "Filter by Area" at bounding box center [204, 67] width 310 height 15
click at [112, 127] on li "Veg Room 103" at bounding box center [211, 119] width 324 height 16
click at [126, 66] on span "Veg Room 103" at bounding box center [204, 67] width 310 height 15
click at [112, 106] on li "Veg Room 102" at bounding box center [211, 103] width 324 height 16
